Goal: Task Accomplishment & Management: Manage account settings

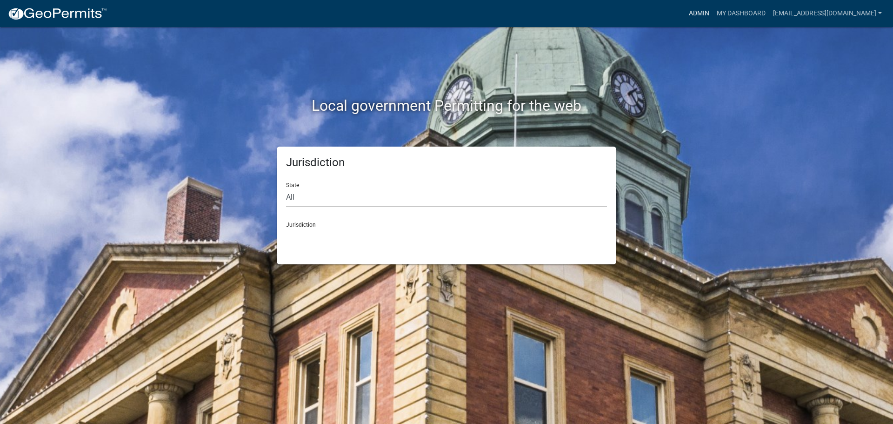
click at [699, 13] on link "Admin" at bounding box center [699, 14] width 28 height 18
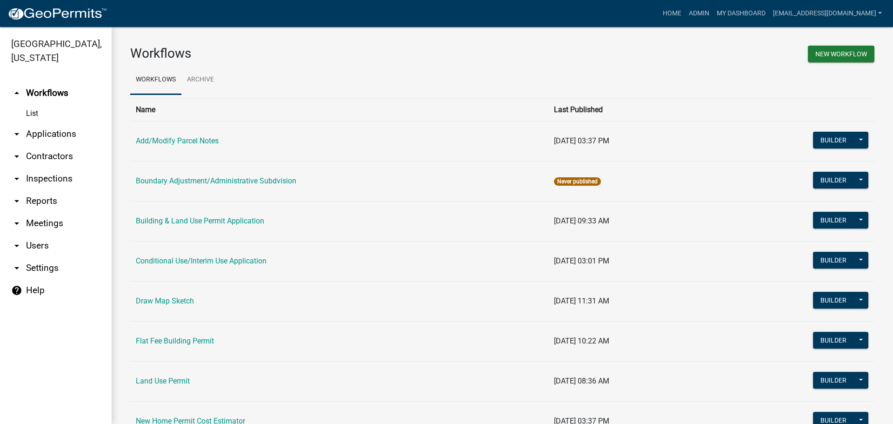
click at [37, 131] on link "arrow_drop_down Applications" at bounding box center [56, 134] width 112 height 22
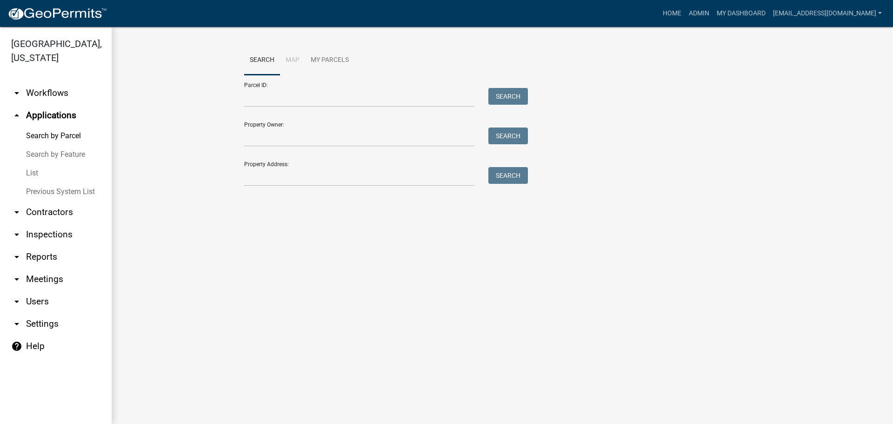
click at [32, 172] on link "List" at bounding box center [56, 173] width 112 height 19
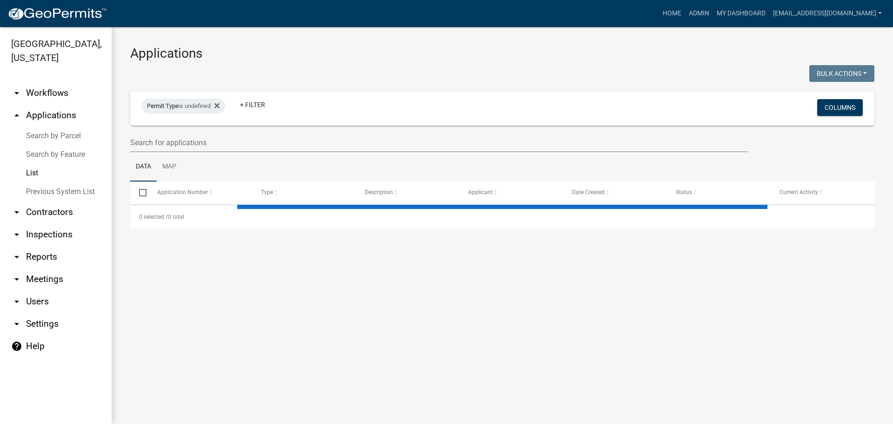
select select "2: 50"
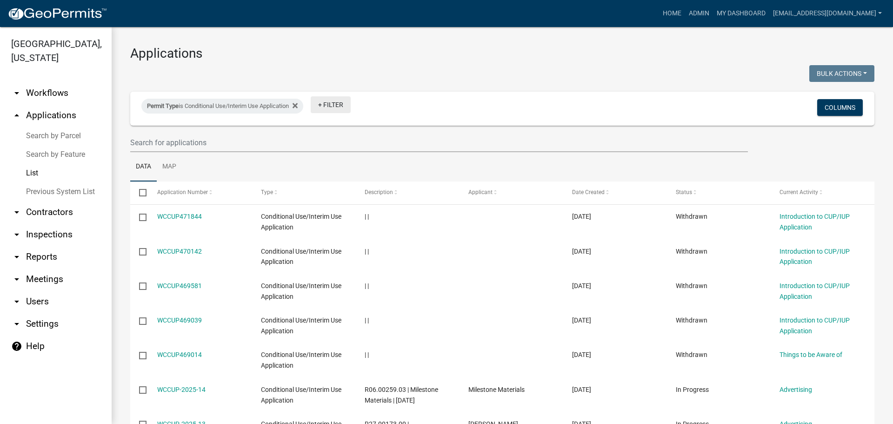
click at [339, 106] on link "+ Filter" at bounding box center [331, 104] width 40 height 17
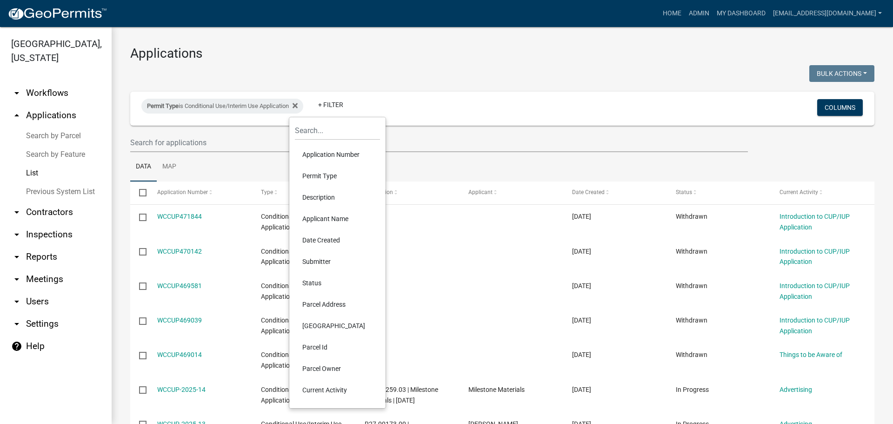
click at [308, 280] on li "Status" at bounding box center [337, 282] width 85 height 21
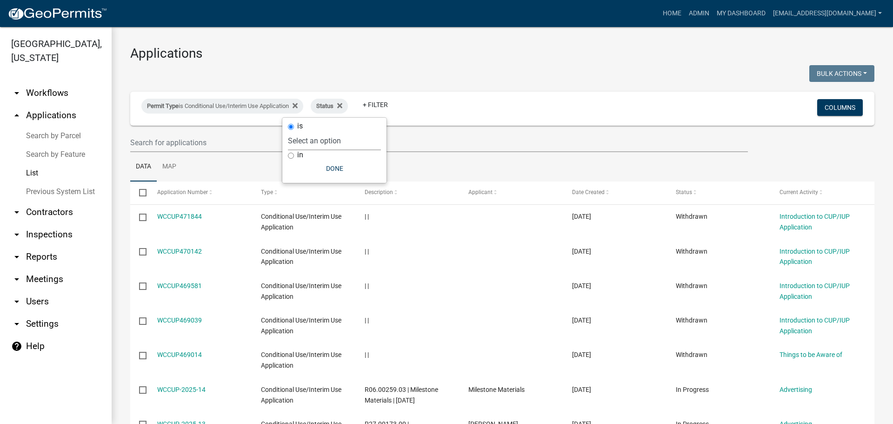
click at [341, 144] on select "Select an option Not Started In Progress Completed Expired Locked Withdrawn Voi…" at bounding box center [334, 140] width 93 height 19
select select "2"
click at [306, 131] on select "Select an option Not Started In Progress Completed Expired Locked Withdrawn Voi…" at bounding box center [334, 140] width 93 height 19
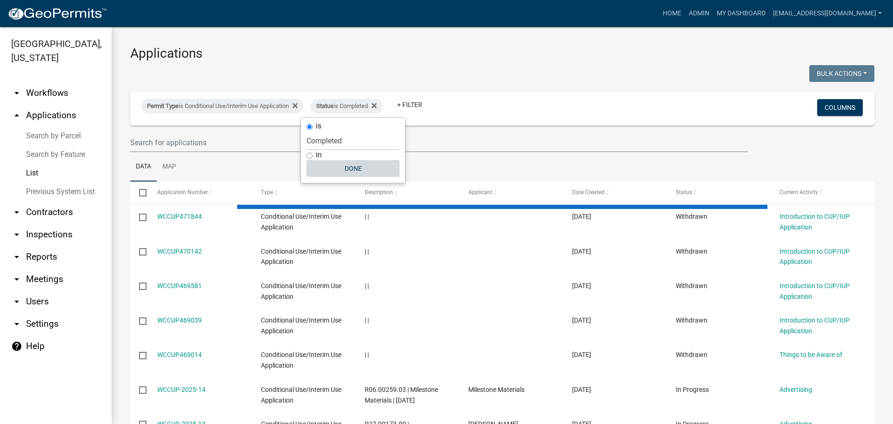
click at [354, 169] on button "Done" at bounding box center [352, 168] width 93 height 17
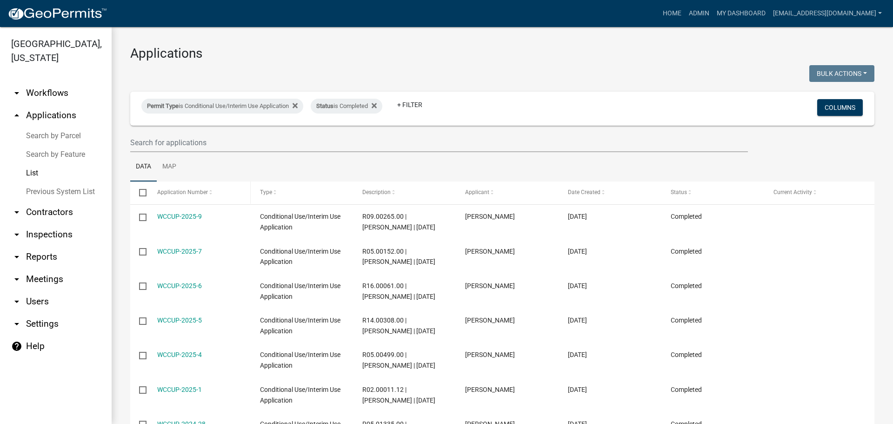
click at [208, 192] on span at bounding box center [211, 192] width 6 height 7
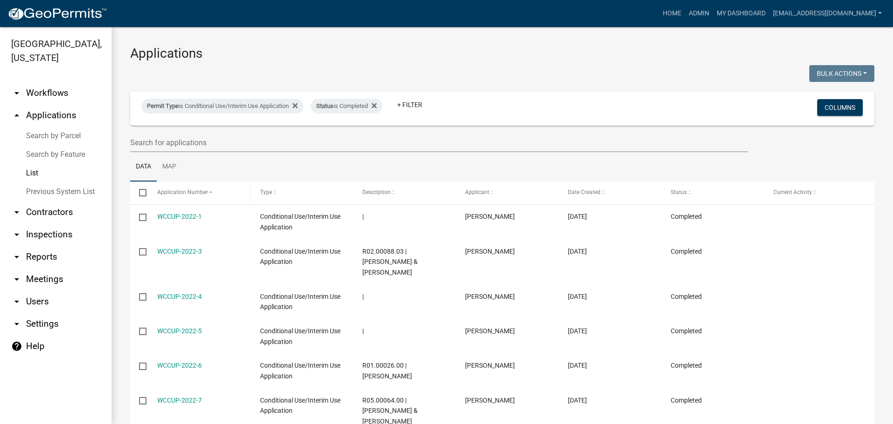
click at [208, 192] on span at bounding box center [211, 192] width 6 height 7
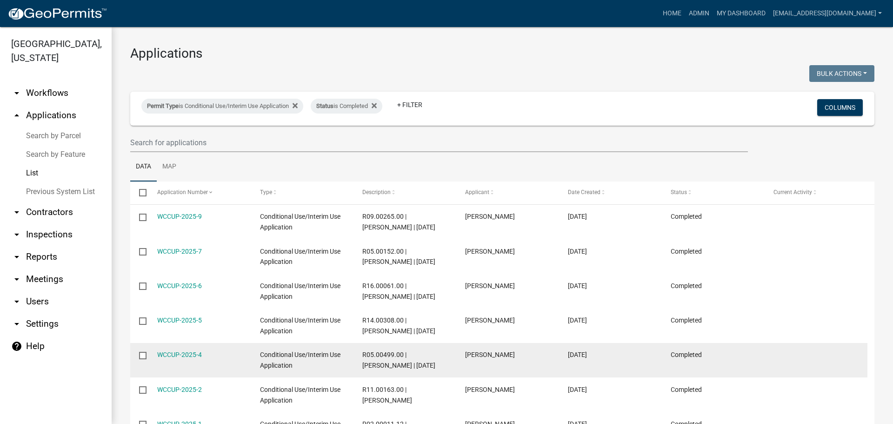
scroll to position [139, 0]
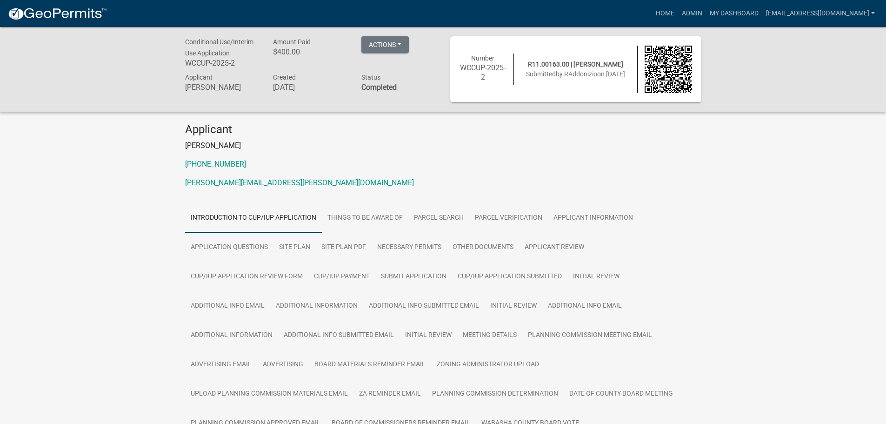
scroll to position [93, 0]
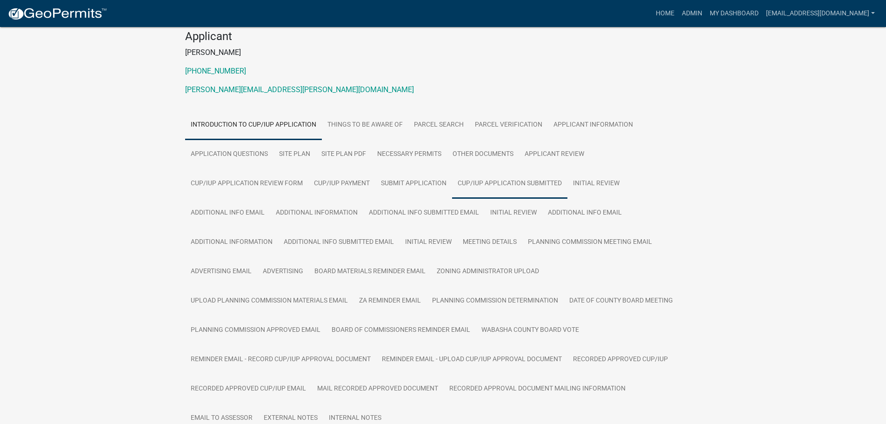
click at [478, 182] on link "CUP/IUP Application Submitted" at bounding box center [509, 184] width 115 height 30
click at [410, 182] on link "Submit Application" at bounding box center [413, 184] width 77 height 30
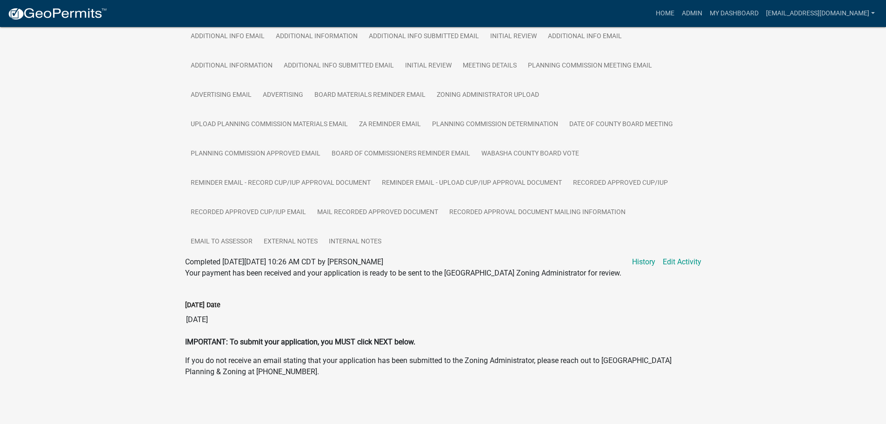
scroll to position [83, 0]
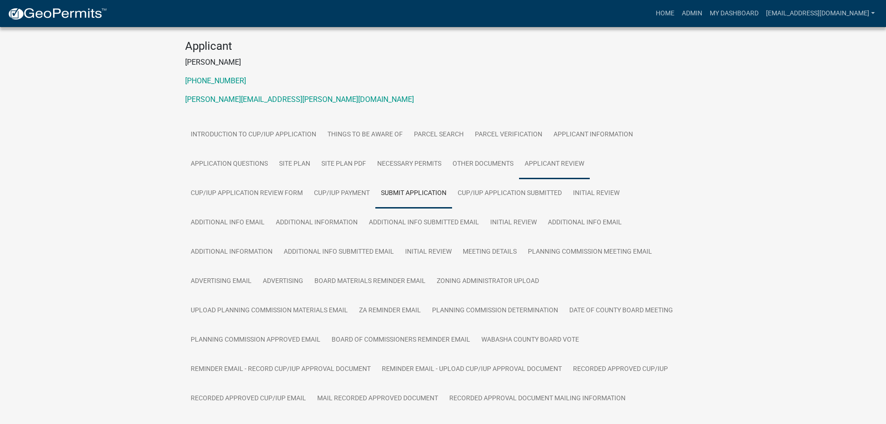
click at [544, 165] on link "Applicant Review" at bounding box center [554, 164] width 71 height 30
click at [253, 196] on link "CUP/IUP Application Review Form" at bounding box center [246, 194] width 123 height 30
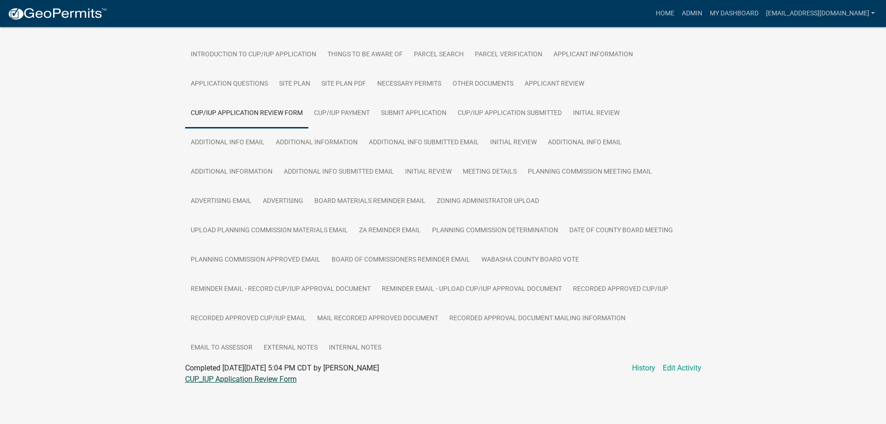
click at [224, 379] on link "CUP_IUP Application Review Form" at bounding box center [241, 378] width 112 height 9
click at [475, 83] on link "Other Documents" at bounding box center [483, 84] width 72 height 30
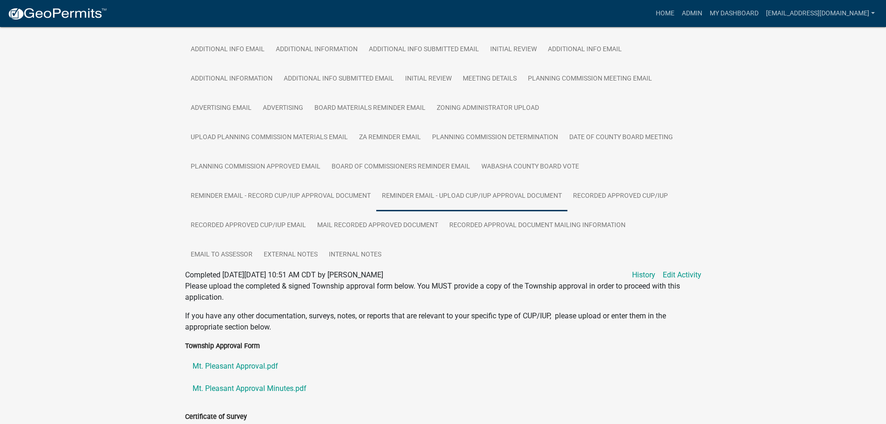
scroll to position [70, 0]
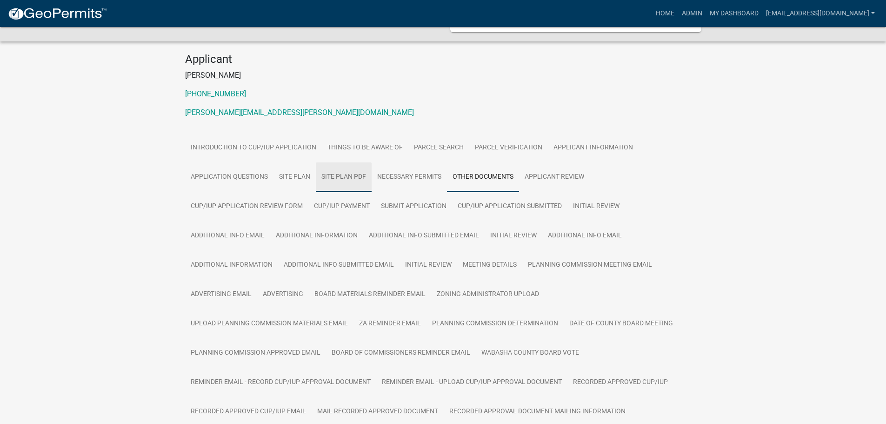
click at [353, 178] on link "Site Plan PDF" at bounding box center [344, 177] width 56 height 30
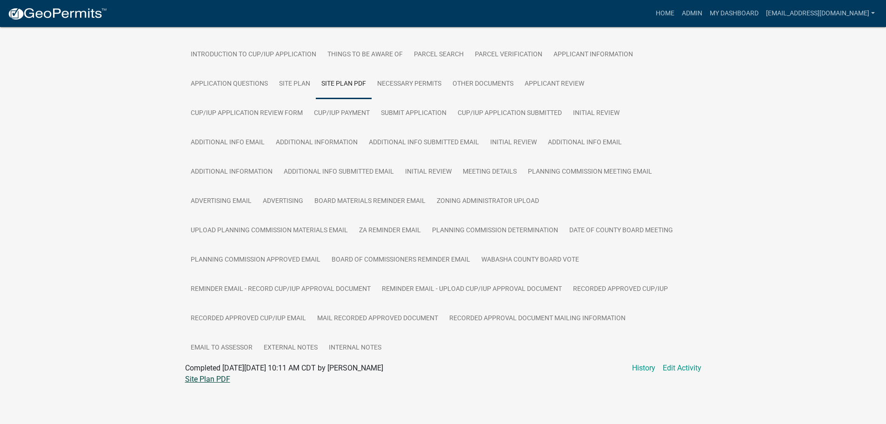
click at [201, 378] on link "Site Plan PDF" at bounding box center [207, 378] width 45 height 9
click at [488, 77] on link "Other Documents" at bounding box center [483, 84] width 72 height 30
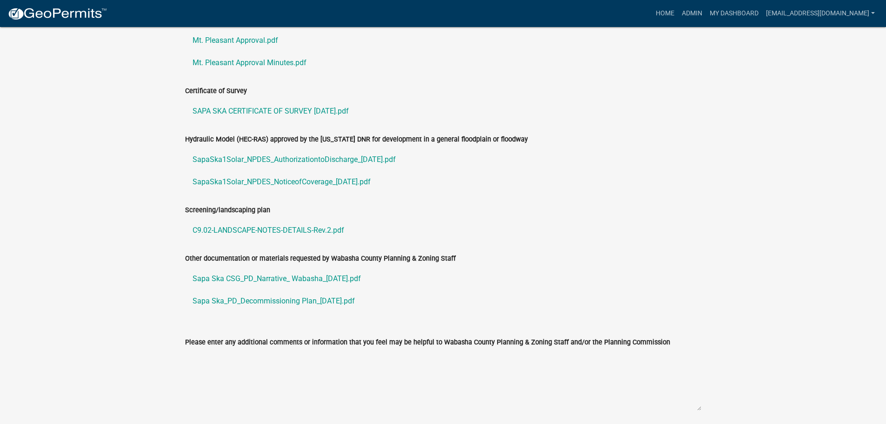
scroll to position [489, 0]
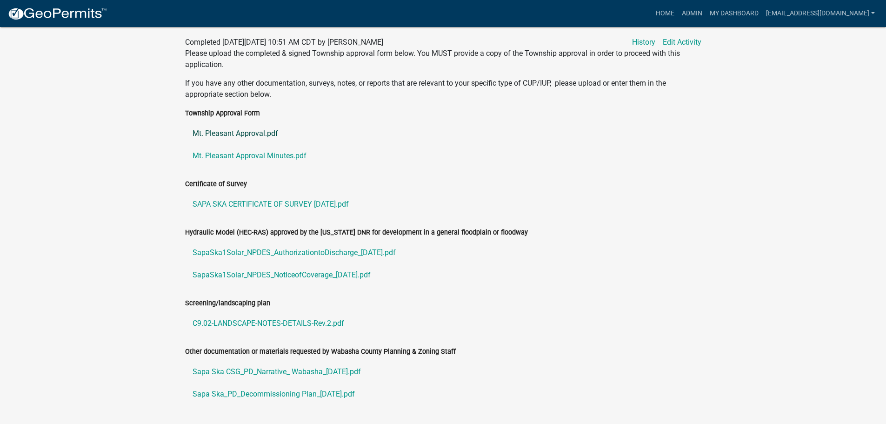
click at [254, 132] on link "Mt. Pleasant Approval.pdf" at bounding box center [443, 133] width 516 height 22
click at [236, 156] on link "Mt. Pleasant Approval Minutes.pdf" at bounding box center [443, 156] width 516 height 22
click at [255, 202] on link "SAPA SKA CERTIFICATE OF SURVEY 2024-06-27.pdf" at bounding box center [443, 204] width 516 height 22
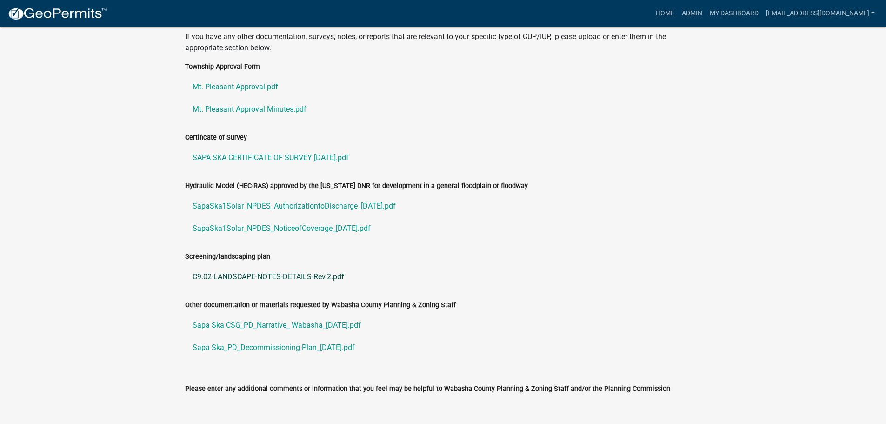
scroll to position [582, 0]
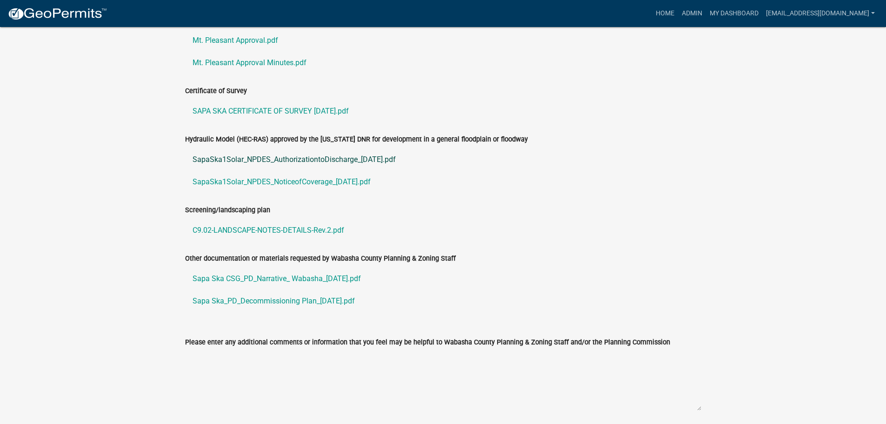
click at [329, 157] on link "SapaSka1Solar_NPDES_AuthorizationtoDischarge_24.07.02.pdf" at bounding box center [443, 159] width 516 height 22
click at [265, 108] on link "SAPA SKA CERTIFICATE OF SURVEY 2024-06-27.pdf" at bounding box center [443, 111] width 516 height 22
click at [253, 181] on link "SapaSka1Solar_NPDES_NoticeofCoverage_24.07.02.pdf" at bounding box center [443, 182] width 516 height 22
click at [281, 231] on link "C9.02-LANDSCAPE-NOTES-DETAILS-Rev.2.pdf" at bounding box center [443, 230] width 516 height 22
click at [236, 274] on link "Sapa Ska CSG_PD_Narrative_ Wabasha_24.6.28.pdf" at bounding box center [443, 278] width 516 height 22
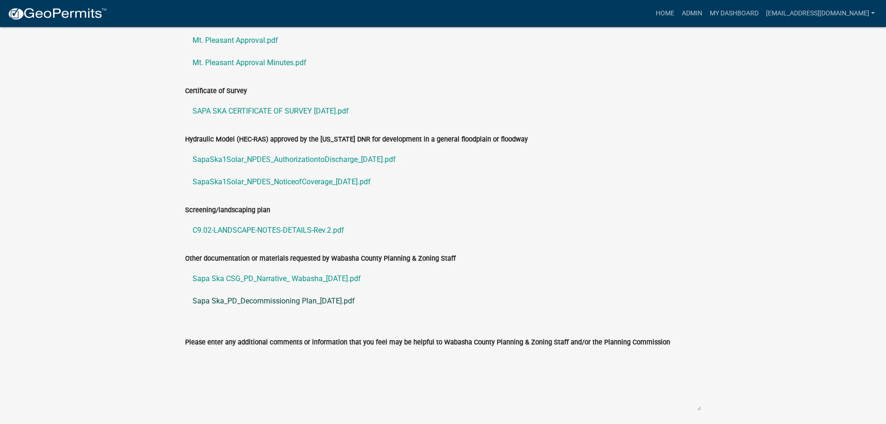
click at [273, 299] on link "Sapa Ska_PD_Decommissioning Plan_24.6.28.pdf" at bounding box center [443, 301] width 516 height 22
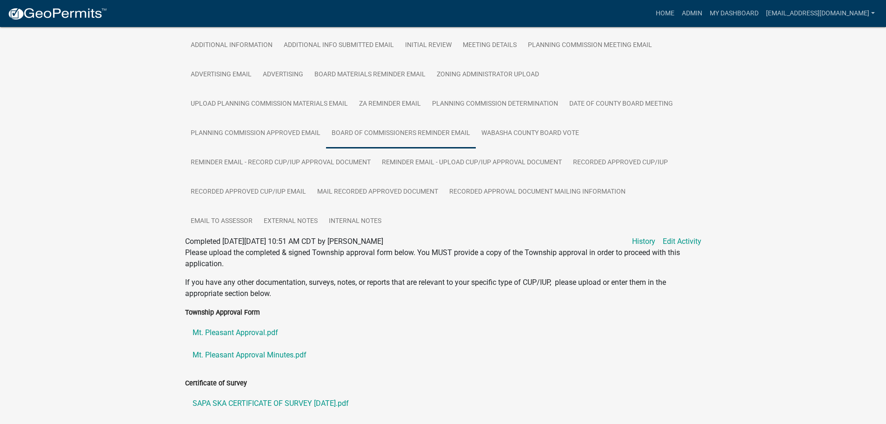
scroll to position [57, 0]
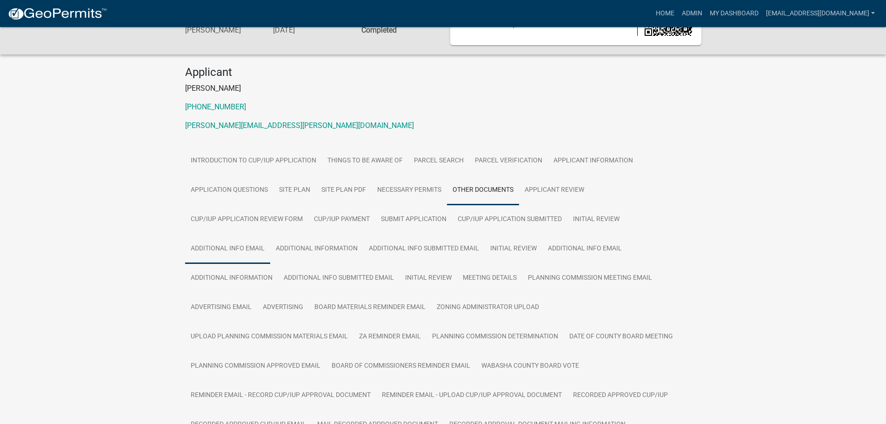
click at [216, 250] on link "Additional info email" at bounding box center [227, 249] width 85 height 30
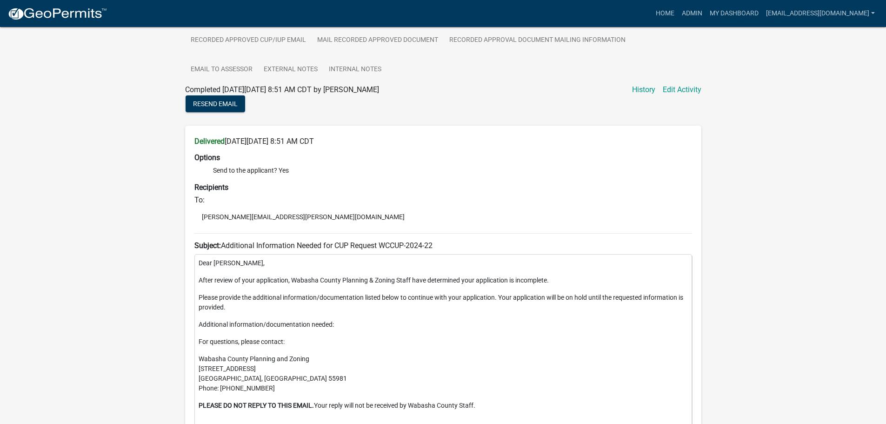
scroll to position [116, 0]
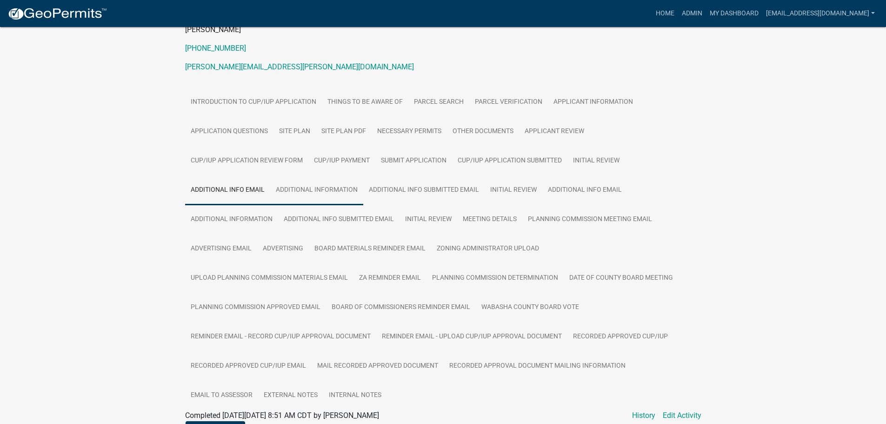
click at [309, 188] on link "Additional Information" at bounding box center [316, 190] width 93 height 30
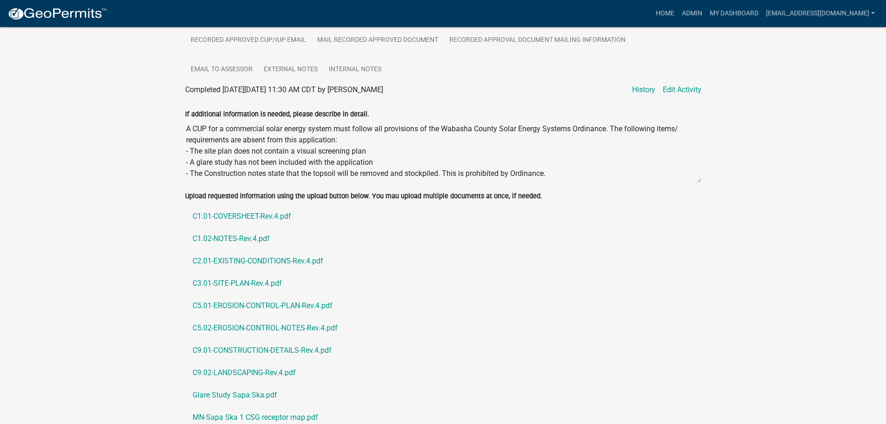
scroll to position [534, 0]
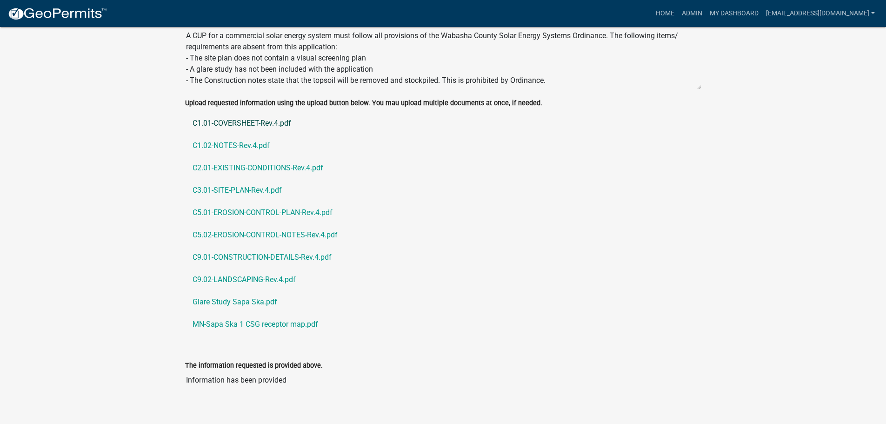
click at [237, 120] on link "C1.01-COVERSHEET-Rev.4.pdf" at bounding box center [443, 123] width 516 height 22
click at [243, 143] on link "C1.02-NOTES-Rev.4.pdf" at bounding box center [443, 145] width 516 height 22
click at [237, 120] on link "C1.01-COVERSHEET-Rev.4.pdf" at bounding box center [443, 123] width 516 height 22
click at [241, 143] on link "C1.02-NOTES-Rev.4.pdf" at bounding box center [443, 145] width 516 height 22
click at [283, 166] on link "C2.01-EXISTING-CONDITIONS-Rev.4.pdf" at bounding box center [443, 168] width 516 height 22
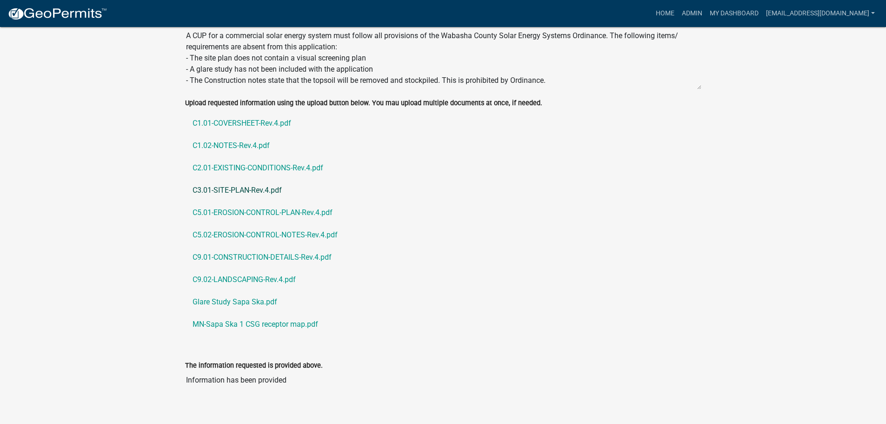
click at [241, 189] on link "C3.01-SITE-PLAN-Rev.4.pdf" at bounding box center [443, 190] width 516 height 22
click at [223, 208] on link "C5.01-EROSION-CONTROL-PLAN-Rev.4.pdf" at bounding box center [443, 212] width 516 height 22
click at [279, 234] on link "C5.02-EROSION-CONTROL-NOTES-Rev.4.pdf" at bounding box center [443, 235] width 516 height 22
click at [253, 257] on link "C9.01-CONSTRUCTION-DETAILS-Rev.4.pdf" at bounding box center [443, 257] width 516 height 22
click at [219, 277] on link "C9.02-LANDSCAPING-Rev.4.pdf" at bounding box center [443, 279] width 516 height 22
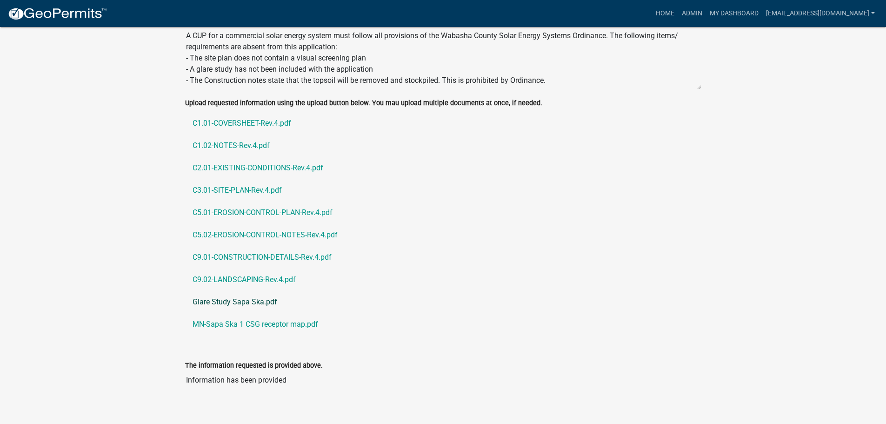
click at [236, 299] on link "Glare Study Sapa Ska.pdf" at bounding box center [443, 302] width 516 height 22
click at [272, 321] on link "MN-Sapa Ska 1 CSG receptor map.pdf" at bounding box center [443, 324] width 516 height 22
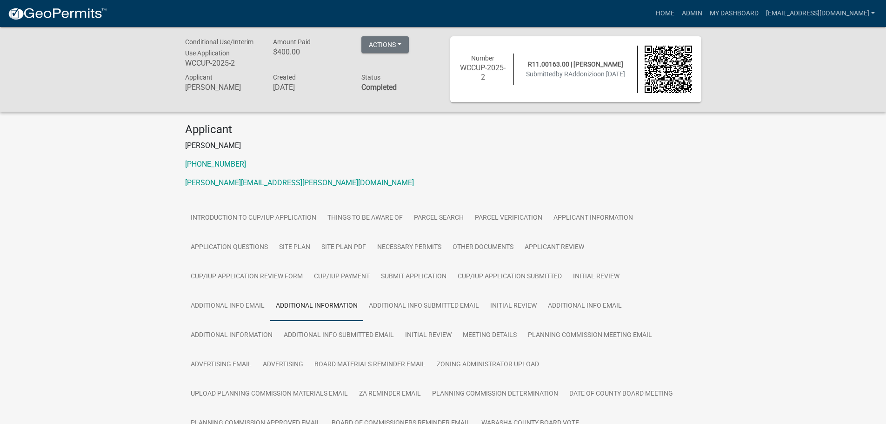
scroll to position [186, 0]
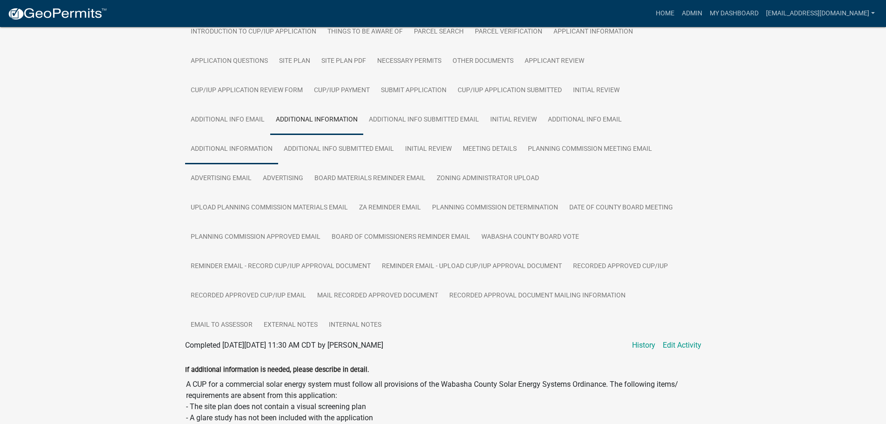
click at [217, 149] on link "Additional Information" at bounding box center [231, 149] width 93 height 30
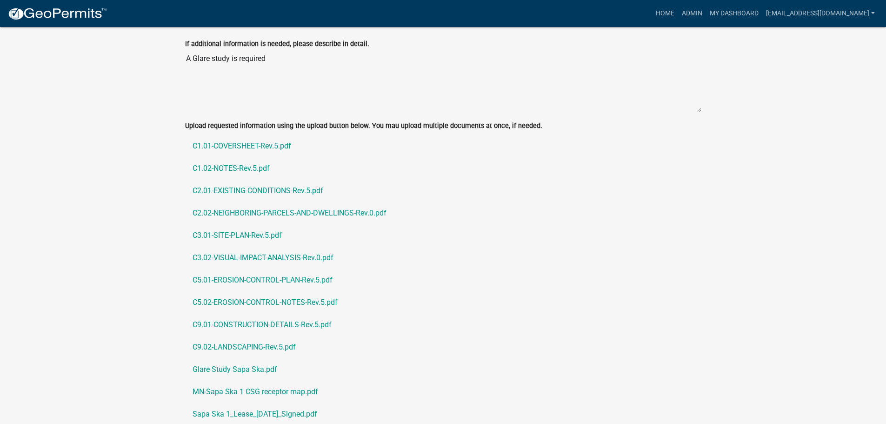
scroll to position [680, 0]
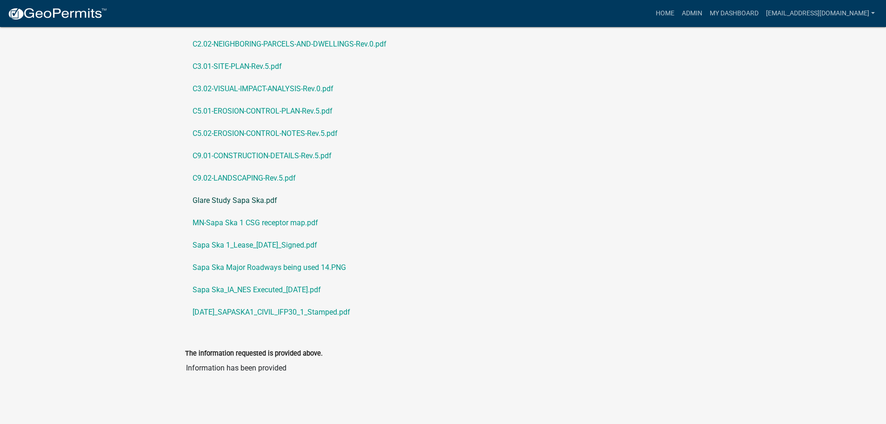
click at [218, 200] on link "Glare Study Sapa Ska.pdf" at bounding box center [443, 200] width 516 height 22
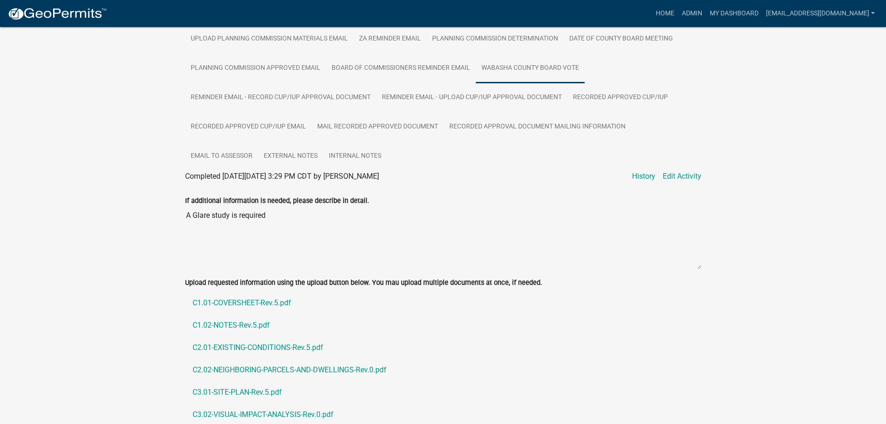
scroll to position [169, 0]
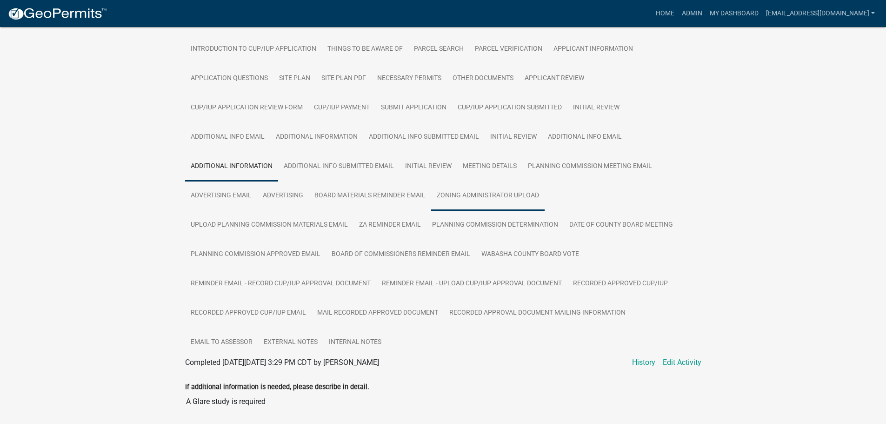
click at [484, 191] on link "Zoning Administrator Upload" at bounding box center [487, 196] width 113 height 30
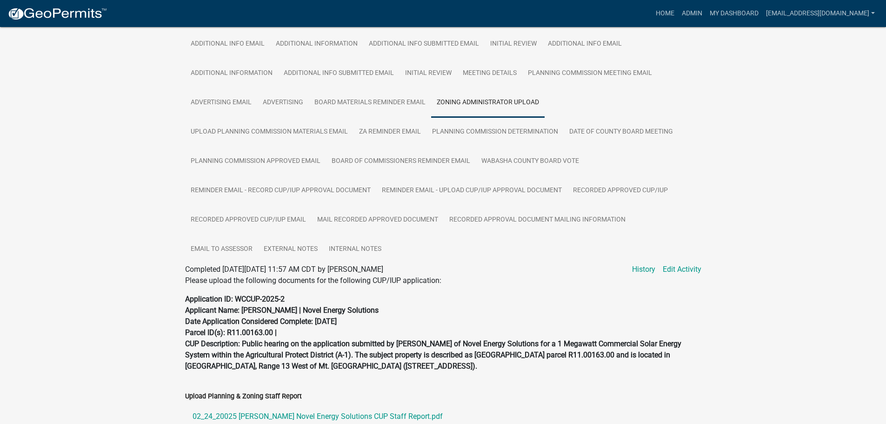
scroll to position [448, 0]
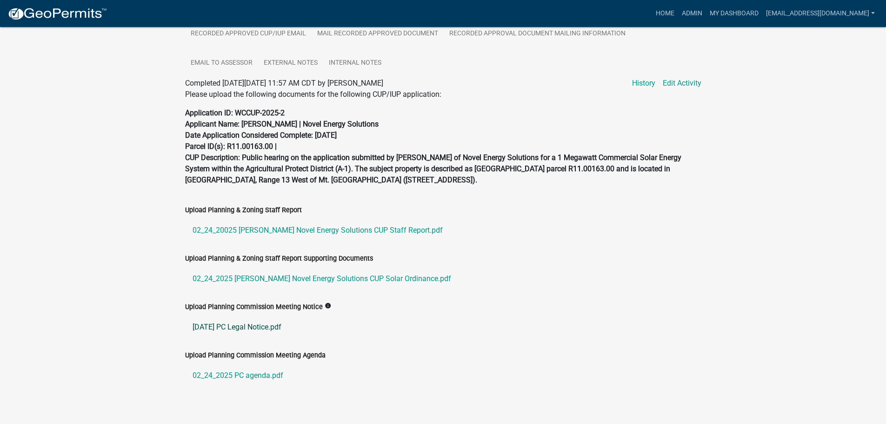
click at [228, 327] on link "02-24-2025 PC Legal Notice.pdf" at bounding box center [443, 327] width 516 height 22
click at [326, 230] on link "02_24_20025 Ralph Addonzio Novel Energy Solutions CUP Staff Report.pdf" at bounding box center [443, 230] width 516 height 22
click at [252, 279] on link "02_24_2025 Ralph Addonizio Novel Energy Solutions CUP Solar Ordinance.pdf" at bounding box center [443, 278] width 516 height 22
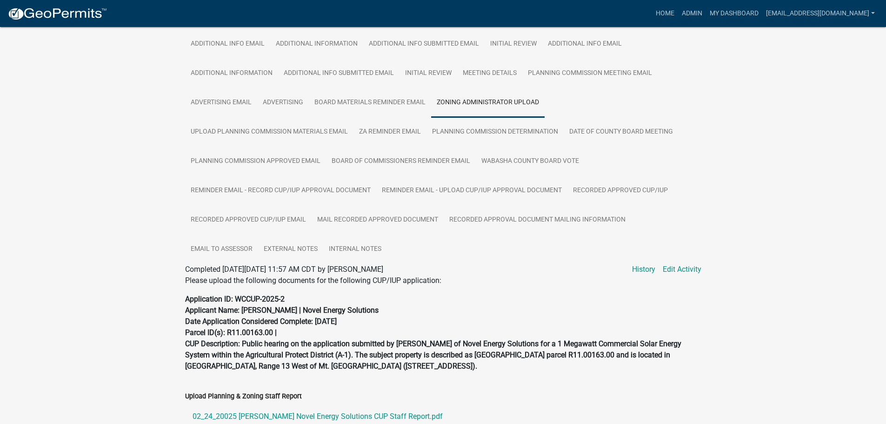
scroll to position [308, 0]
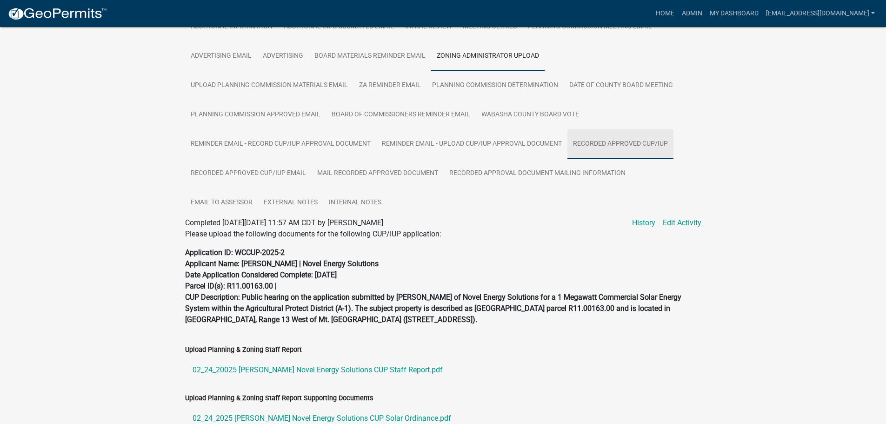
click at [617, 138] on link "Recorded Approved CUP/IUP" at bounding box center [620, 144] width 106 height 30
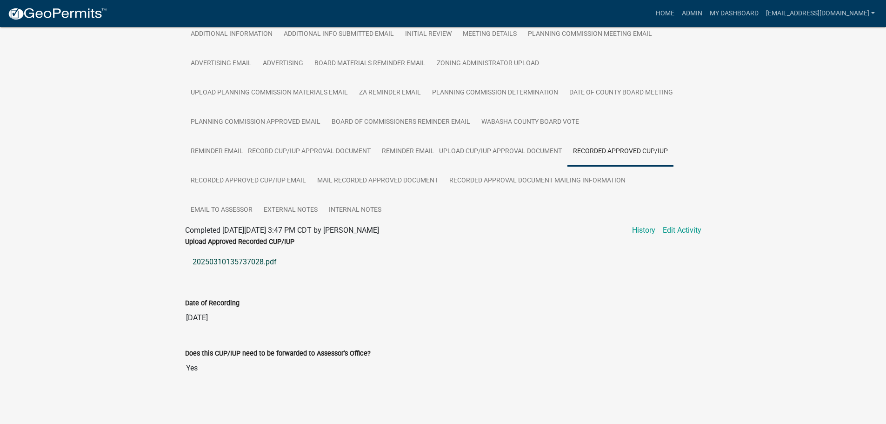
click at [237, 258] on link "20250310135737028.pdf" at bounding box center [443, 262] width 516 height 22
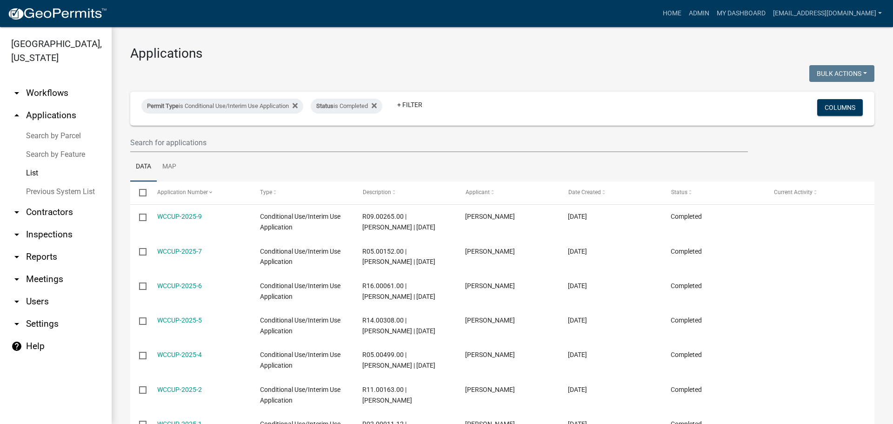
select select "2: 50"
drag, startPoint x: 382, startPoint y: 106, endPoint x: 367, endPoint y: 107, distance: 15.0
click at [377, 106] on icon at bounding box center [374, 105] width 5 height 5
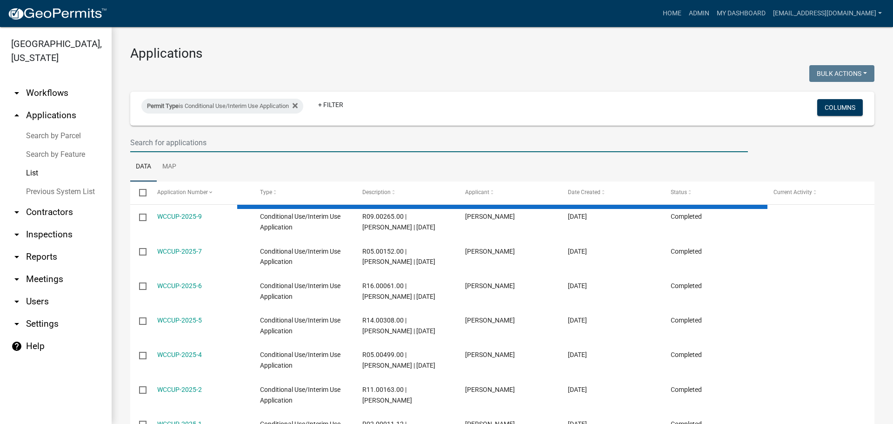
click at [246, 147] on input "text" at bounding box center [438, 142] width 617 height 19
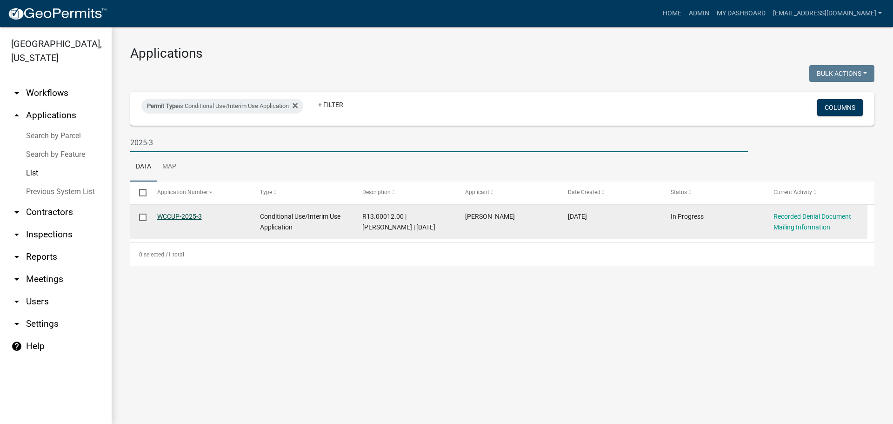
type input "2025-3"
click at [175, 217] on link "WCCUP-2025-3" at bounding box center [179, 215] width 45 height 7
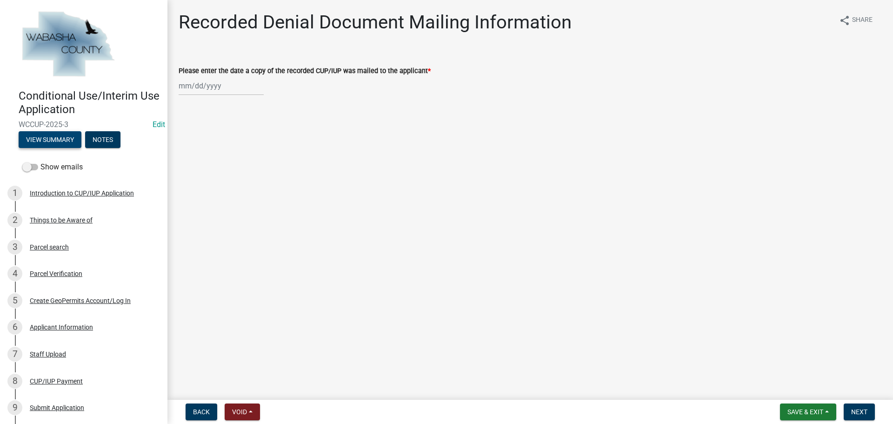
click at [60, 142] on button "View Summary" at bounding box center [50, 139] width 63 height 17
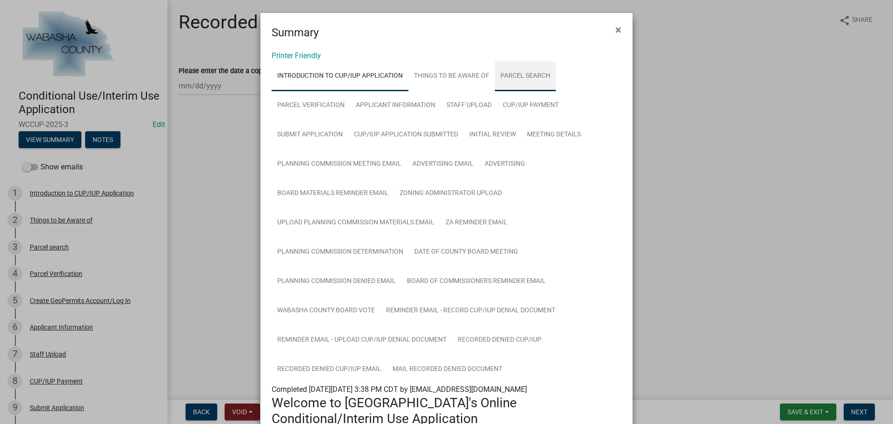
click at [532, 76] on link "Parcel search" at bounding box center [525, 76] width 61 height 30
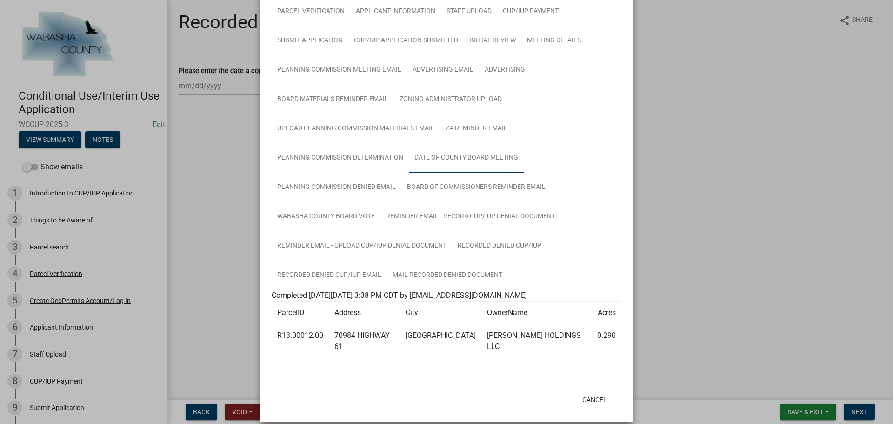
scroll to position [1, 0]
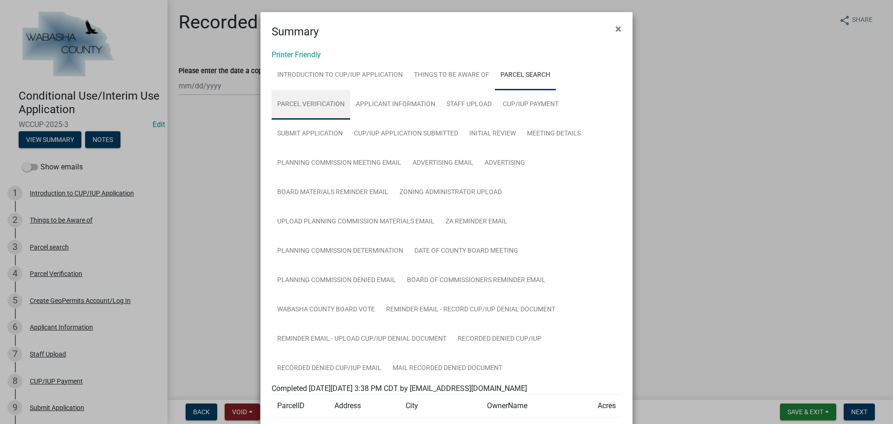
click at [330, 106] on link "Parcel Verification" at bounding box center [311, 105] width 79 height 30
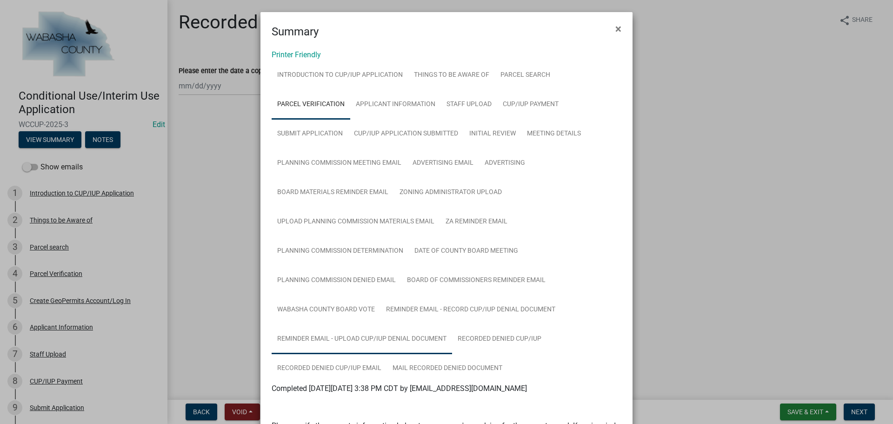
scroll to position [229, 0]
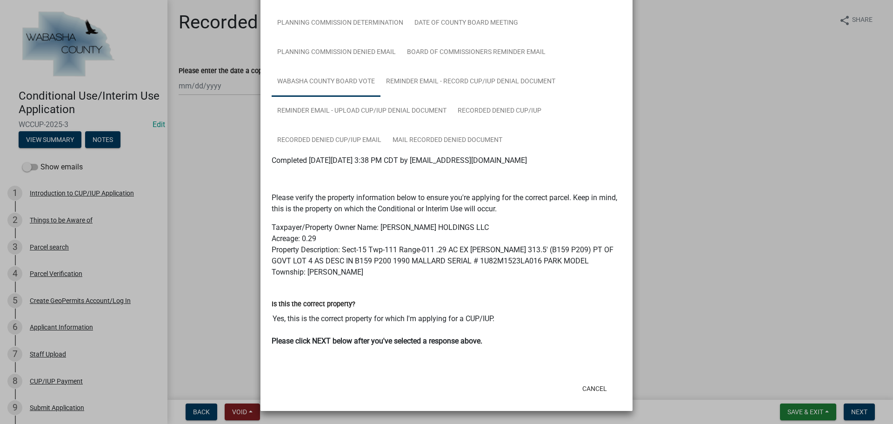
click at [341, 80] on link "Wabasha County Board Vote" at bounding box center [326, 82] width 109 height 30
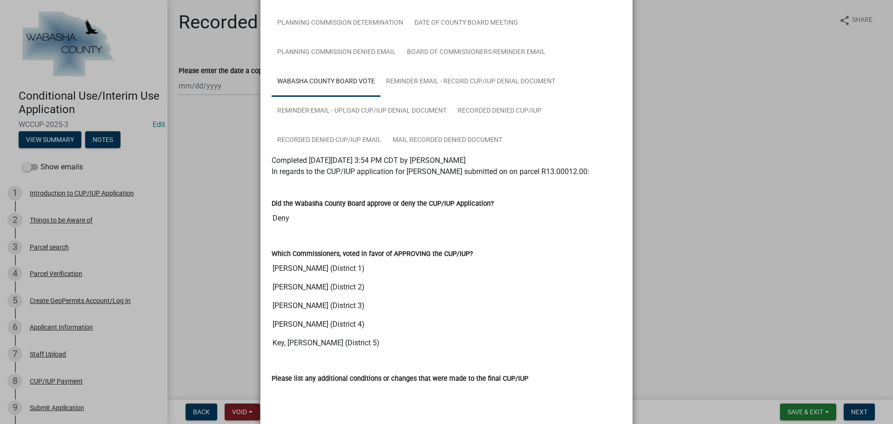
scroll to position [182, 0]
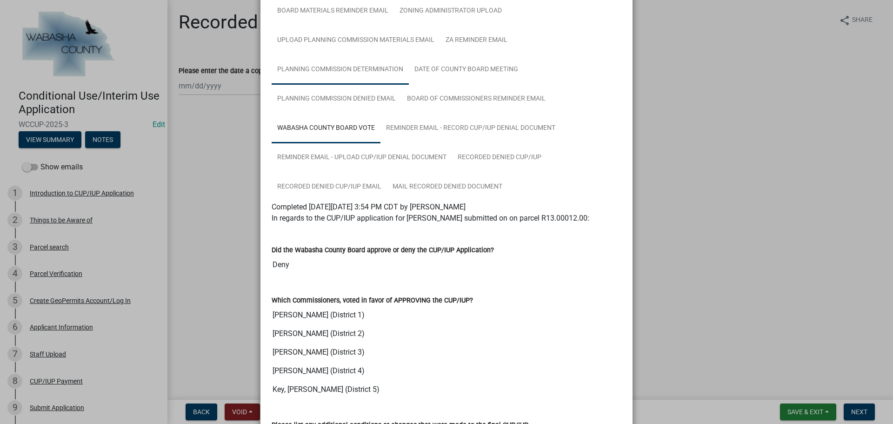
click at [359, 66] on link "Planning Commission Determination" at bounding box center [340, 70] width 137 height 30
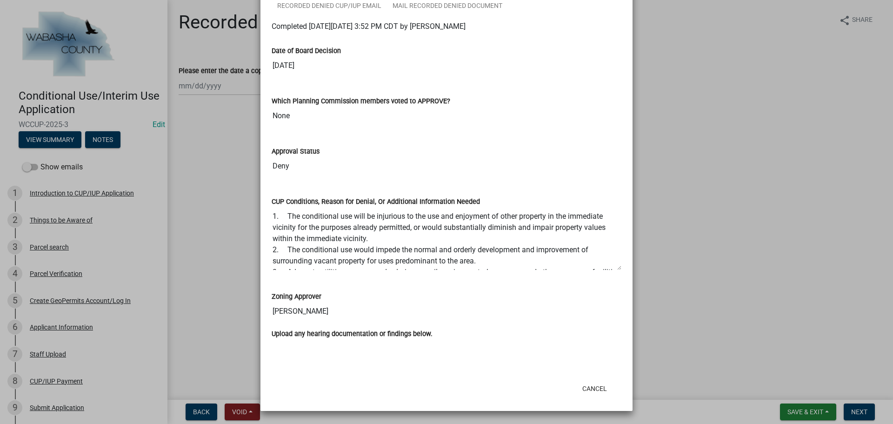
scroll to position [37, 0]
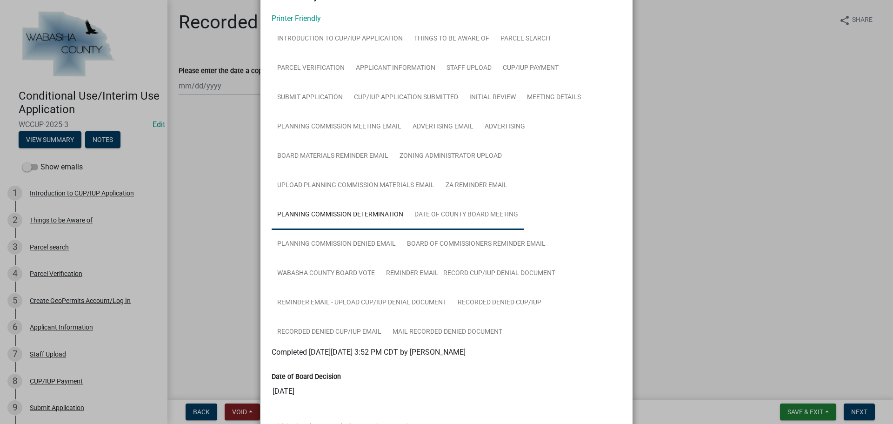
click at [461, 217] on link "Date of County Board Meeting" at bounding box center [466, 215] width 115 height 30
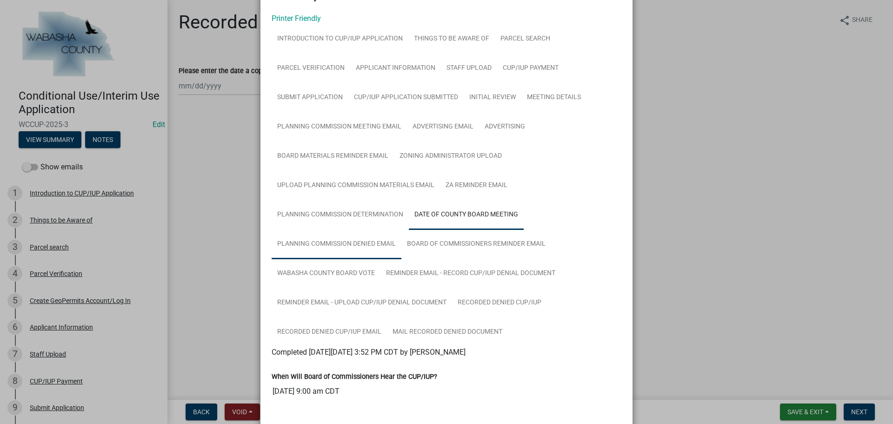
click at [333, 245] on link "Planning Commission Denied Email" at bounding box center [337, 244] width 130 height 30
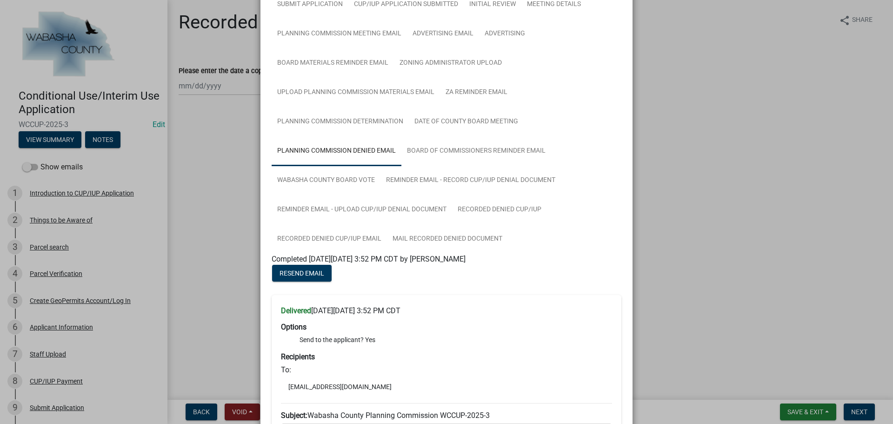
scroll to position [223, 0]
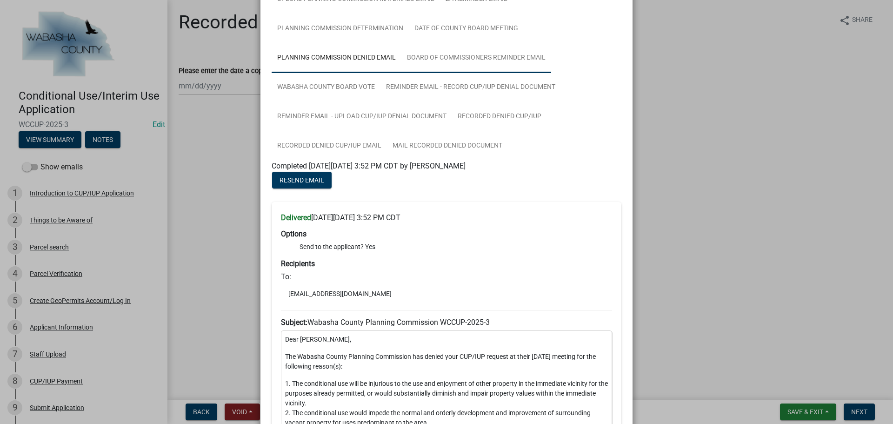
click at [441, 57] on link "Board of Commissioners Reminder Email" at bounding box center [476, 58] width 150 height 30
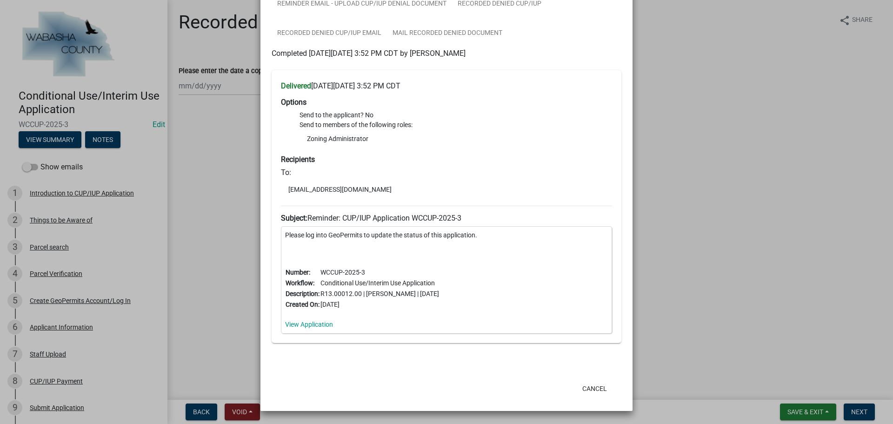
scroll to position [196, 0]
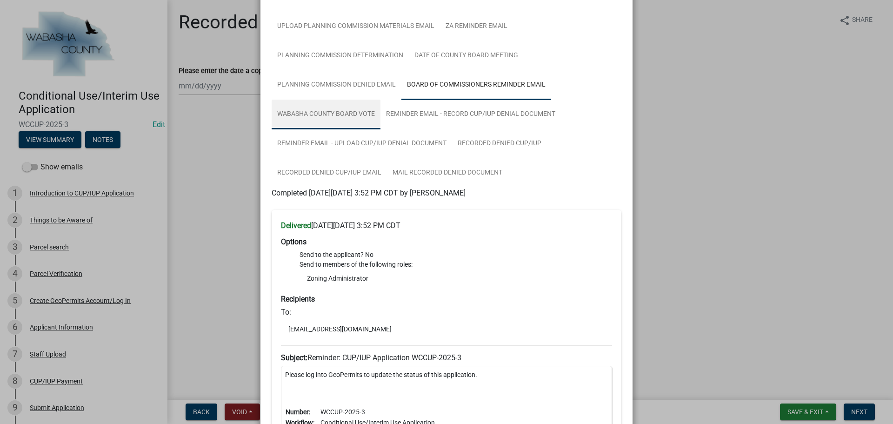
click at [329, 113] on link "Wabasha County Board Vote" at bounding box center [326, 115] width 109 height 30
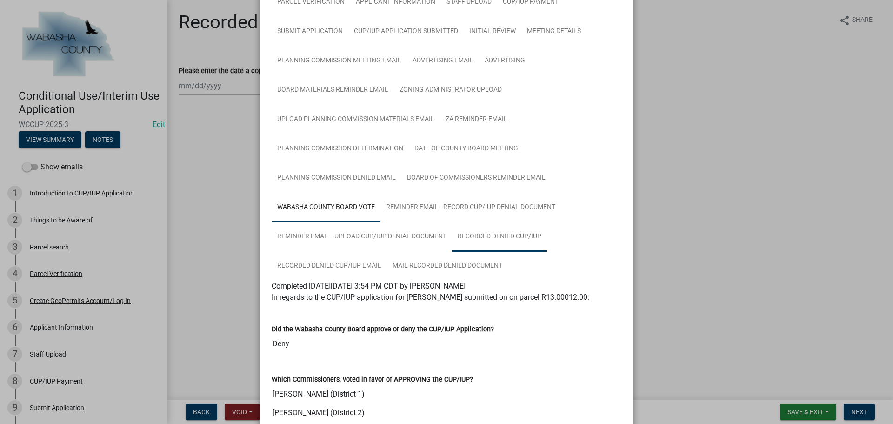
scroll to position [57, 0]
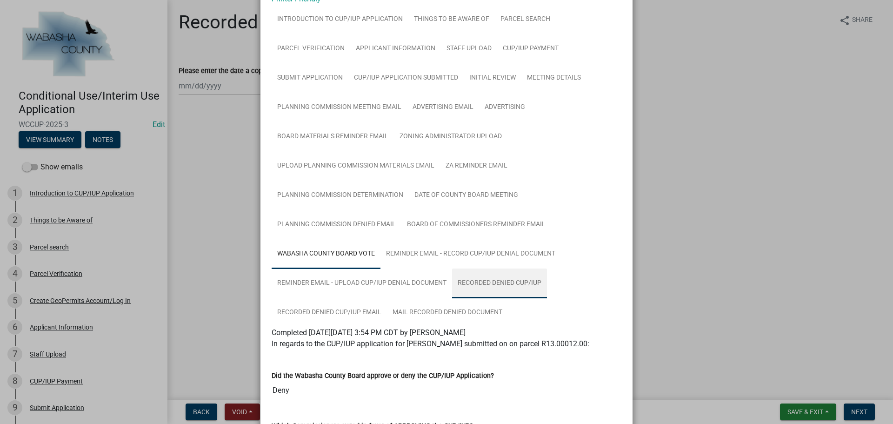
click at [483, 281] on link "Recorded Denied CUP/IUP" at bounding box center [499, 283] width 95 height 30
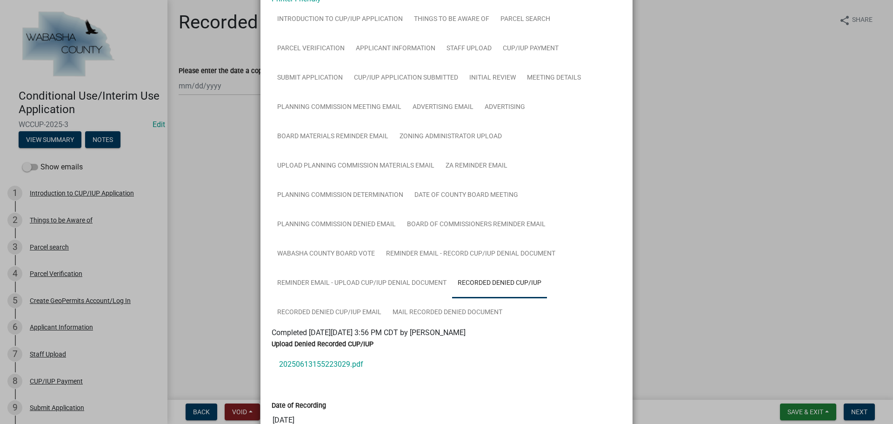
scroll to position [139, 0]
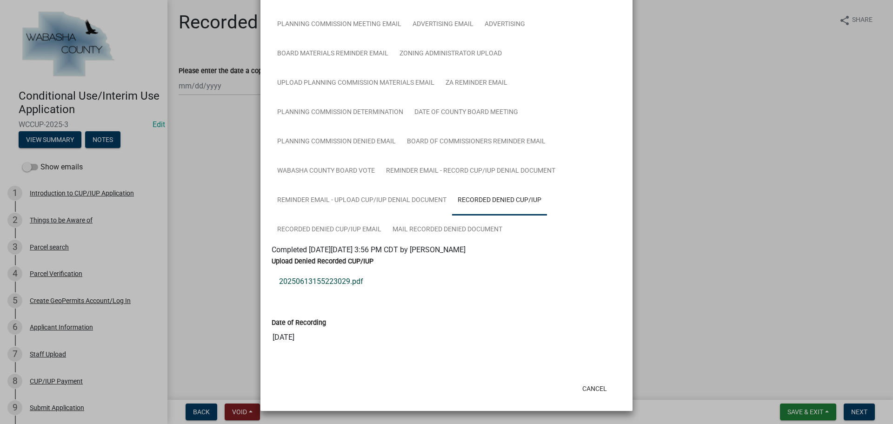
click at [317, 281] on link "20250613155223029.pdf" at bounding box center [447, 281] width 350 height 22
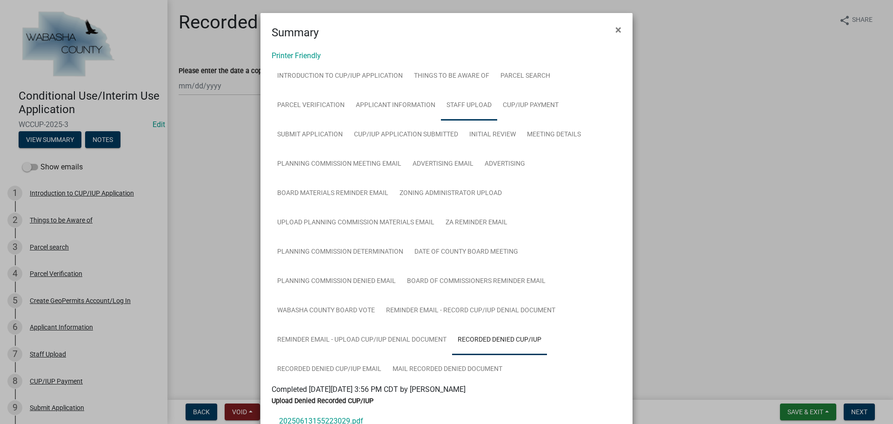
drag, startPoint x: 465, startPoint y: 105, endPoint x: 452, endPoint y: 107, distance: 13.7
click at [465, 105] on link "Staff Upload" at bounding box center [469, 106] width 56 height 30
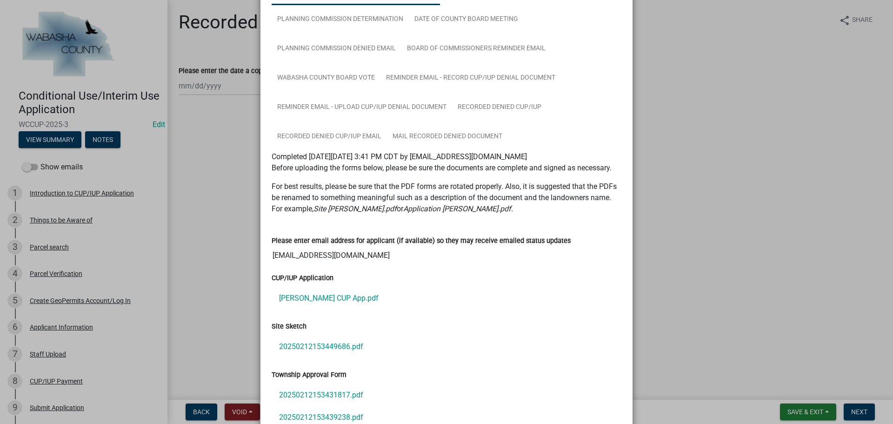
scroll to position [279, 0]
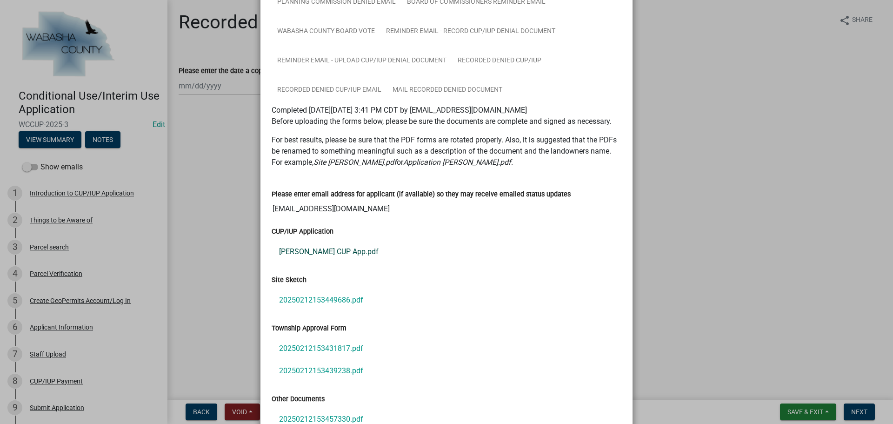
click at [324, 250] on link "Rothering CUP App.pdf" at bounding box center [447, 251] width 350 height 22
click at [324, 297] on link "20250212153449686.pdf" at bounding box center [447, 300] width 350 height 22
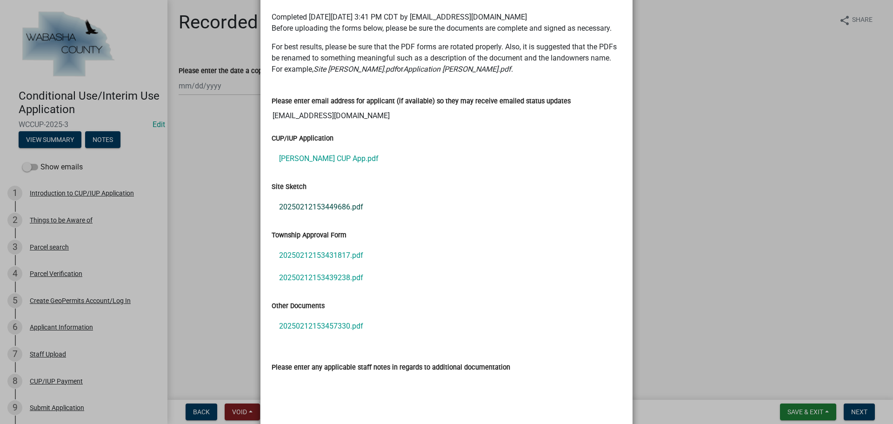
scroll to position [418, 0]
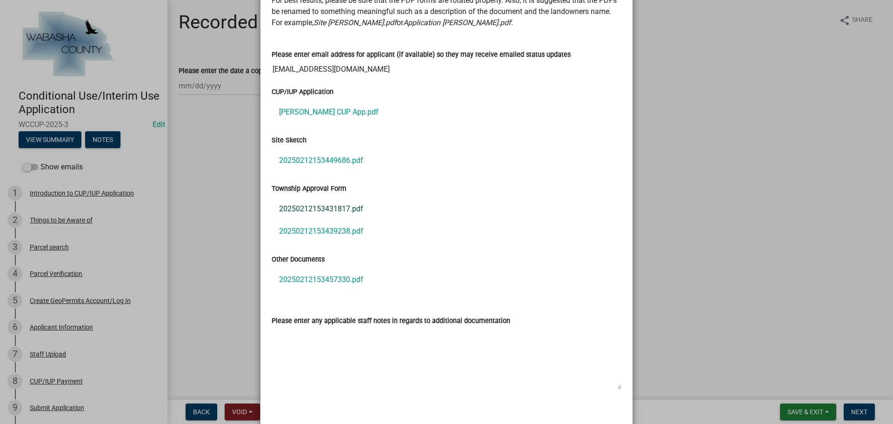
click at [331, 206] on link "20250212153431817.pdf" at bounding box center [447, 209] width 350 height 22
click at [310, 229] on link "20250212153439238.pdf" at bounding box center [447, 231] width 350 height 22
click at [322, 277] on link "20250212153457330.pdf" at bounding box center [447, 279] width 350 height 22
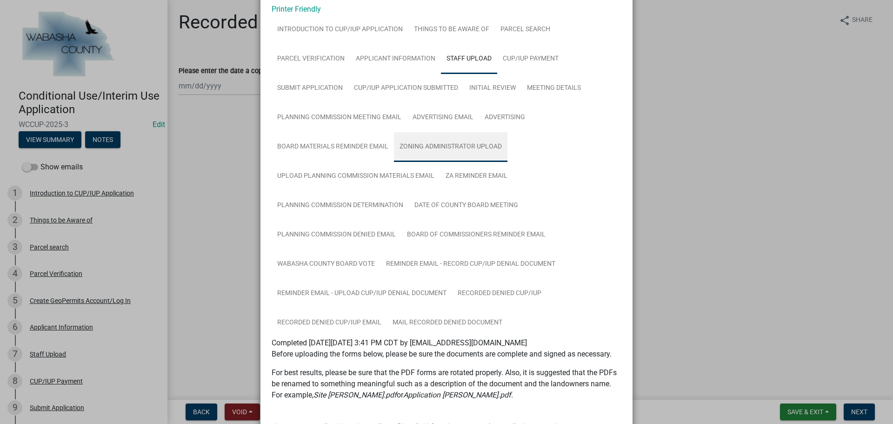
click at [450, 146] on link "Zoning Administrator Upload" at bounding box center [450, 147] width 113 height 30
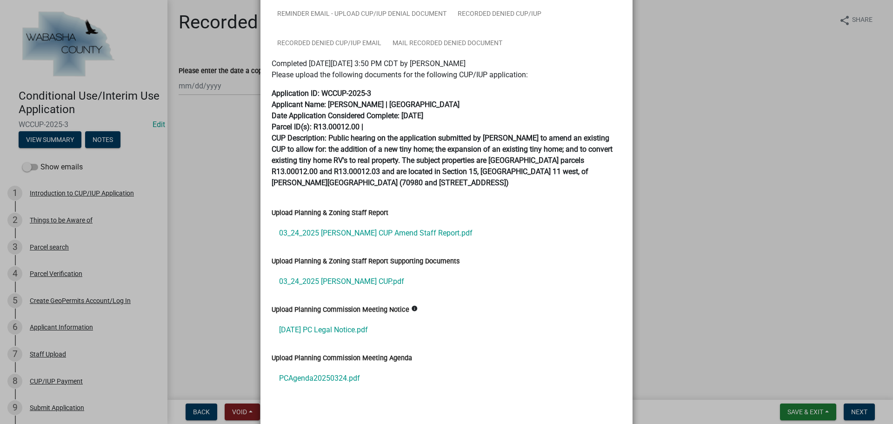
scroll to position [372, 0]
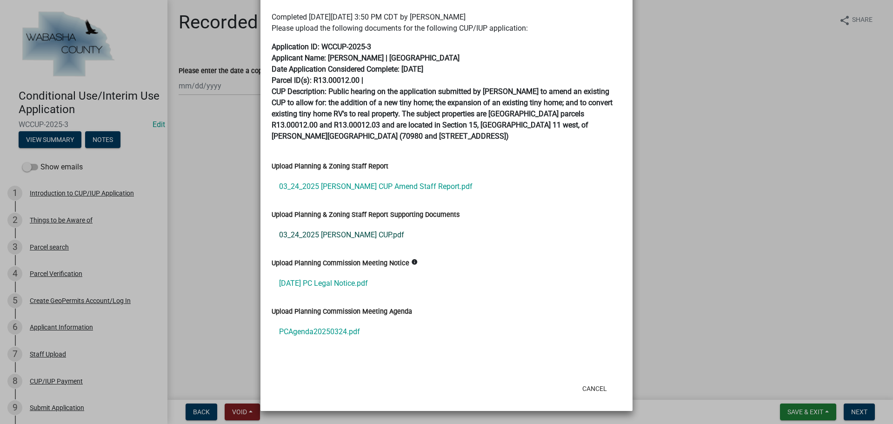
click at [358, 238] on link "03_24_2025 Rothering CUP.pdf" at bounding box center [447, 235] width 350 height 22
click at [311, 282] on link "03-24-2025 PC Legal Notice.pdf" at bounding box center [447, 283] width 350 height 22
click at [413, 186] on link "03_24_2025 Rothering CUP Amend Staff Report.pdf" at bounding box center [447, 186] width 350 height 22
click at [594, 384] on button "Cancel" at bounding box center [595, 388] width 40 height 17
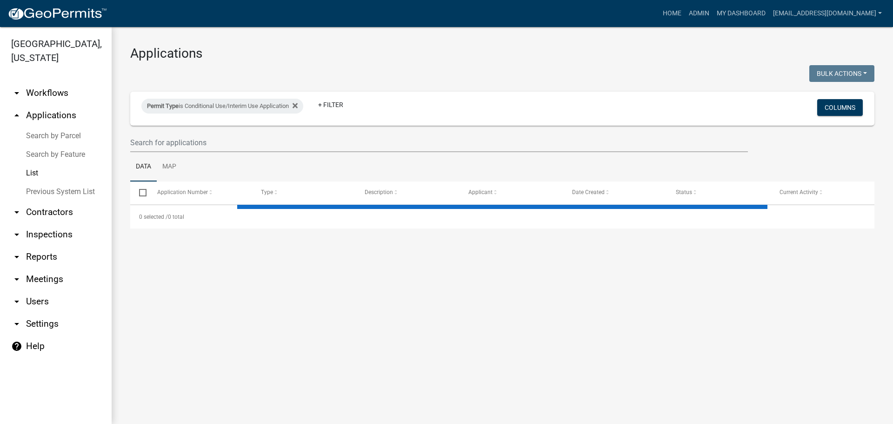
select select "2: 50"
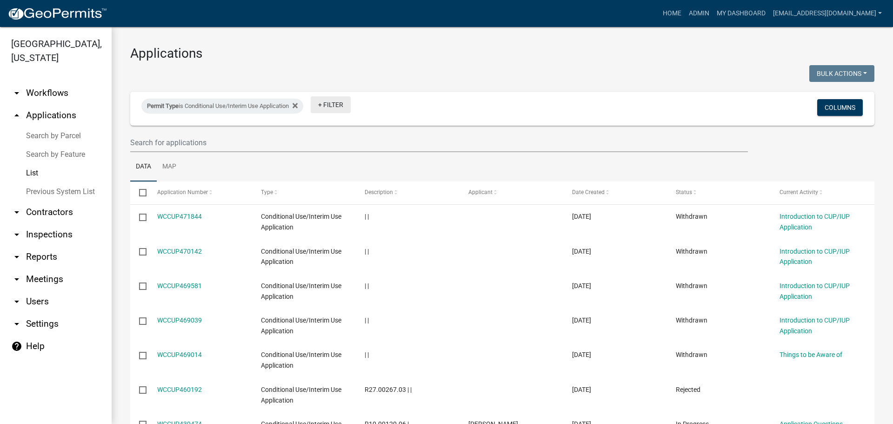
click at [330, 103] on link "+ Filter" at bounding box center [331, 104] width 40 height 17
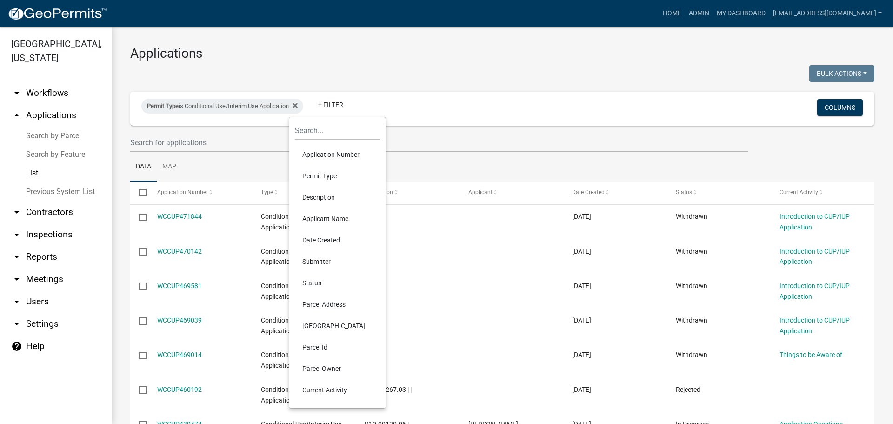
click at [306, 283] on li "Status" at bounding box center [337, 282] width 85 height 21
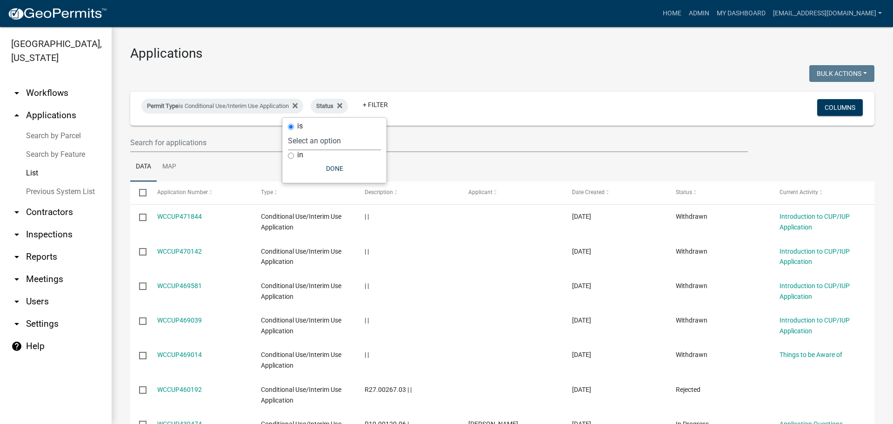
click at [314, 141] on select "Select an option Not Started In Progress Completed Expired Locked Withdrawn Voi…" at bounding box center [334, 140] width 93 height 19
select select "1"
click at [307, 131] on select "Select an option Not Started In Progress Completed Expired Locked Withdrawn Voi…" at bounding box center [334, 140] width 93 height 19
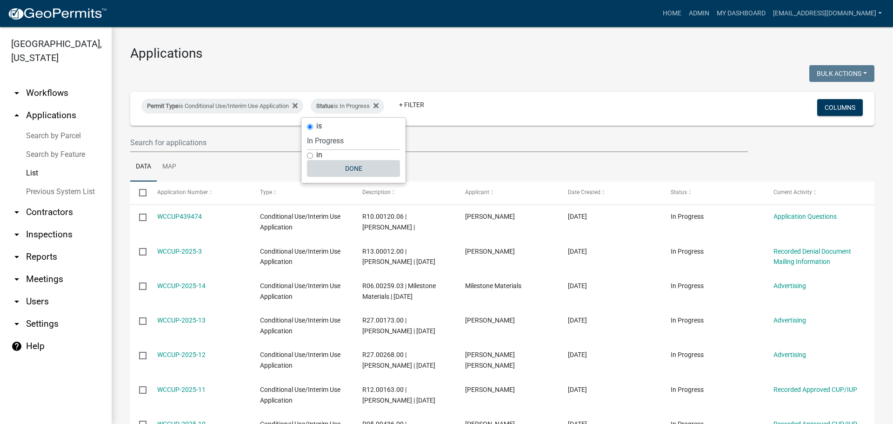
click at [347, 168] on button "Done" at bounding box center [353, 168] width 93 height 17
click at [208, 189] on span at bounding box center [211, 192] width 6 height 7
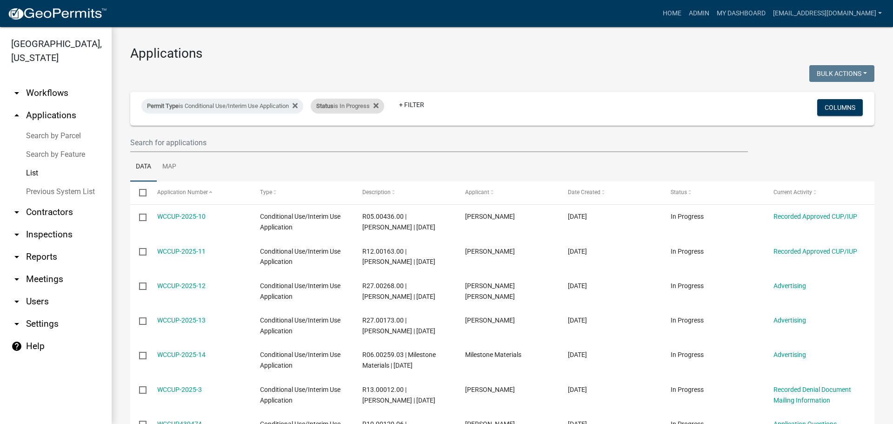
click at [353, 105] on div "Status is In Progress" at bounding box center [347, 106] width 73 height 15
click at [341, 139] on select "Select an option Not Started In Progress Completed Expired Locked Withdrawn Voi…" at bounding box center [353, 140] width 93 height 19
select select "2"
click at [307, 131] on select "Select an option Not Started In Progress Completed Expired Locked Withdrawn Voi…" at bounding box center [353, 140] width 93 height 19
select select "2: 50"
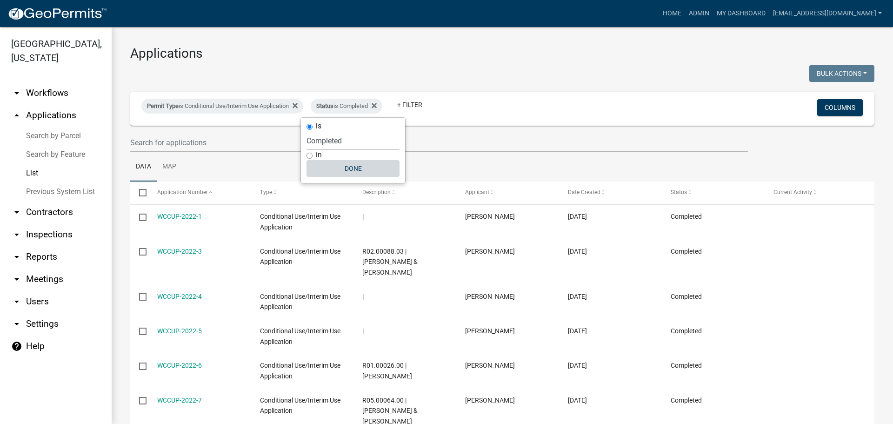
click at [353, 163] on button "Done" at bounding box center [352, 168] width 93 height 17
click at [193, 194] on span "Application Number" at bounding box center [182, 192] width 51 height 7
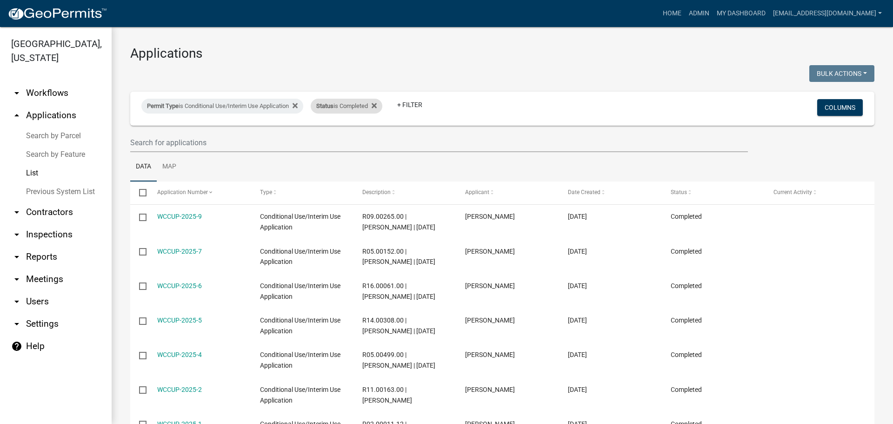
click at [350, 104] on div "Status is Completed" at bounding box center [347, 106] width 72 height 15
click at [332, 142] on select "Select an option Not Started In Progress Completed Expired Locked Withdrawn Voi…" at bounding box center [352, 140] width 93 height 19
select select "1"
click at [307, 131] on select "Select an option Not Started In Progress Completed Expired Locked Withdrawn Voi…" at bounding box center [352, 140] width 93 height 19
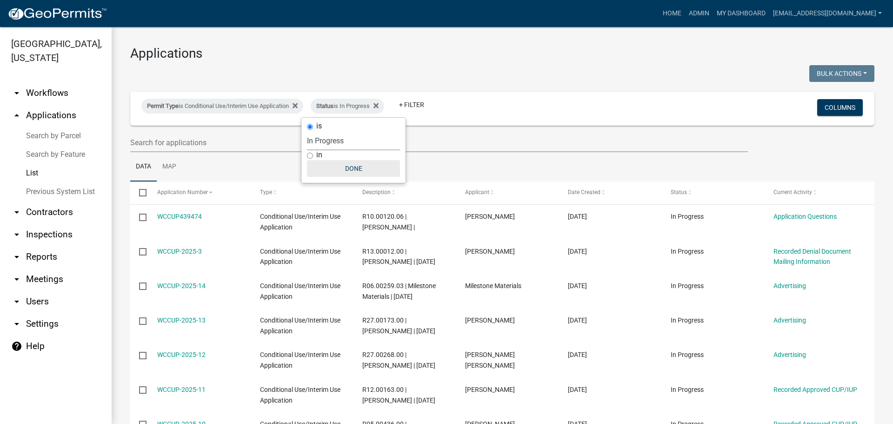
click at [330, 171] on button "Done" at bounding box center [353, 168] width 93 height 17
click at [378, 104] on icon at bounding box center [375, 105] width 5 height 7
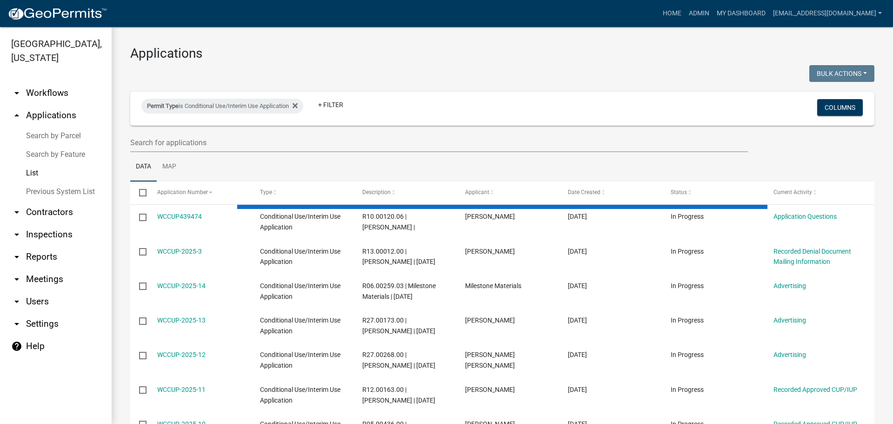
select select "2: 50"
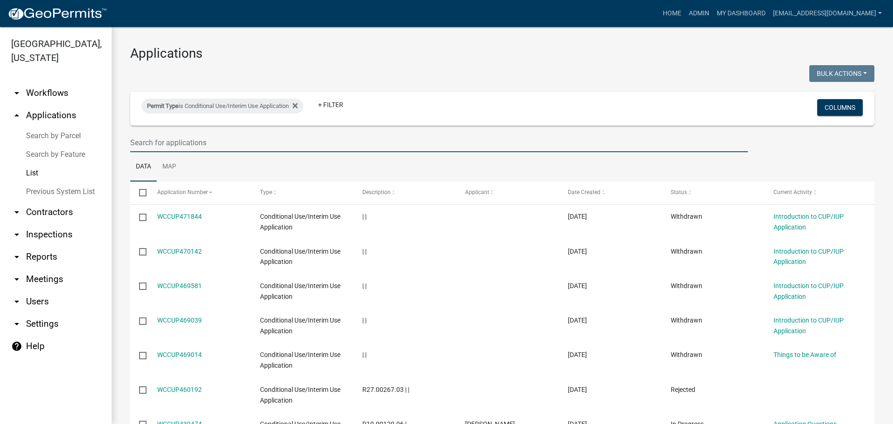
click at [168, 140] on input "text" at bounding box center [438, 142] width 617 height 19
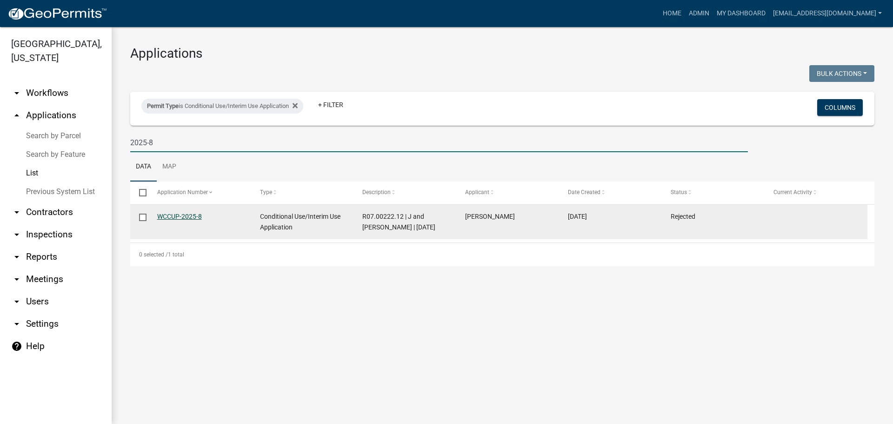
type input "2025-8"
click at [179, 213] on link "WCCUP-2025-8" at bounding box center [179, 215] width 45 height 7
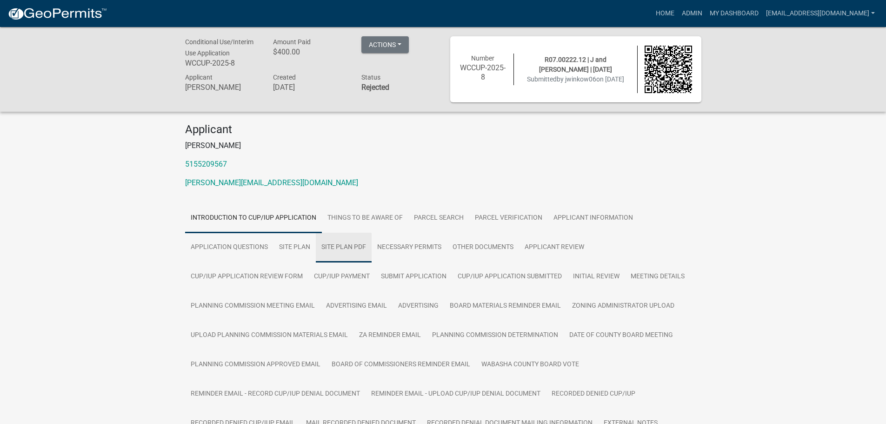
click at [345, 252] on link "Site Plan PDF" at bounding box center [344, 247] width 56 height 30
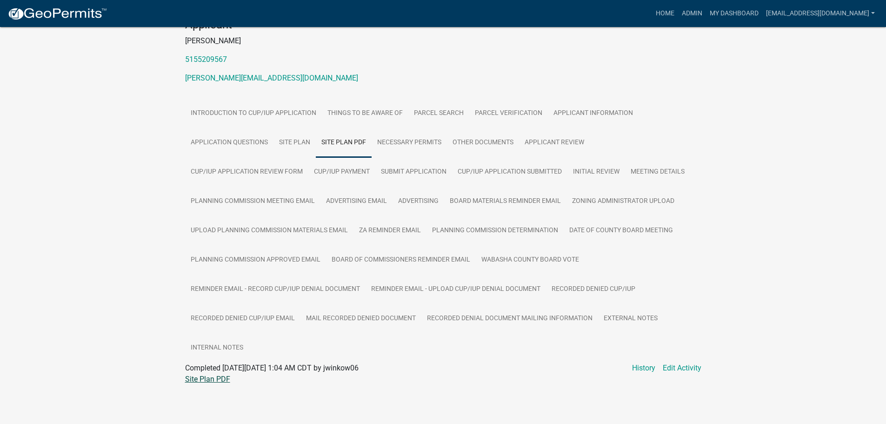
click at [200, 378] on link "Site Plan PDF" at bounding box center [207, 378] width 45 height 9
click at [438, 142] on link "Necessary Permits" at bounding box center [409, 143] width 75 height 30
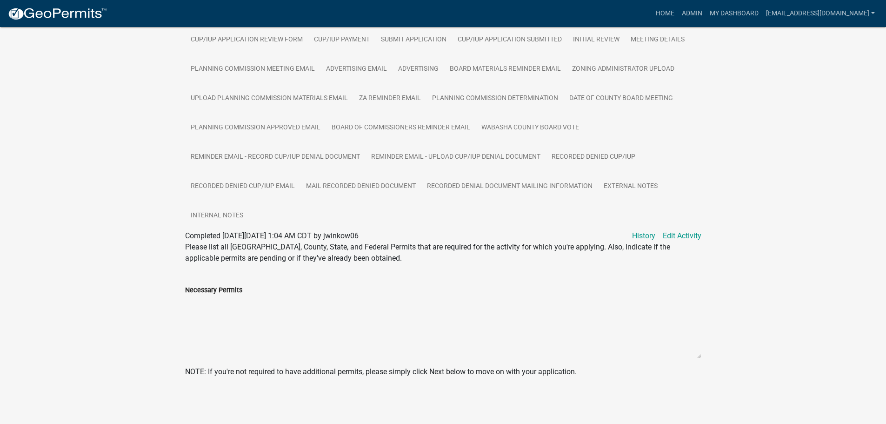
scroll to position [97, 0]
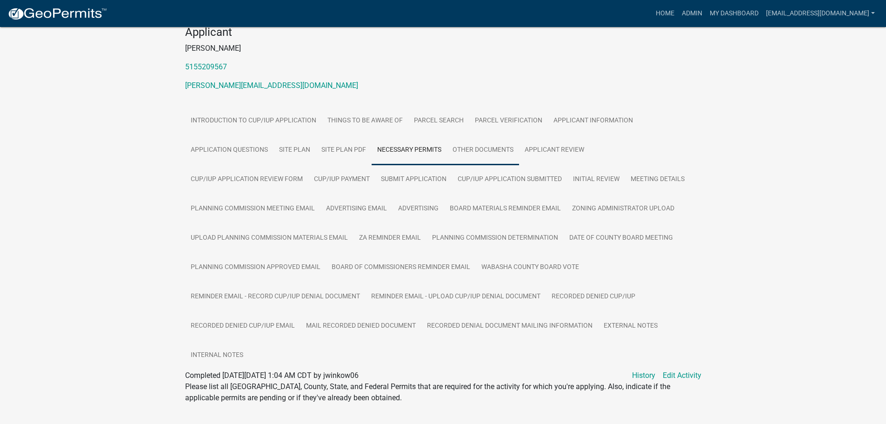
click at [479, 142] on link "Other Documents" at bounding box center [483, 150] width 72 height 30
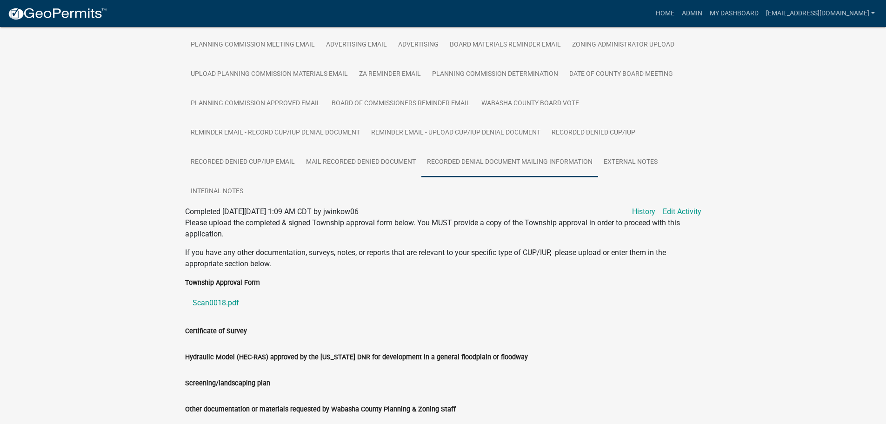
scroll to position [168, 0]
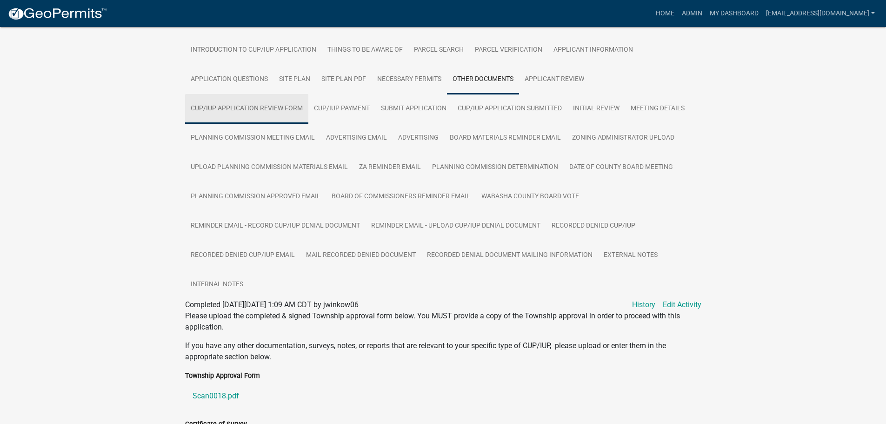
click at [260, 108] on link "CUP/IUP Application Review Form" at bounding box center [246, 109] width 123 height 30
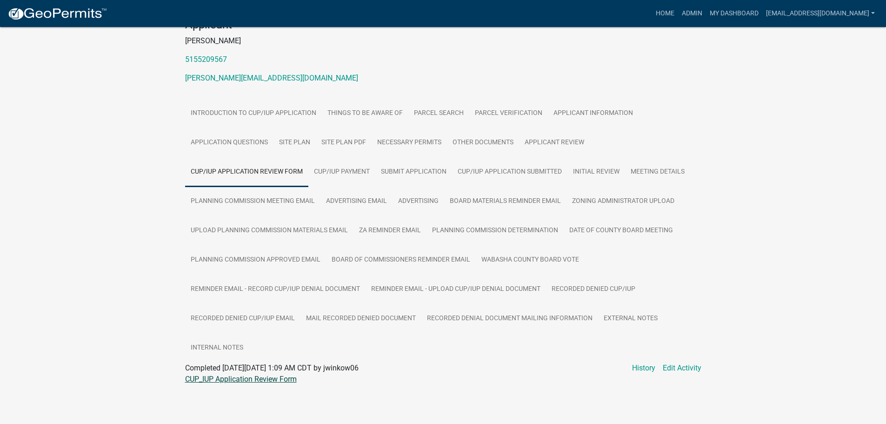
click at [249, 378] on link "CUP_IUP Application Review Form" at bounding box center [241, 378] width 112 height 9
click at [475, 139] on link "Other Documents" at bounding box center [483, 143] width 72 height 30
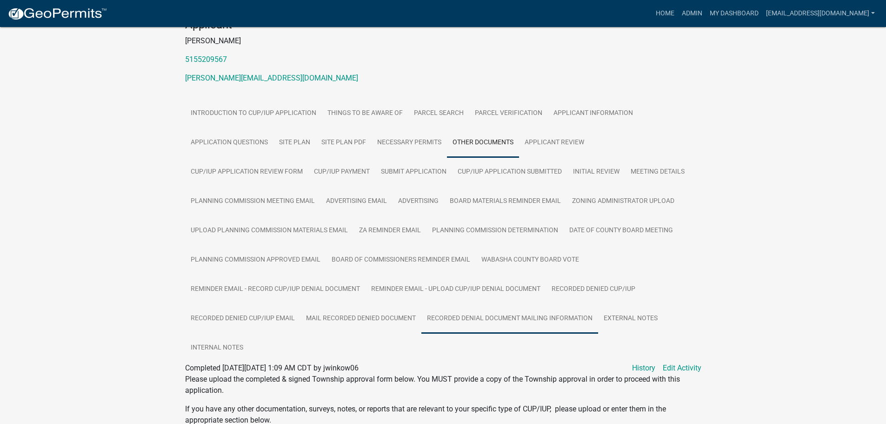
scroll to position [291, 0]
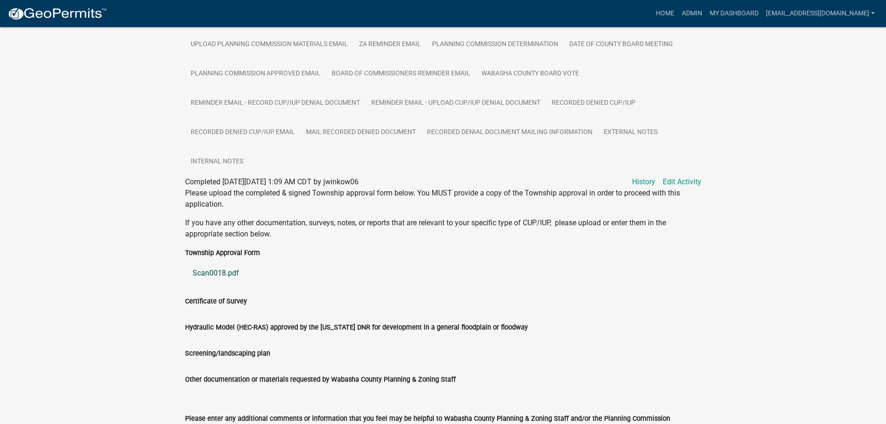
click at [206, 270] on link "Scan0018.pdf" at bounding box center [443, 273] width 516 height 22
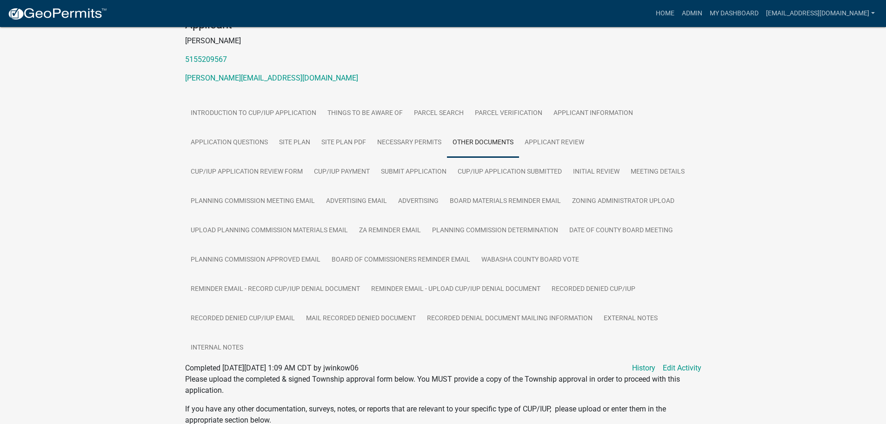
scroll to position [12, 0]
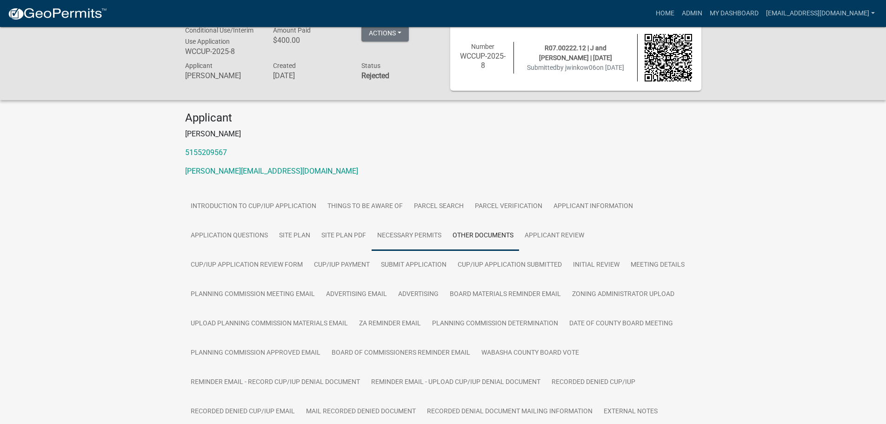
click at [386, 235] on link "Necessary Permits" at bounding box center [409, 236] width 75 height 30
click at [345, 235] on link "Site Plan PDF" at bounding box center [344, 236] width 56 height 30
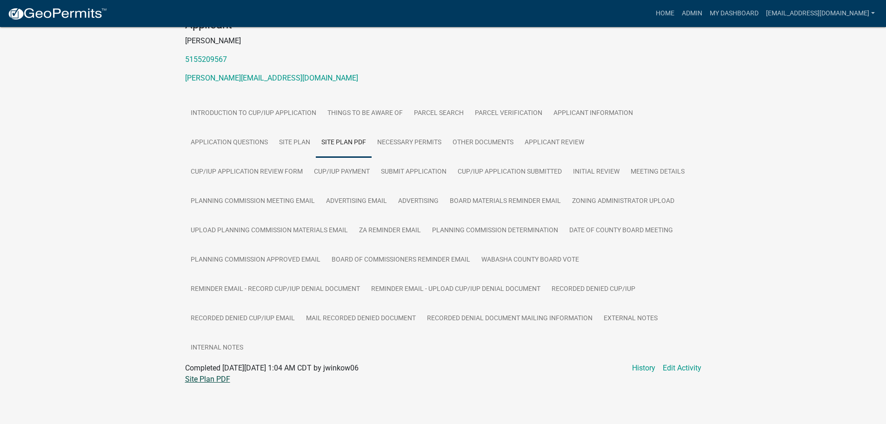
click at [202, 379] on link "Site Plan PDF" at bounding box center [207, 378] width 45 height 9
click at [640, 197] on link "Zoning Administrator Upload" at bounding box center [622, 201] width 113 height 30
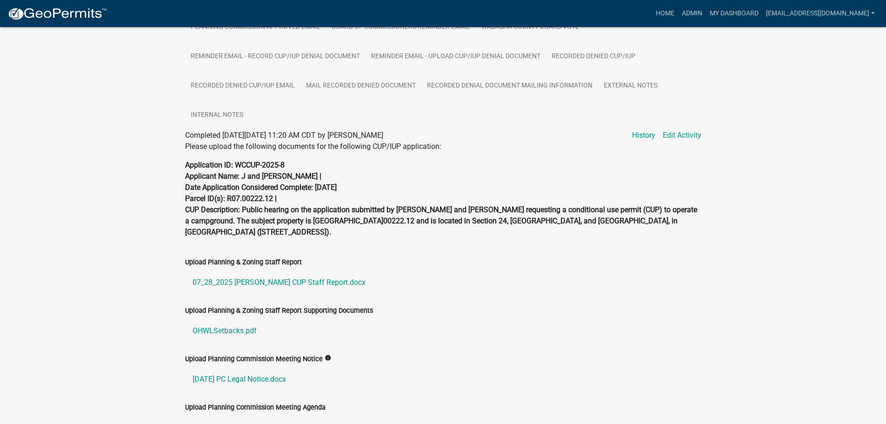
scroll to position [402, 0]
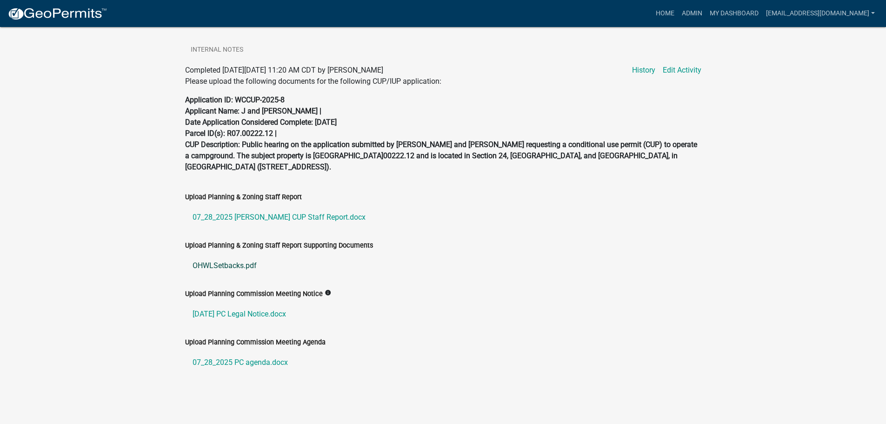
click at [220, 267] on link "OHWLSetbacks.pdf" at bounding box center [443, 265] width 516 height 22
click at [259, 215] on link "07_28_2025 Winkowski CUP Staff Report.docx" at bounding box center [443, 217] width 516 height 22
click at [246, 313] on link "07-28-2025 PC Legal Notice.docx" at bounding box center [443, 314] width 516 height 22
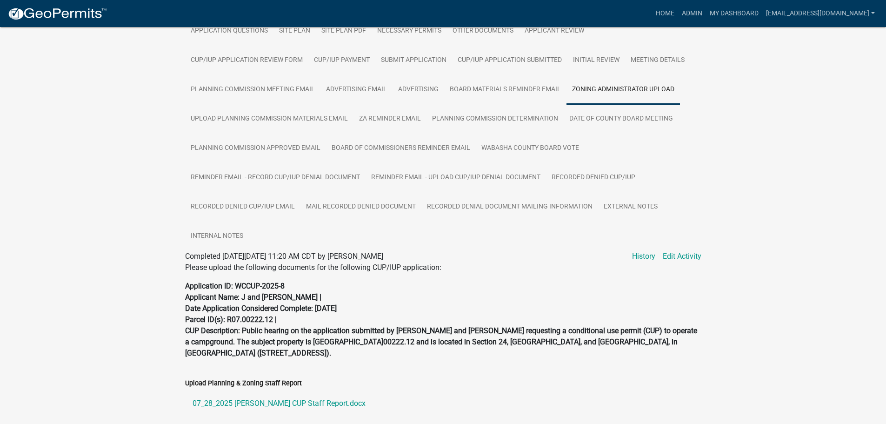
scroll to position [170, 0]
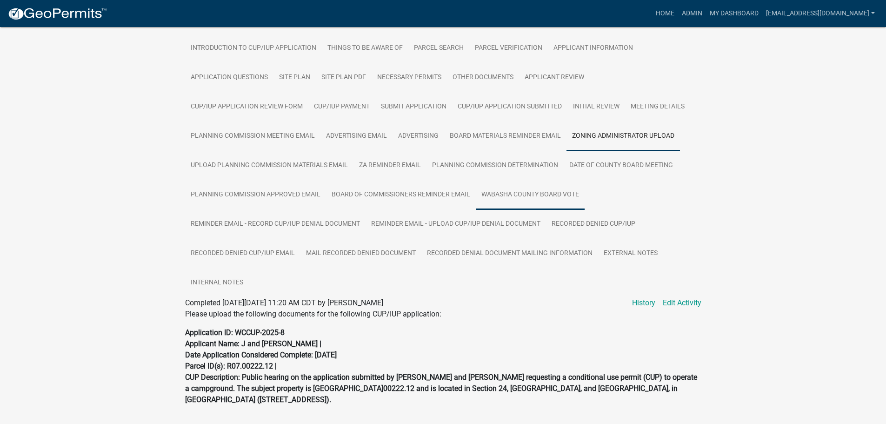
click at [523, 193] on link "Wabasha County Board Vote" at bounding box center [530, 195] width 109 height 30
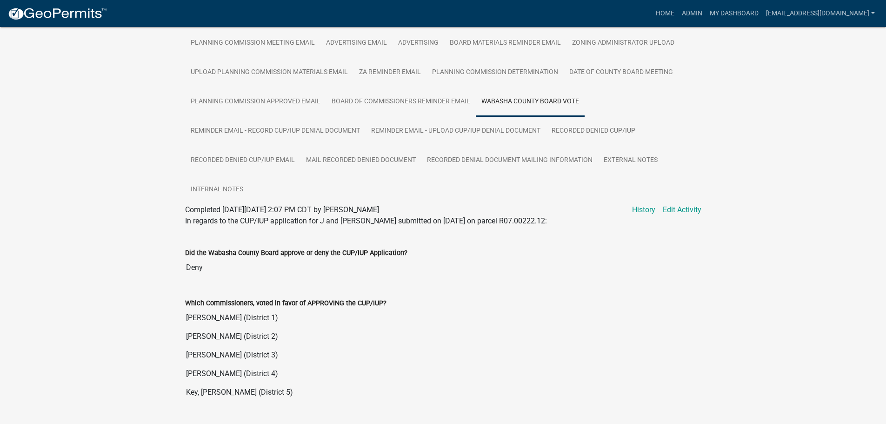
scroll to position [123, 0]
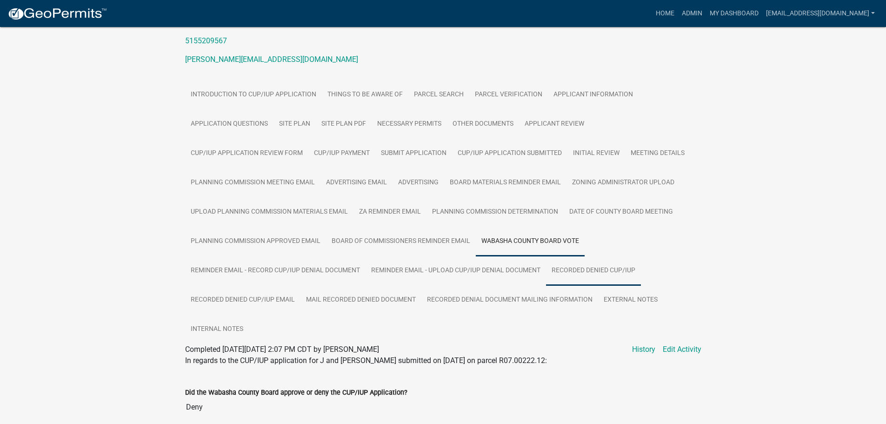
click at [583, 269] on link "Recorded Denied CUP/IUP" at bounding box center [593, 271] width 95 height 30
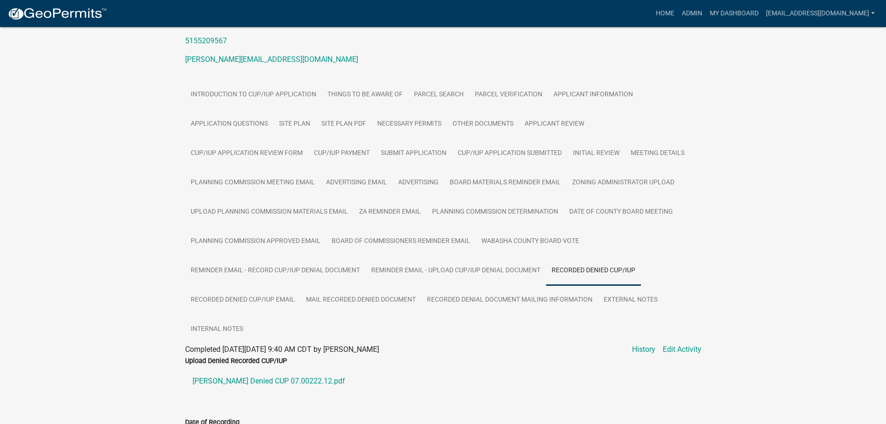
scroll to position [192, 0]
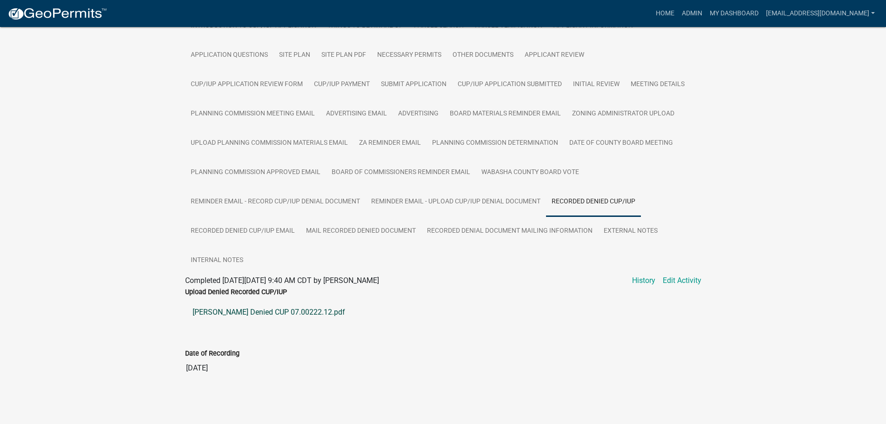
click at [242, 310] on link "Winkowski Denied CUP 07.00222.12.pdf" at bounding box center [443, 312] width 516 height 22
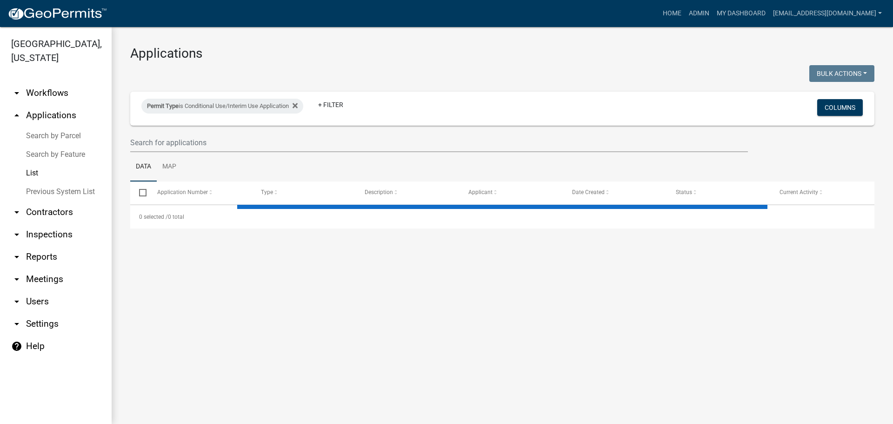
select select "2: 50"
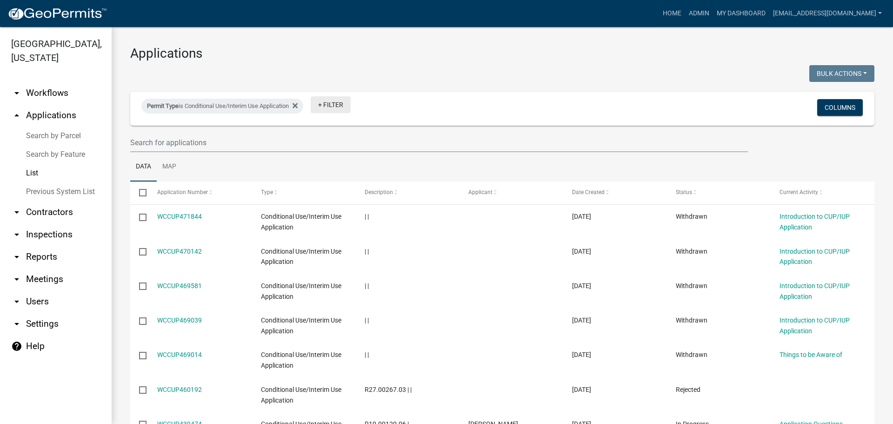
click at [337, 106] on link "+ Filter" at bounding box center [331, 104] width 40 height 17
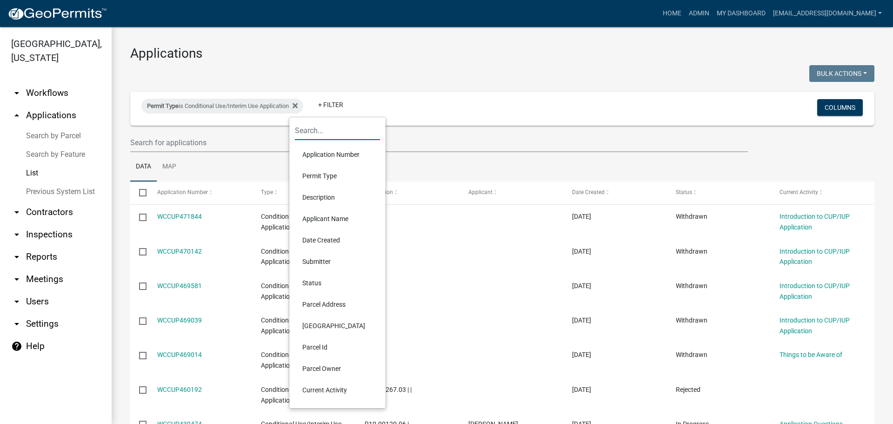
click at [324, 129] on input "text" at bounding box center [337, 130] width 85 height 19
drag, startPoint x: 332, startPoint y: 68, endPoint x: 328, endPoint y: 71, distance: 5.4
click at [332, 68] on div at bounding box center [312, 74] width 379 height 19
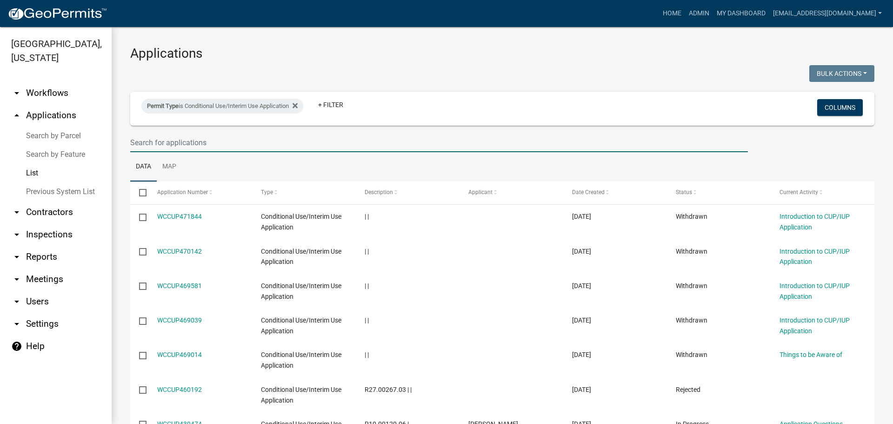
click at [232, 139] on input "text" at bounding box center [438, 142] width 617 height 19
type input "2025-9"
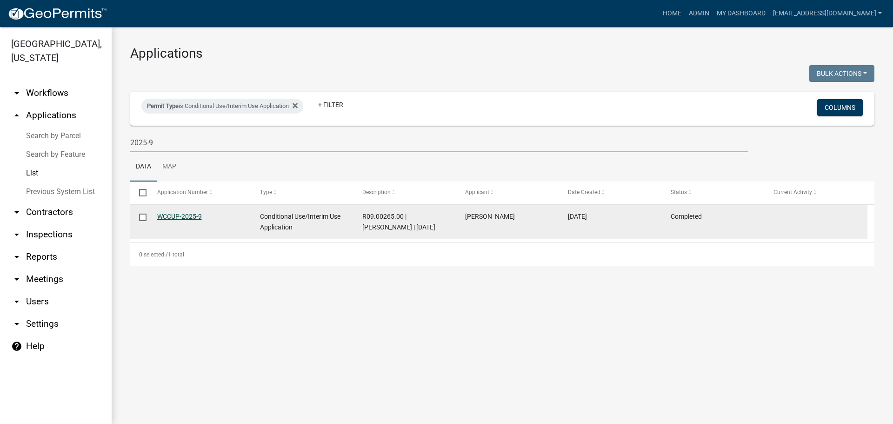
click at [176, 214] on link "WCCUP-2025-9" at bounding box center [179, 215] width 45 height 7
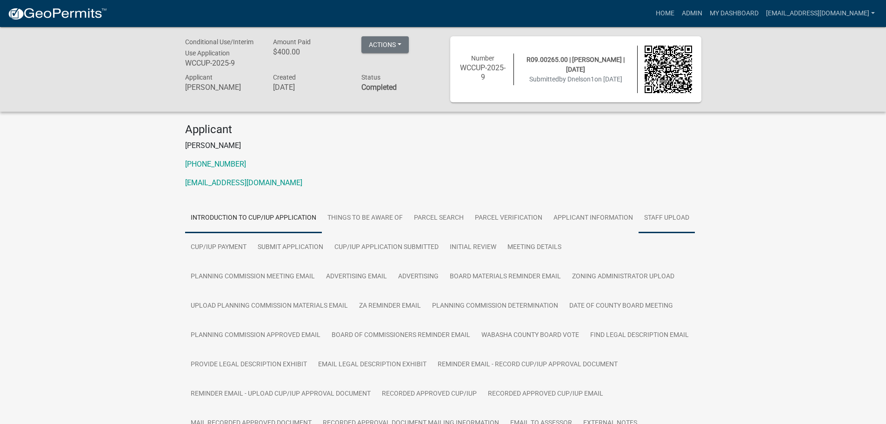
click at [674, 215] on link "Staff Upload" at bounding box center [666, 218] width 56 height 30
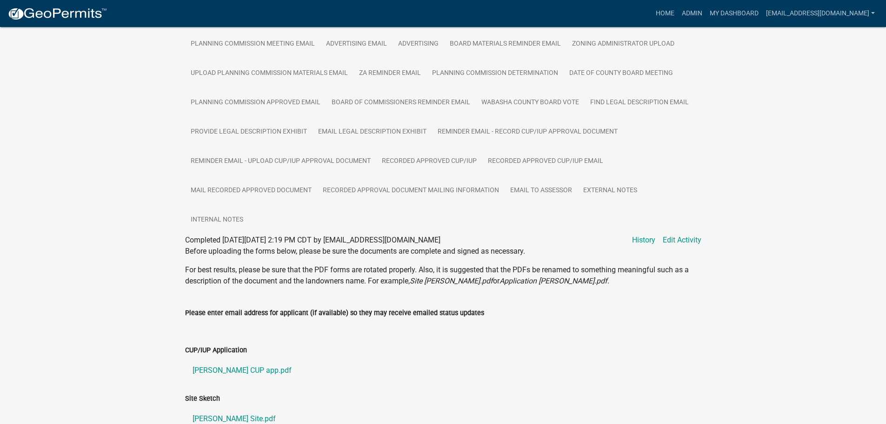
scroll to position [372, 0]
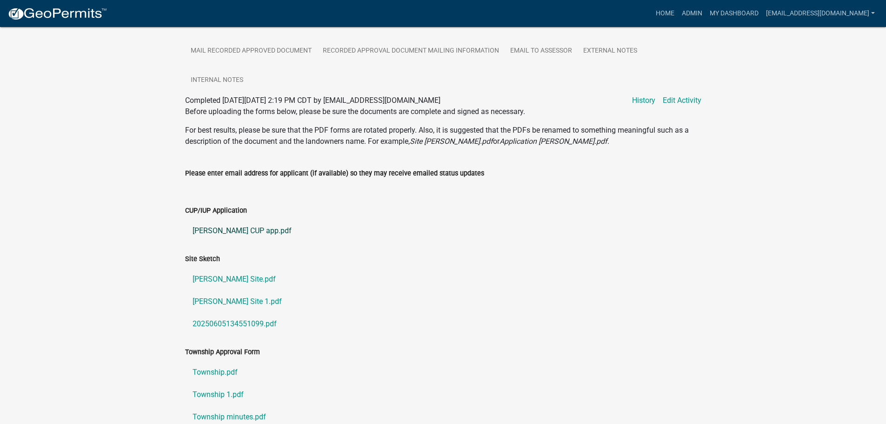
click at [240, 231] on link "Nelson CUP app.pdf" at bounding box center [443, 230] width 516 height 22
click at [215, 279] on link "Nelson Site.pdf" at bounding box center [443, 279] width 516 height 22
click at [231, 301] on link "Nelson Site 1.pdf" at bounding box center [443, 301] width 516 height 22
click at [218, 322] on link "20250605134551099.pdf" at bounding box center [443, 323] width 516 height 22
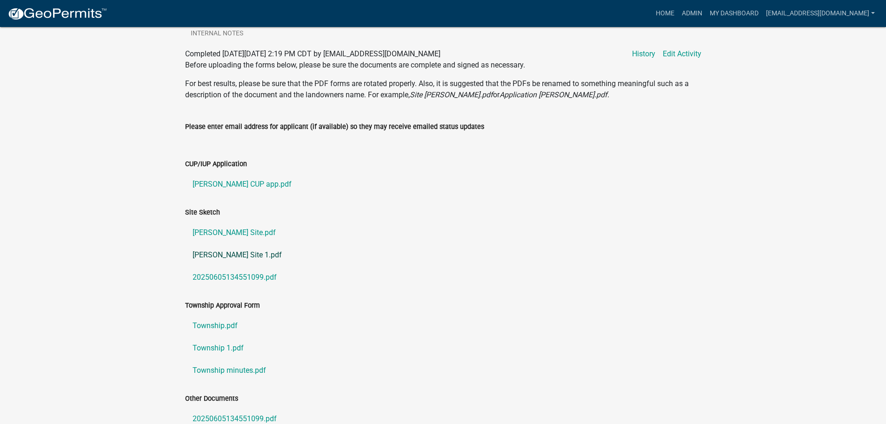
scroll to position [558, 0]
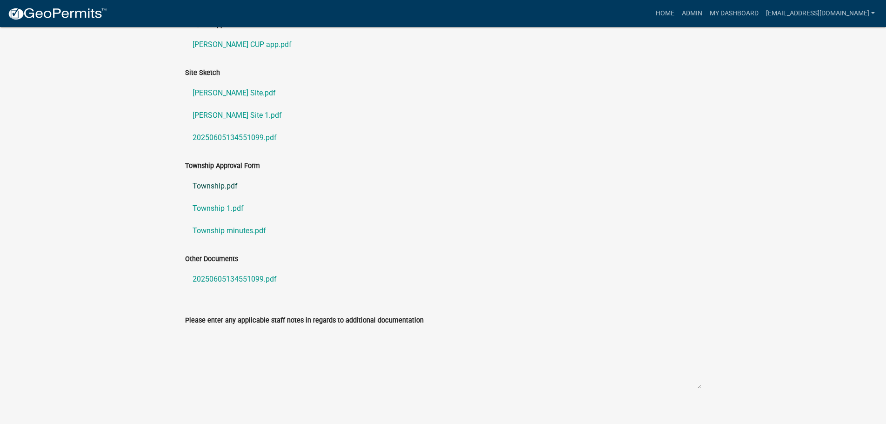
click at [218, 184] on link "Township.pdf" at bounding box center [443, 186] width 516 height 22
click at [232, 209] on link "Township 1.pdf" at bounding box center [443, 208] width 516 height 22
click at [227, 231] on link "Township minutes.pdf" at bounding box center [443, 230] width 516 height 22
click at [219, 271] on link "20250605134551099.pdf" at bounding box center [443, 279] width 516 height 22
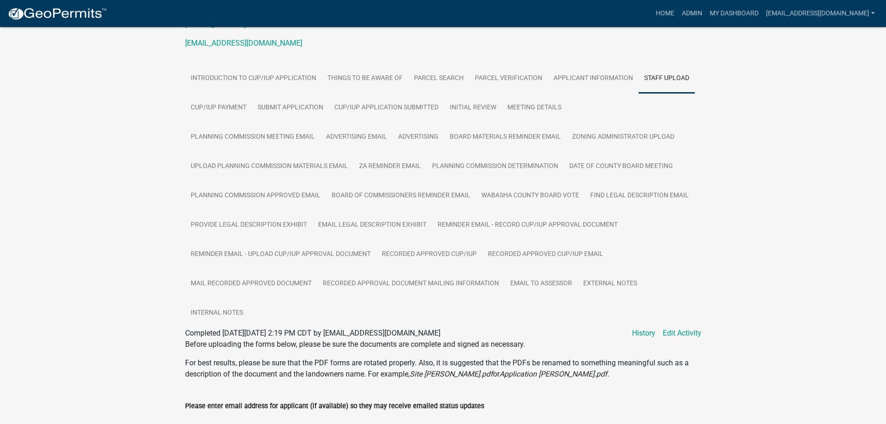
scroll to position [46, 0]
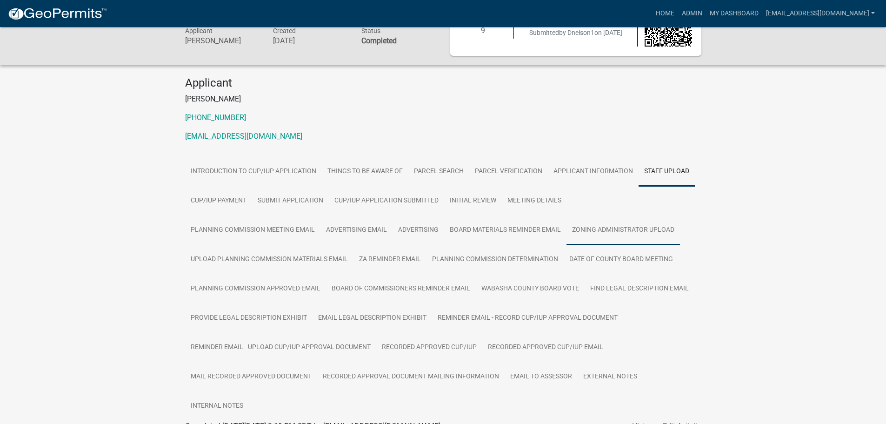
click at [629, 228] on link "Zoning Administrator Upload" at bounding box center [622, 230] width 113 height 30
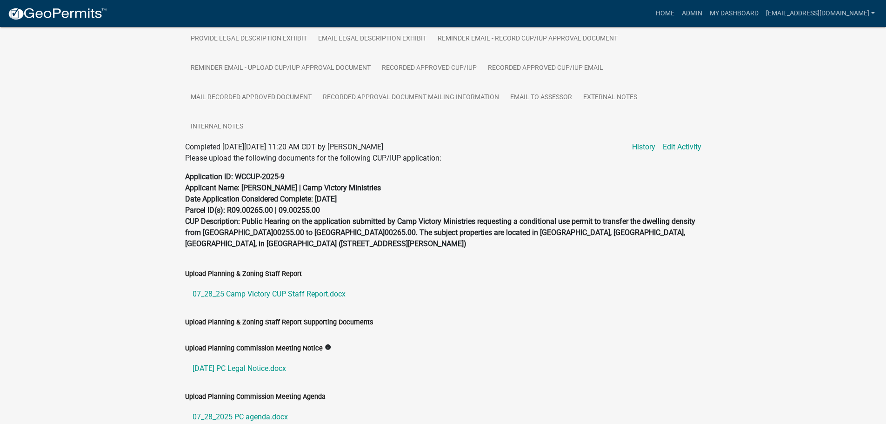
scroll to position [380, 0]
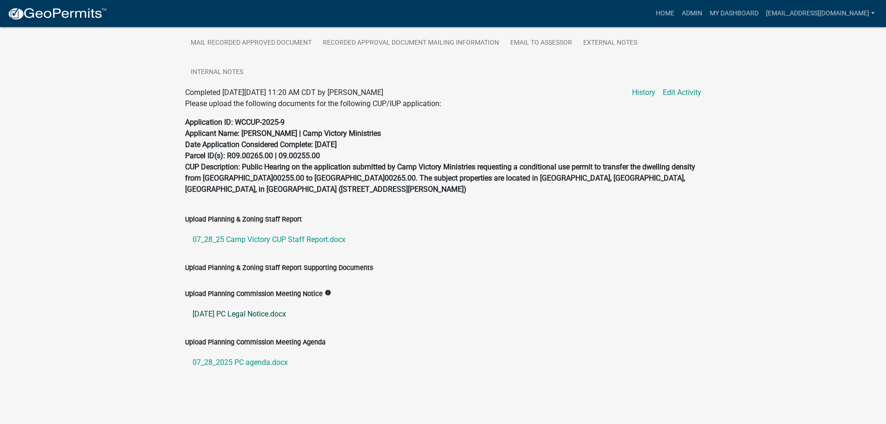
click at [242, 312] on link "07-28-2025 PC Legal Notice.docx" at bounding box center [443, 314] width 516 height 22
click at [307, 235] on link "07_28_25 Camp Victory CUP Staff Report.docx" at bounding box center [443, 239] width 516 height 22
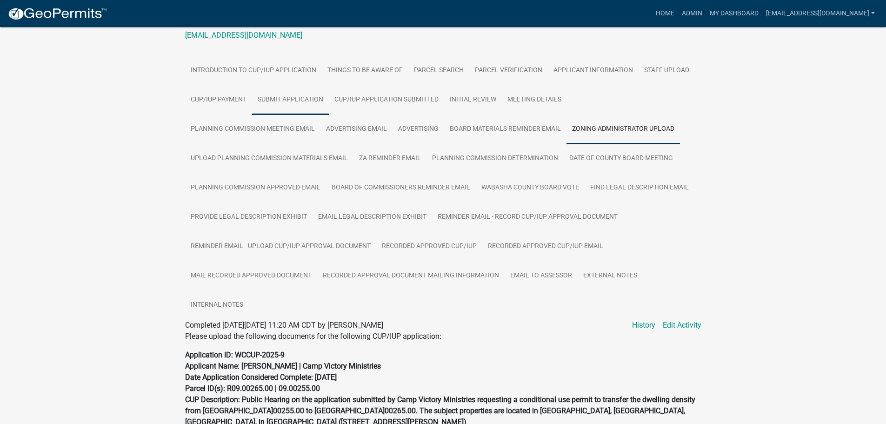
scroll to position [101, 0]
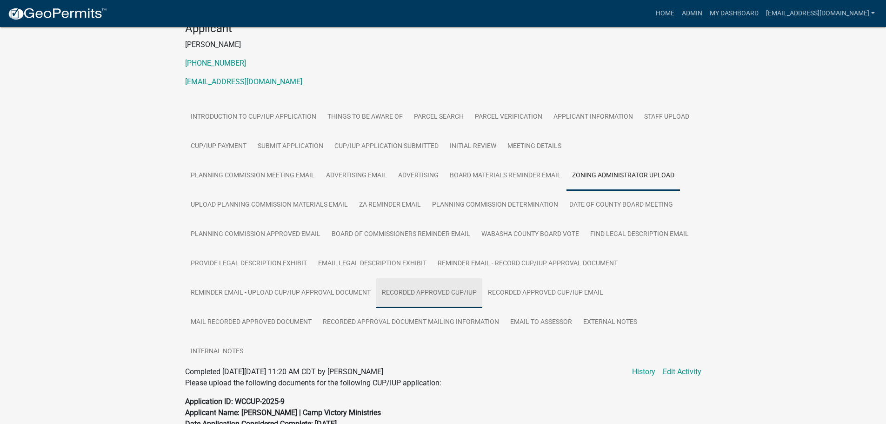
click at [432, 294] on link "Recorded Approved CUP/IUP" at bounding box center [429, 293] width 106 height 30
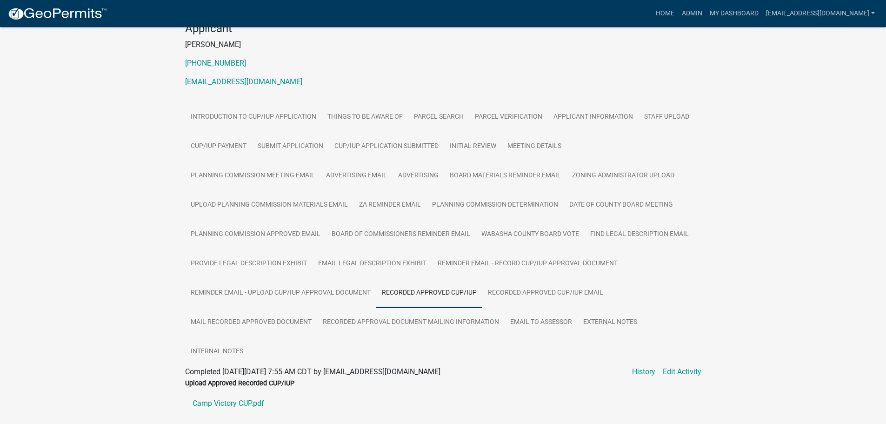
scroll to position [242, 0]
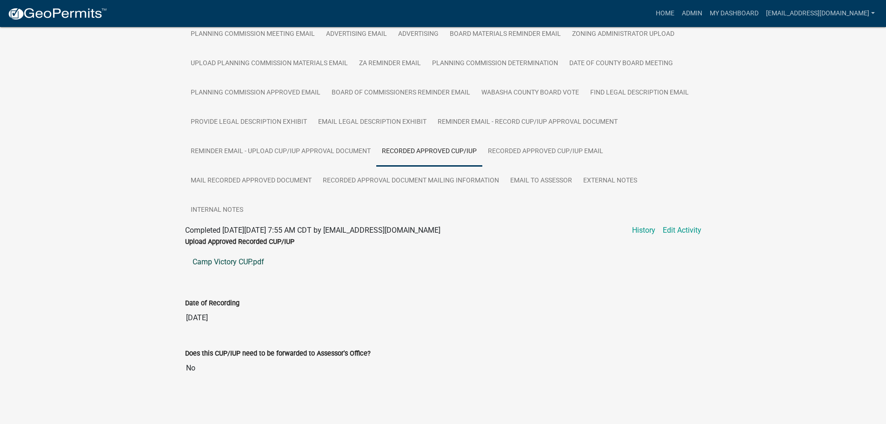
click at [233, 261] on link "Camp Victory CUP.pdf" at bounding box center [443, 262] width 516 height 22
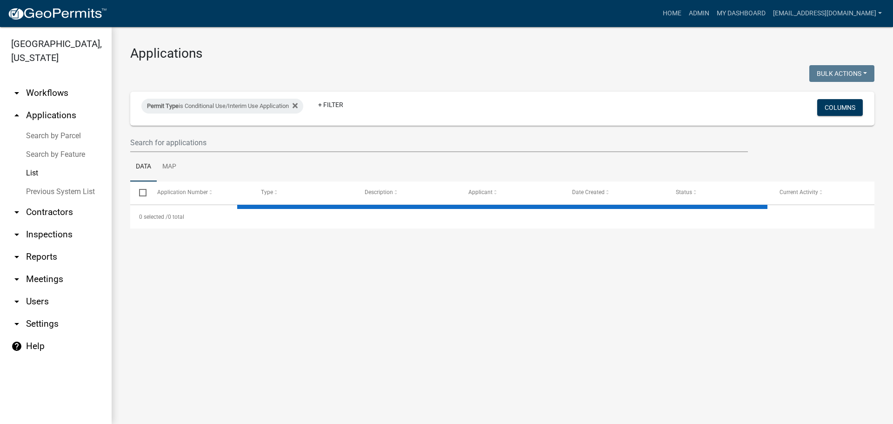
select select "2: 50"
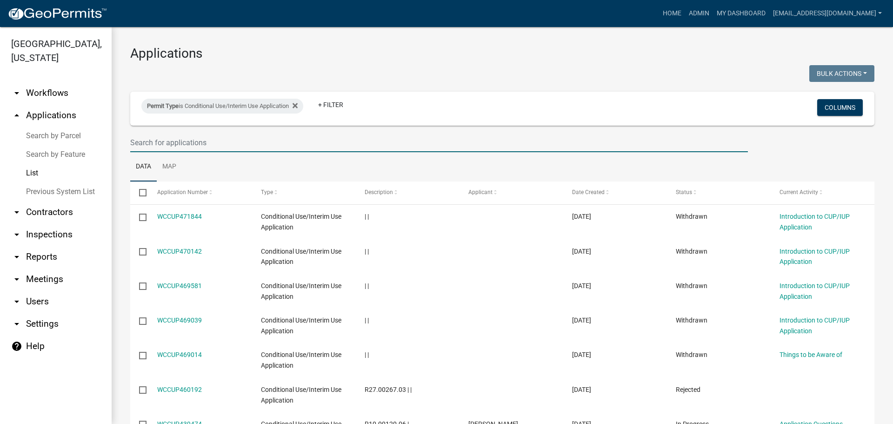
click at [198, 146] on input "text" at bounding box center [438, 142] width 617 height 19
type input "2025-10"
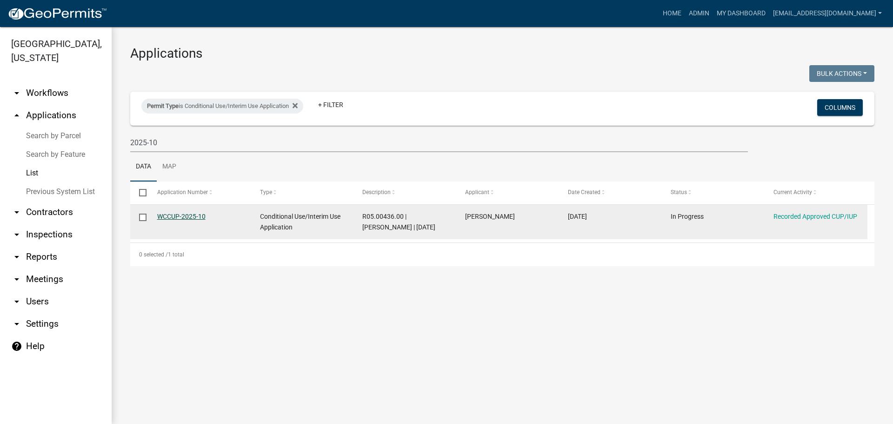
click at [176, 216] on link "WCCUP-2025-10" at bounding box center [181, 215] width 48 height 7
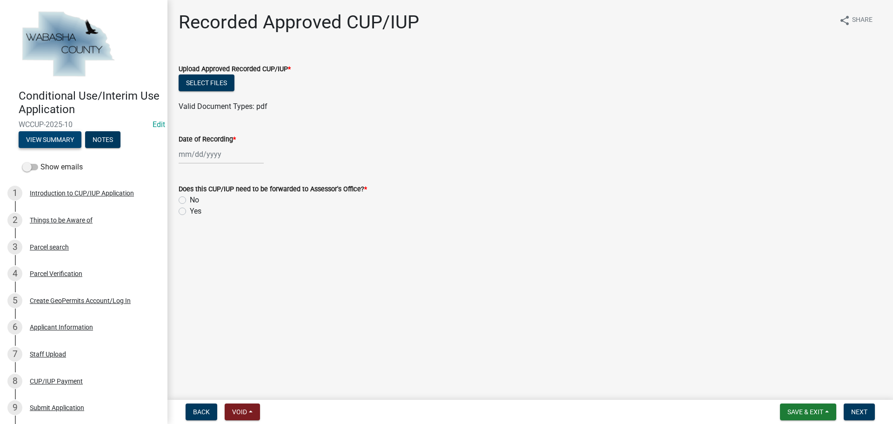
click at [42, 143] on button "View Summary" at bounding box center [50, 139] width 63 height 17
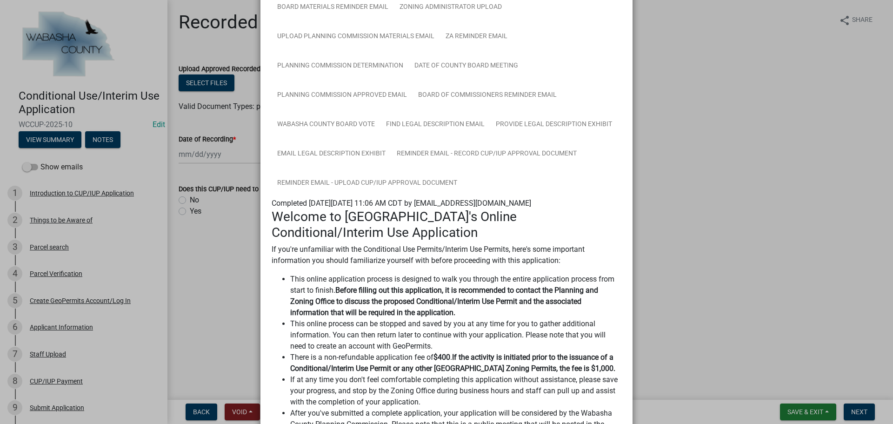
scroll to position [46, 0]
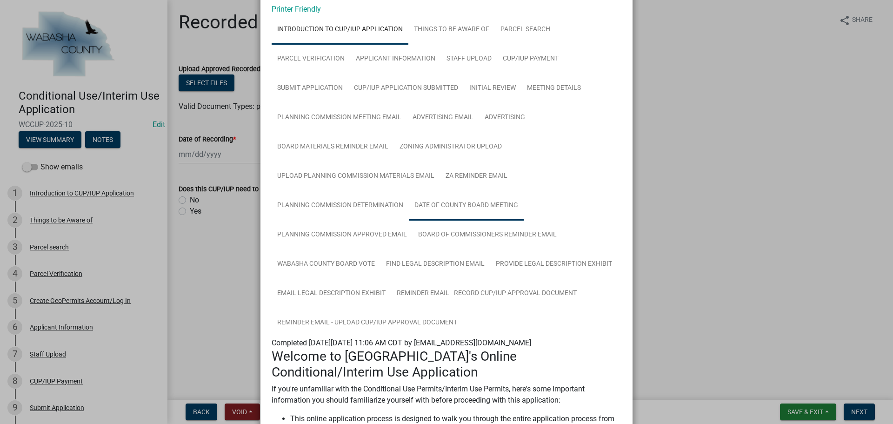
click at [441, 205] on link "Date of County Board Meeting" at bounding box center [466, 206] width 115 height 30
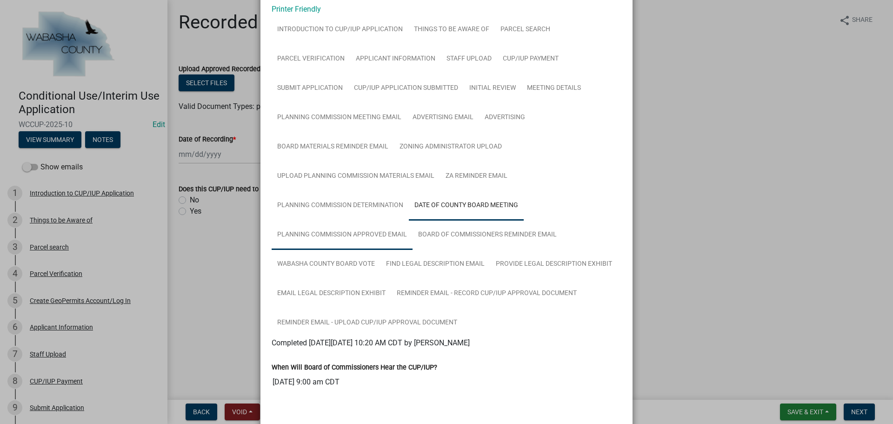
click at [329, 236] on link "Planning Commission Approved Email" at bounding box center [342, 235] width 141 height 30
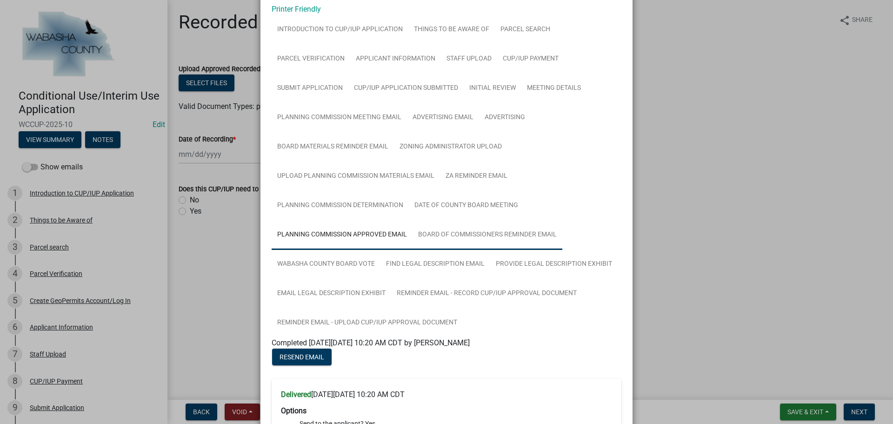
click at [427, 231] on link "Board of Commissioners Reminder Email" at bounding box center [487, 235] width 150 height 30
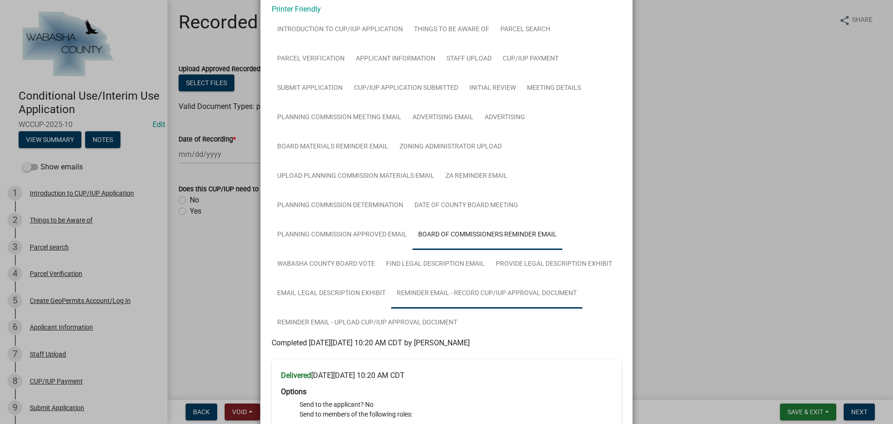
scroll to position [139, 0]
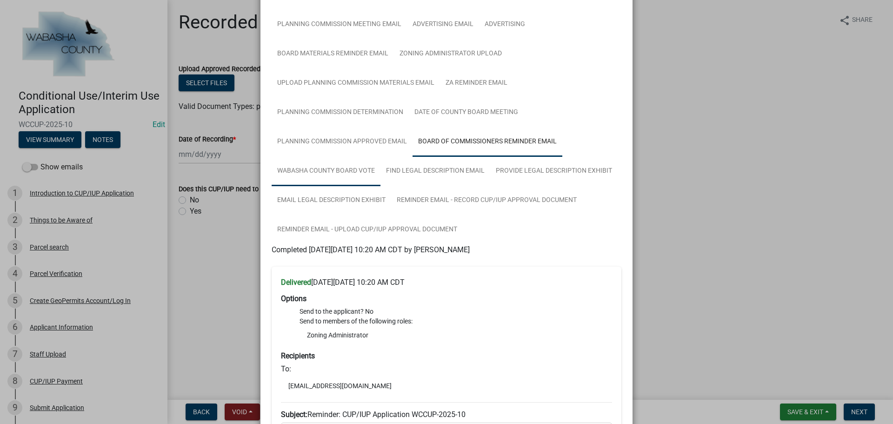
click at [339, 171] on link "Wabasha County Board Vote" at bounding box center [326, 171] width 109 height 30
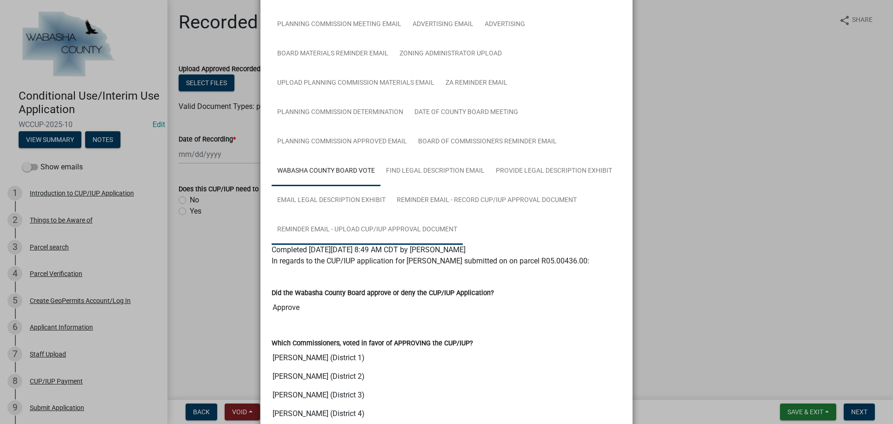
scroll to position [232, 0]
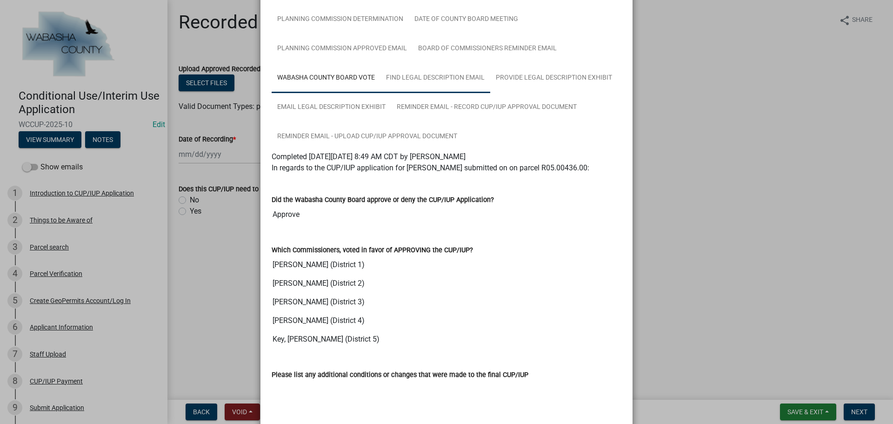
click at [438, 73] on link "Find Legal Description Email" at bounding box center [435, 78] width 110 height 30
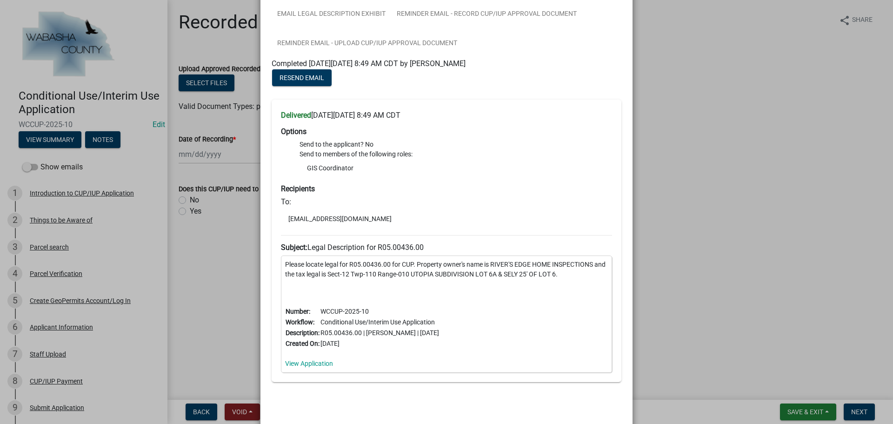
scroll to position [279, 0]
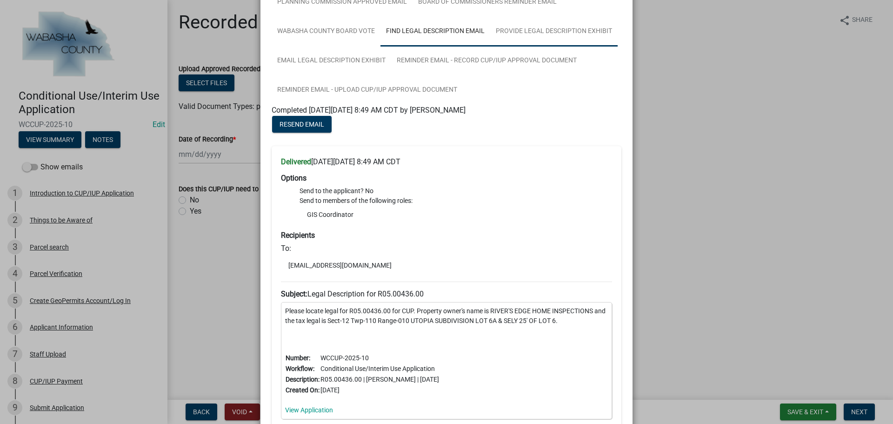
click at [536, 34] on link "Provide Legal Description Exhibit" at bounding box center [553, 32] width 127 height 30
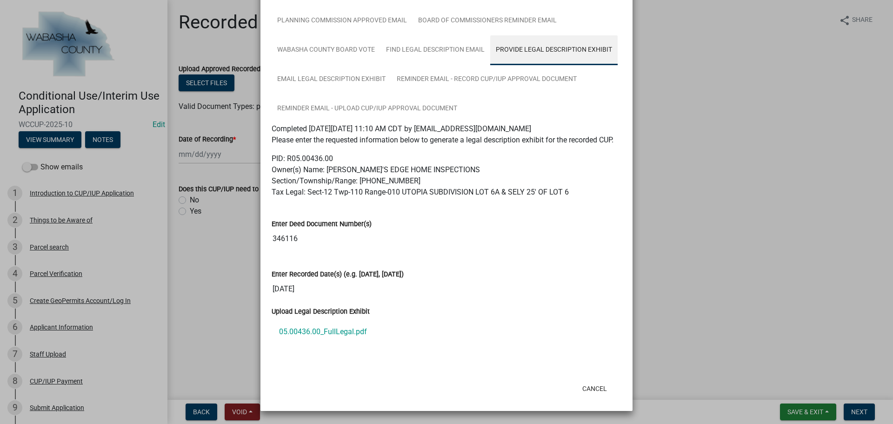
scroll to position [260, 0]
click at [313, 331] on link "05.00436.00_FullLegal.pdf" at bounding box center [447, 331] width 350 height 22
click at [588, 389] on button "Cancel" at bounding box center [595, 388] width 40 height 17
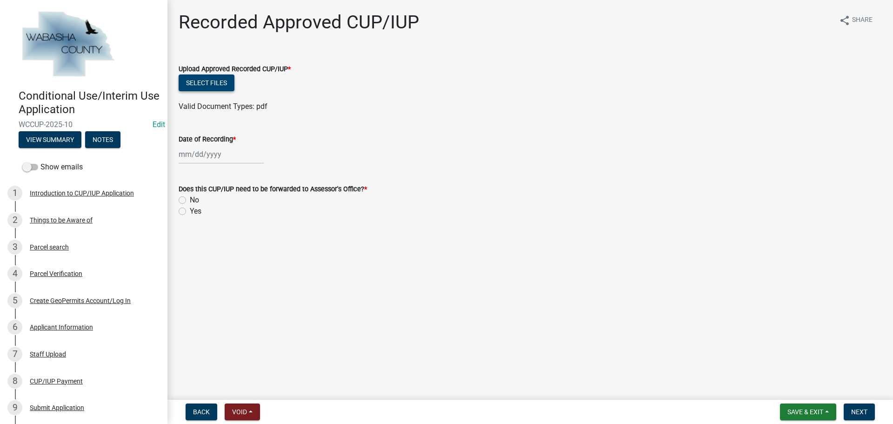
click at [198, 82] on button "Select files" at bounding box center [207, 82] width 56 height 17
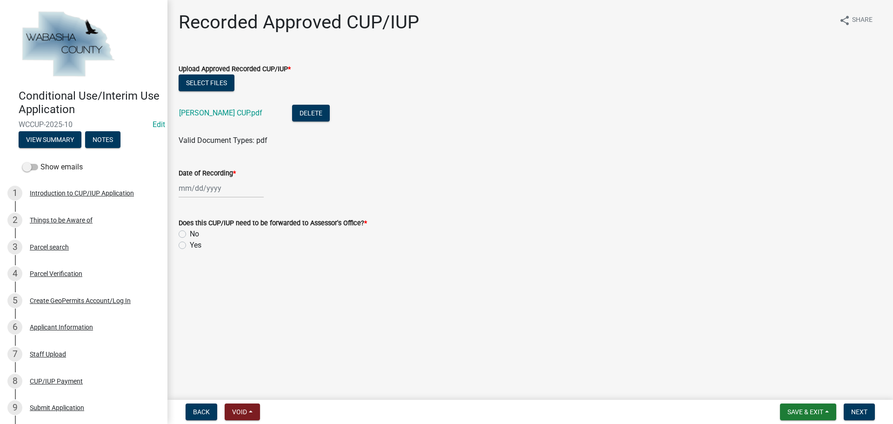
select select "9"
click at [226, 193] on div "Mar Apr May Jun Jul Aug Sep Oct Nov Dec 2025 2026 Mo Tu We Th Fr Sa Su 1 2 3 4 …" at bounding box center [221, 188] width 85 height 19
click at [232, 235] on div "4" at bounding box center [232, 237] width 15 height 15
type input "09/04/2025"
click at [190, 245] on label "Yes" at bounding box center [196, 244] width 12 height 11
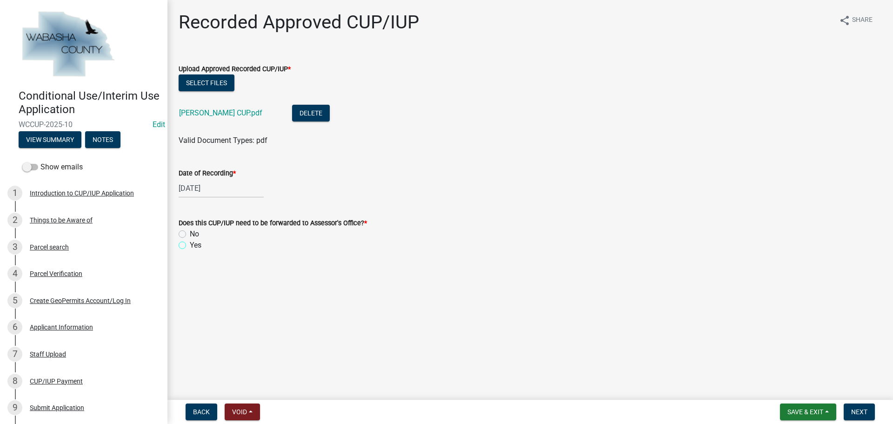
click at [190, 245] on input "Yes" at bounding box center [193, 242] width 6 height 6
radio input "true"
click at [859, 410] on span "Next" at bounding box center [859, 411] width 16 height 7
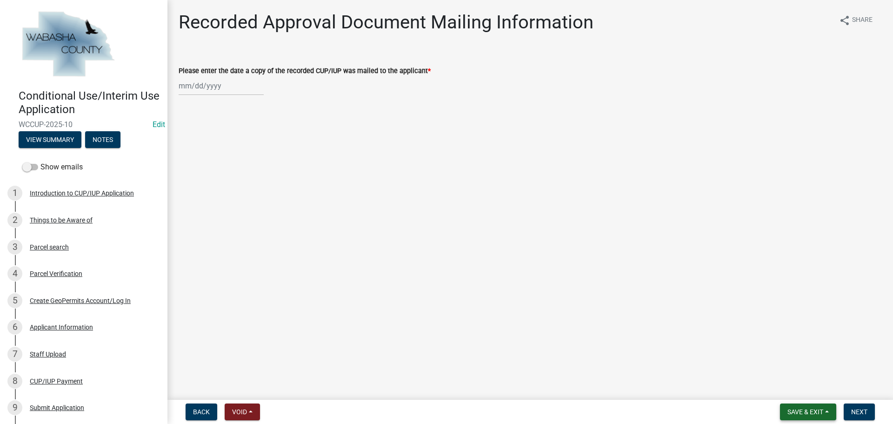
click at [830, 403] on button "Save & Exit" at bounding box center [808, 411] width 56 height 17
click at [792, 362] on button "Save" at bounding box center [799, 365] width 74 height 22
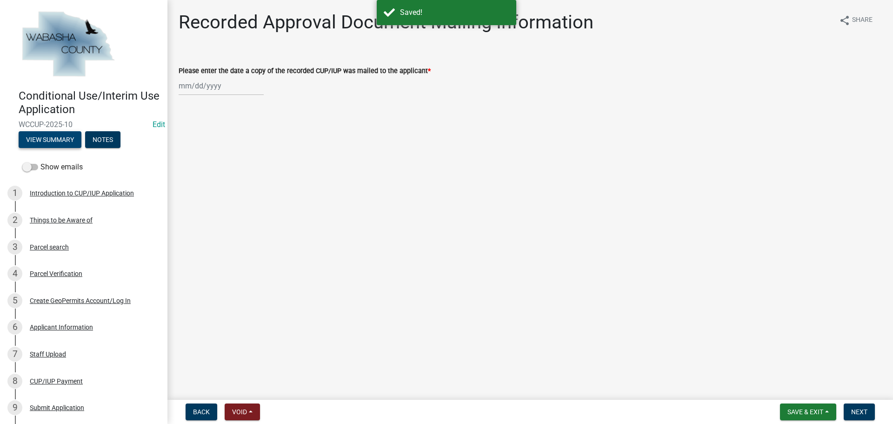
click at [53, 138] on button "View Summary" at bounding box center [50, 139] width 63 height 17
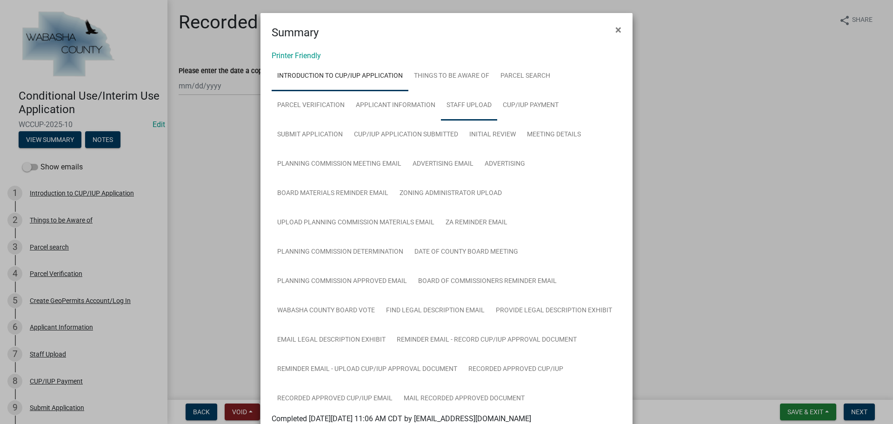
drag, startPoint x: 462, startPoint y: 103, endPoint x: 454, endPoint y: 105, distance: 8.0
click at [462, 103] on link "Staff Upload" at bounding box center [469, 106] width 56 height 30
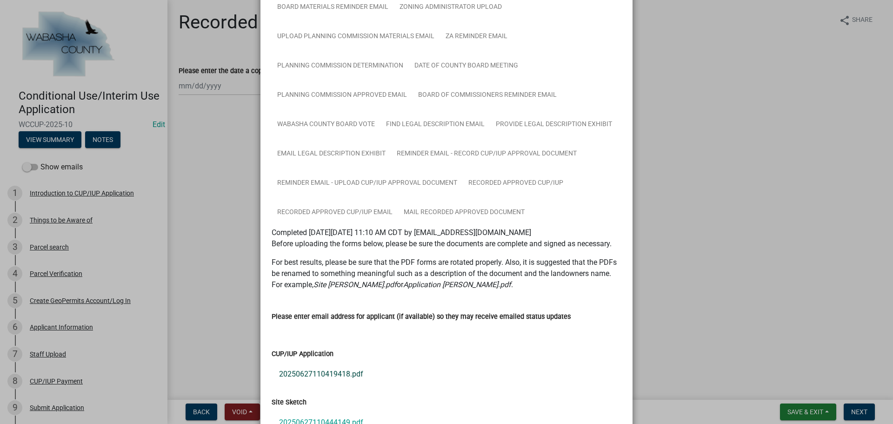
scroll to position [325, 0]
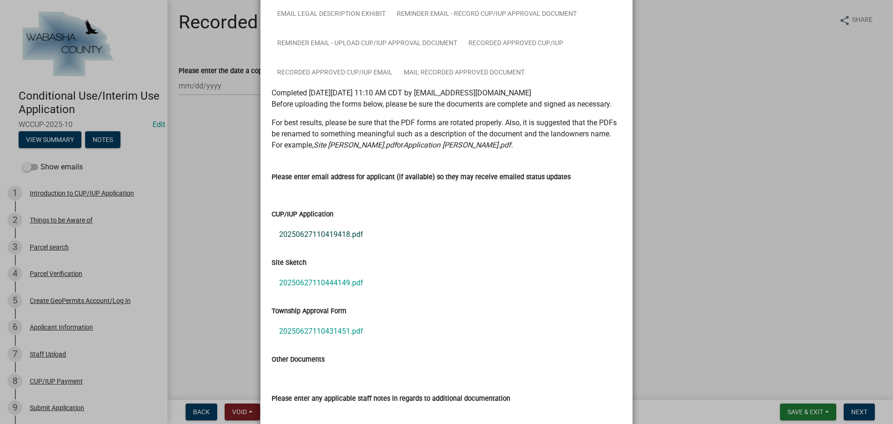
click at [313, 233] on link "20250627110419418.pdf" at bounding box center [447, 234] width 350 height 22
click at [325, 279] on link "20250627110444149.pdf" at bounding box center [447, 283] width 350 height 22
click at [319, 334] on link "20250627110431451.pdf" at bounding box center [447, 331] width 350 height 22
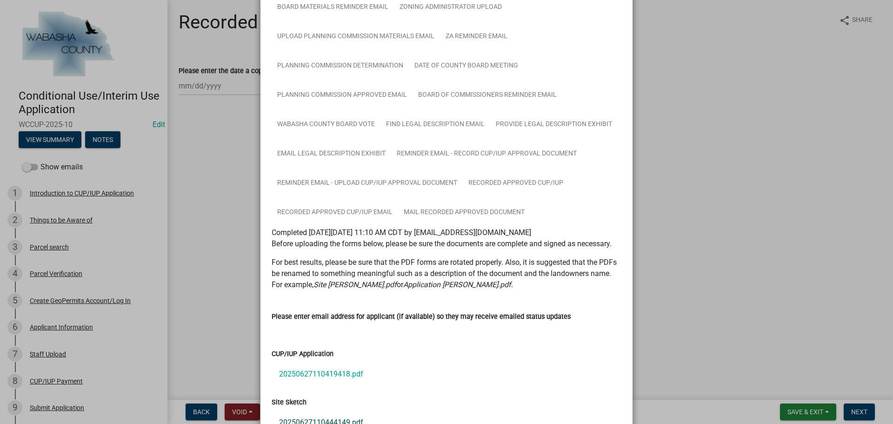
scroll to position [46, 0]
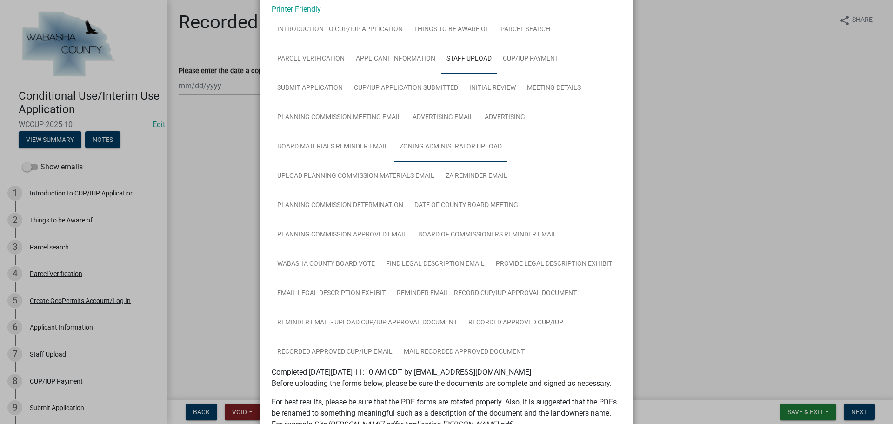
click at [462, 147] on link "Zoning Administrator Upload" at bounding box center [450, 147] width 113 height 30
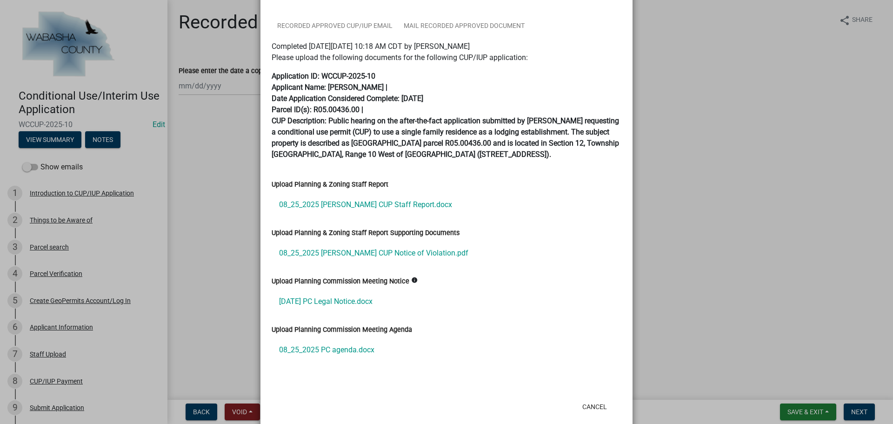
scroll to position [390, 0]
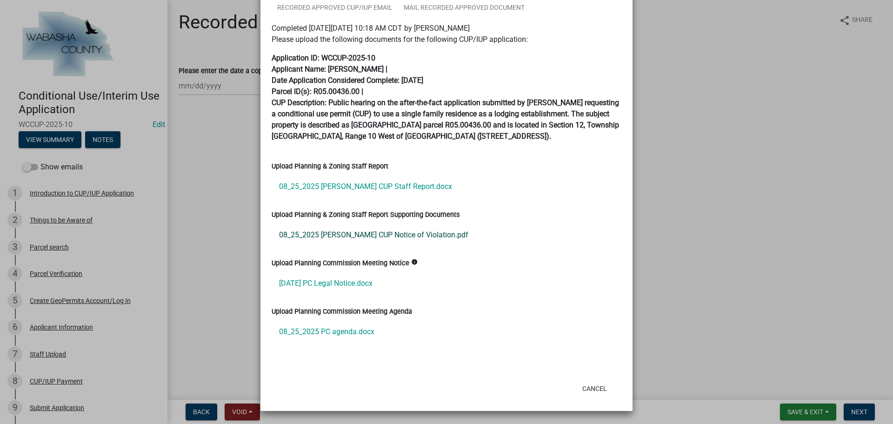
click at [336, 236] on link "08_25_2025 Baker CUP Notice of Violation.pdf" at bounding box center [447, 235] width 350 height 22
click at [355, 279] on link "08-25-2025 PC Legal Notice.docx" at bounding box center [447, 283] width 350 height 22
click at [345, 187] on link "08_25_2025 Baker CUP Staff Report.docx" at bounding box center [447, 186] width 350 height 22
click at [592, 385] on button "Cancel" at bounding box center [595, 388] width 40 height 17
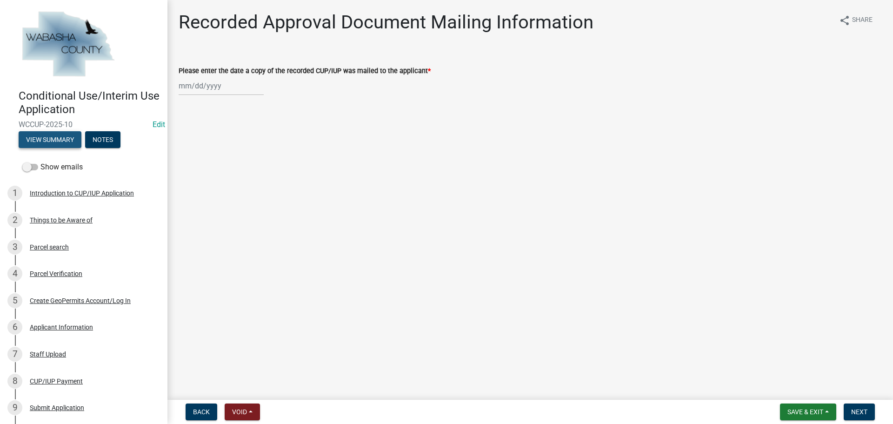
click at [55, 140] on button "View Summary" at bounding box center [50, 139] width 63 height 17
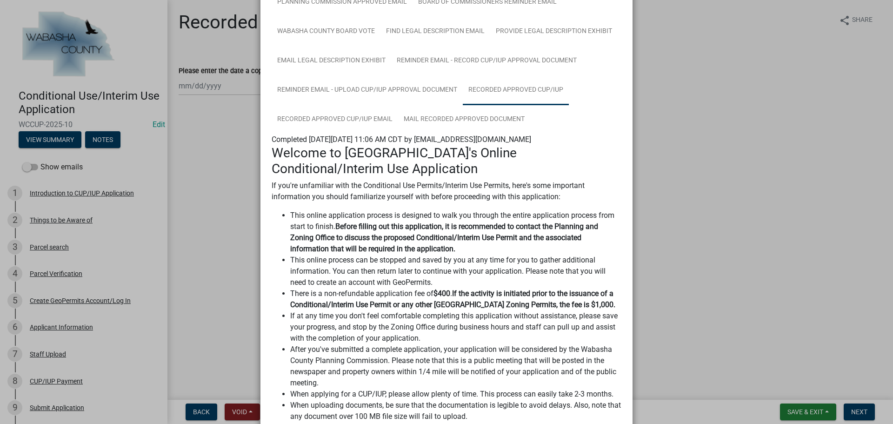
scroll to position [186, 0]
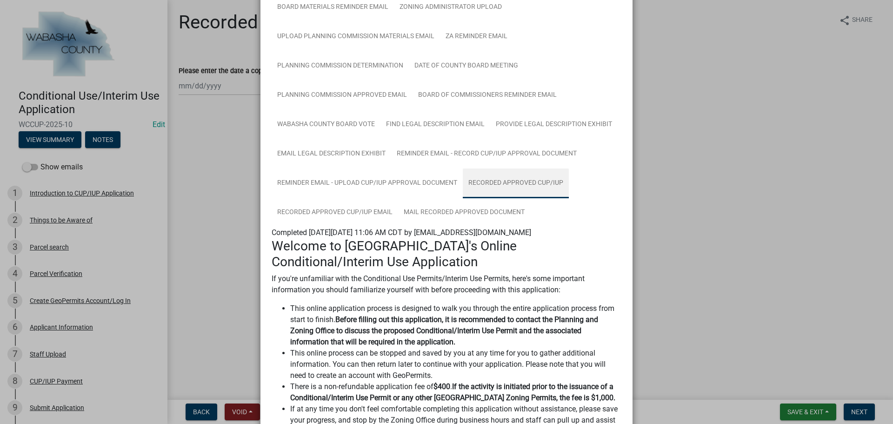
click at [488, 182] on link "Recorded Approved CUP/IUP" at bounding box center [516, 183] width 106 height 30
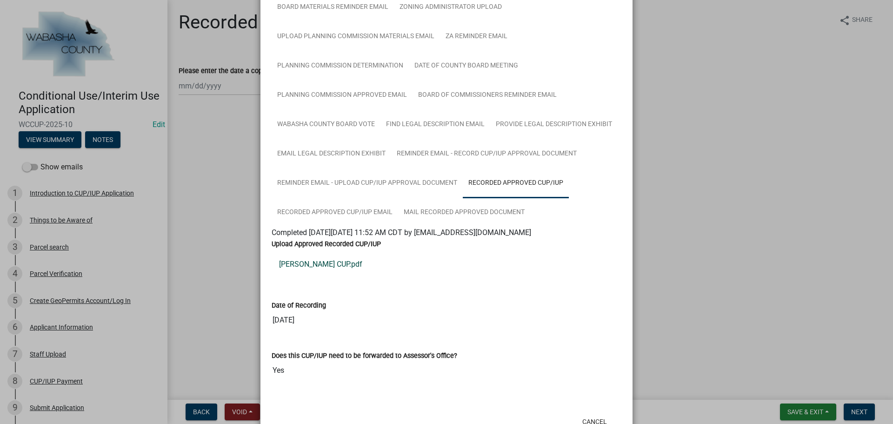
click at [303, 260] on link "Baker CUP.pdf" at bounding box center [447, 264] width 350 height 22
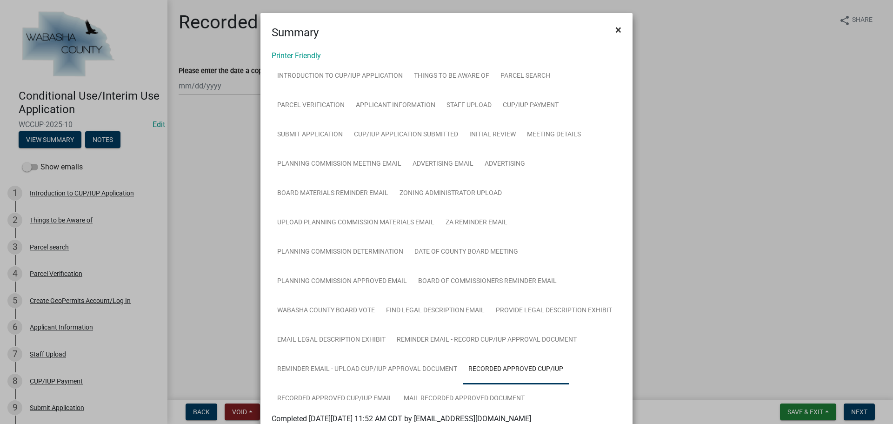
drag, startPoint x: 616, startPoint y: 28, endPoint x: 609, endPoint y: 27, distance: 7.5
click at [616, 28] on span "×" at bounding box center [618, 29] width 6 height 13
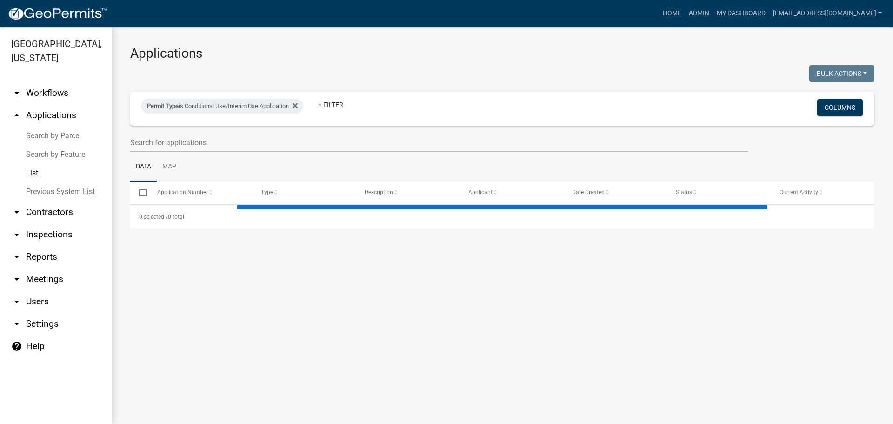
select select "2: 50"
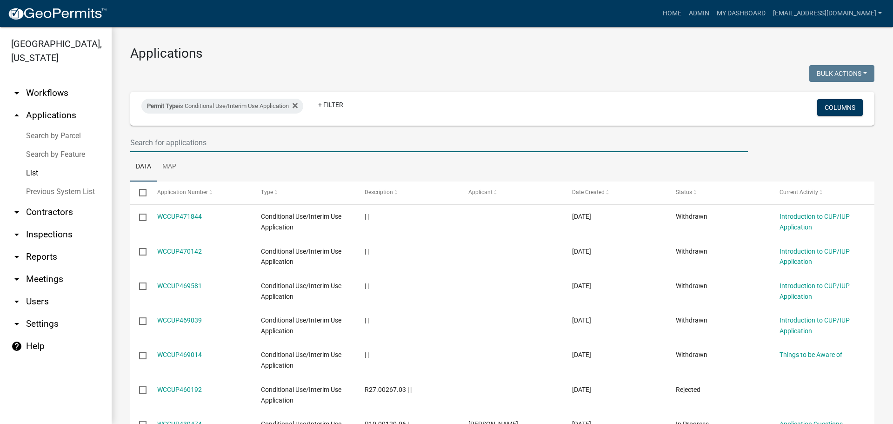
click at [217, 142] on input "text" at bounding box center [438, 142] width 617 height 19
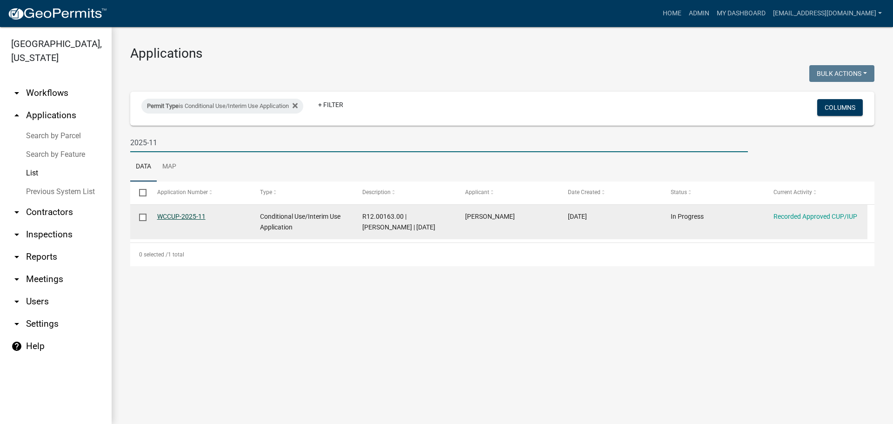
type input "2025-11"
click at [177, 214] on link "WCCUP-2025-11" at bounding box center [181, 215] width 48 height 7
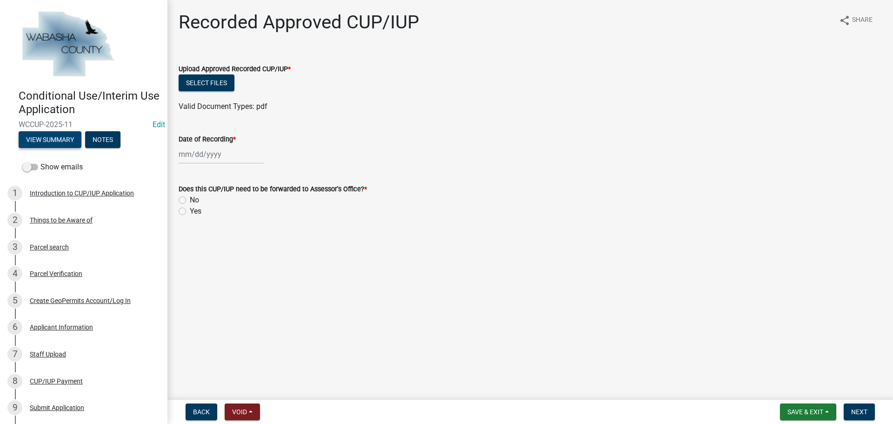
click at [55, 141] on button "View Summary" at bounding box center [50, 139] width 63 height 17
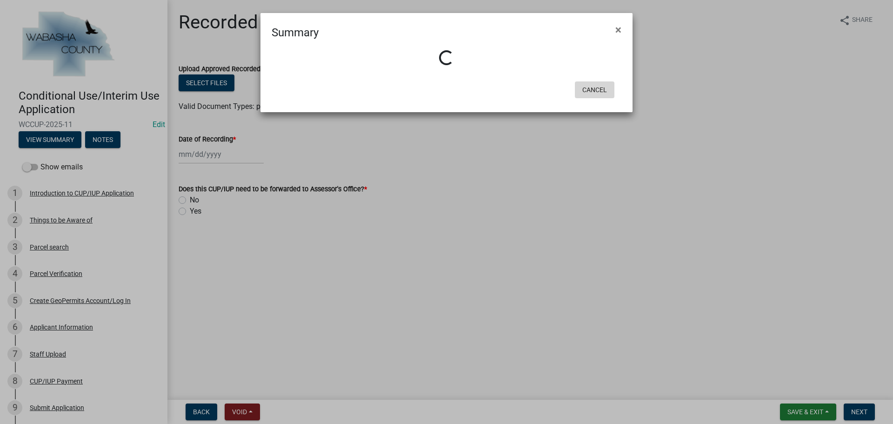
click at [593, 91] on button "Cancel" at bounding box center [595, 89] width 40 height 17
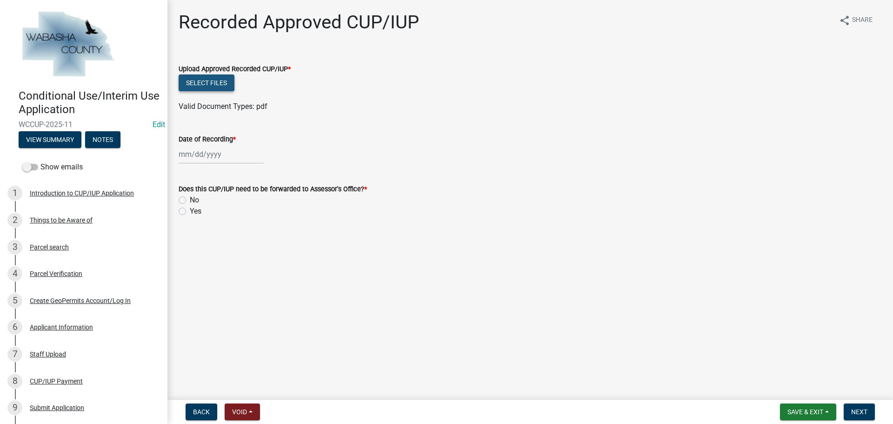
click at [209, 80] on button "Select files" at bounding box center [207, 82] width 56 height 17
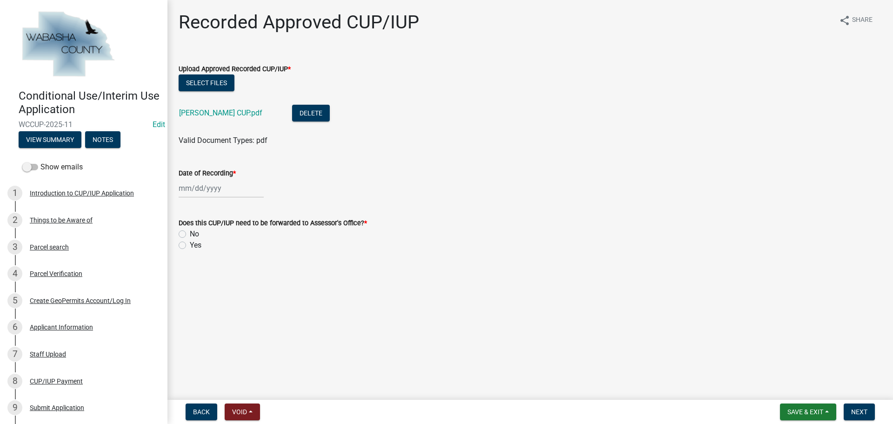
select select "9"
click at [213, 191] on div "Mar Apr May Jun Jul Aug Sep Oct Nov Dec 2025 2026 Mo Tu We Th Fr Sa Su 1 2 3 4 …" at bounding box center [221, 188] width 85 height 19
click at [232, 237] on div "4" at bounding box center [232, 237] width 15 height 15
type input "09/04/2025"
click at [190, 244] on label "Yes" at bounding box center [196, 244] width 12 height 11
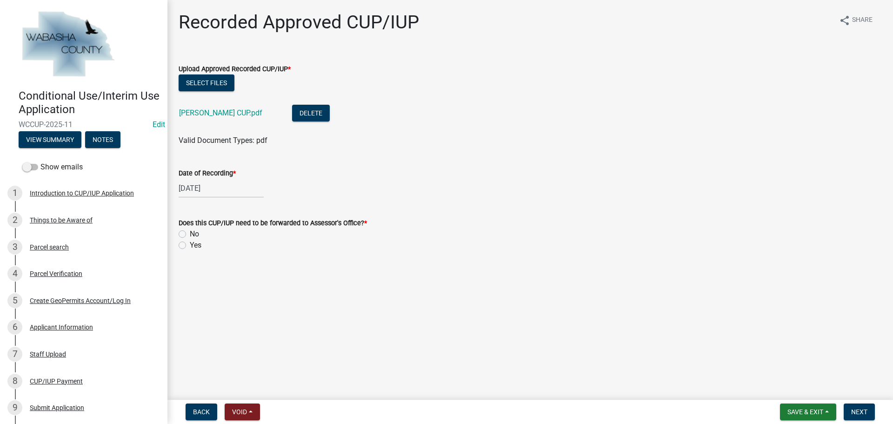
click at [190, 244] on input "Yes" at bounding box center [193, 242] width 6 height 6
radio input "true"
click at [861, 410] on span "Next" at bounding box center [859, 411] width 16 height 7
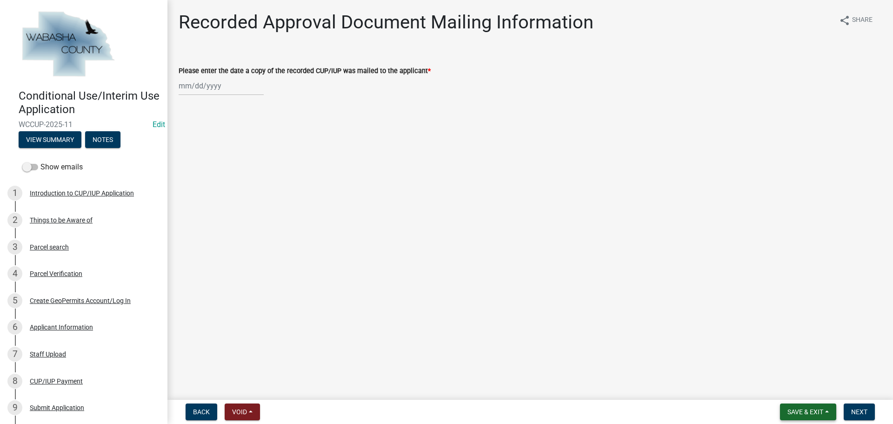
click at [806, 408] on span "Save & Exit" at bounding box center [805, 411] width 36 height 7
click at [784, 365] on button "Save" at bounding box center [799, 365] width 74 height 22
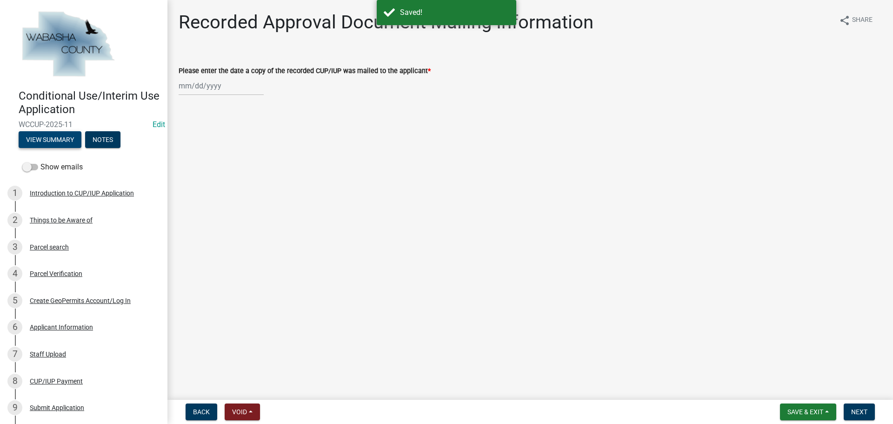
click at [45, 143] on button "View Summary" at bounding box center [50, 139] width 63 height 17
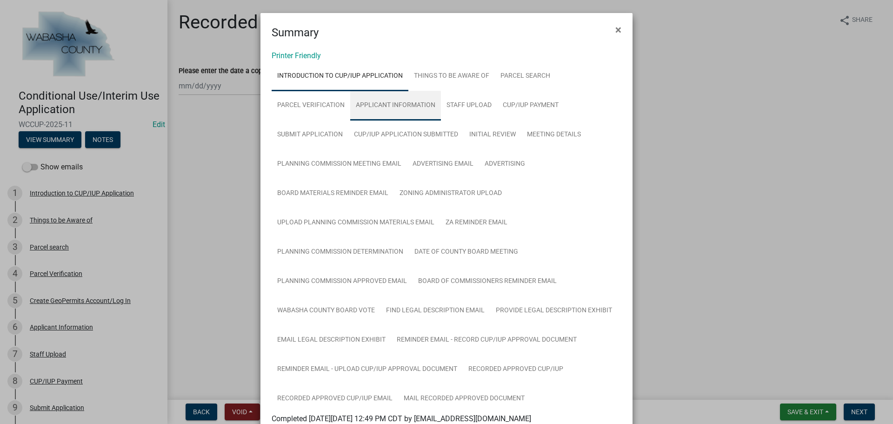
click at [372, 105] on link "Applicant Information" at bounding box center [395, 106] width 91 height 30
click at [455, 102] on link "Staff Upload" at bounding box center [469, 106] width 56 height 30
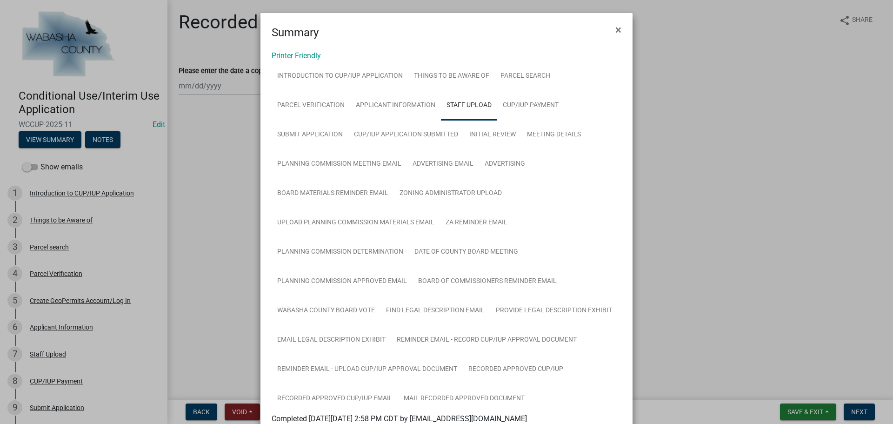
scroll to position [325, 0]
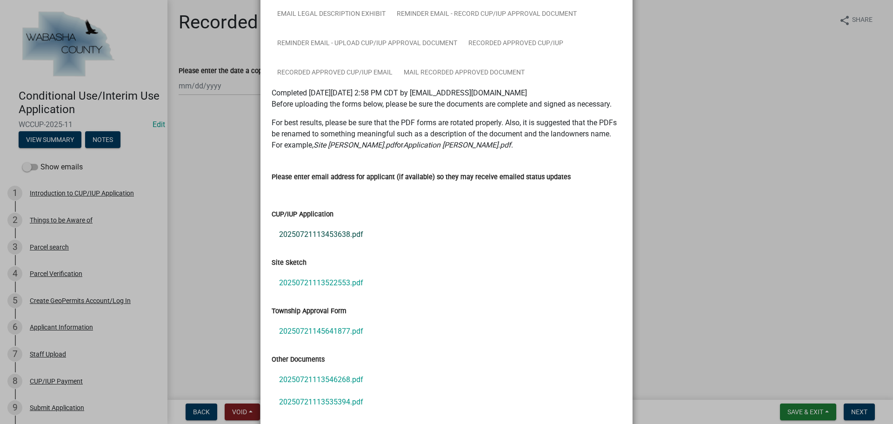
click at [300, 229] on link "20250721113453638.pdf" at bounding box center [447, 234] width 350 height 22
click at [327, 281] on link "20250721113522553.pdf" at bounding box center [447, 283] width 350 height 22
click at [323, 331] on link "20250721145641877.pdf" at bounding box center [447, 331] width 350 height 22
click at [291, 378] on link "20250721113546268.pdf" at bounding box center [447, 379] width 350 height 22
click at [327, 398] on link "20250721113535394.pdf" at bounding box center [447, 402] width 350 height 22
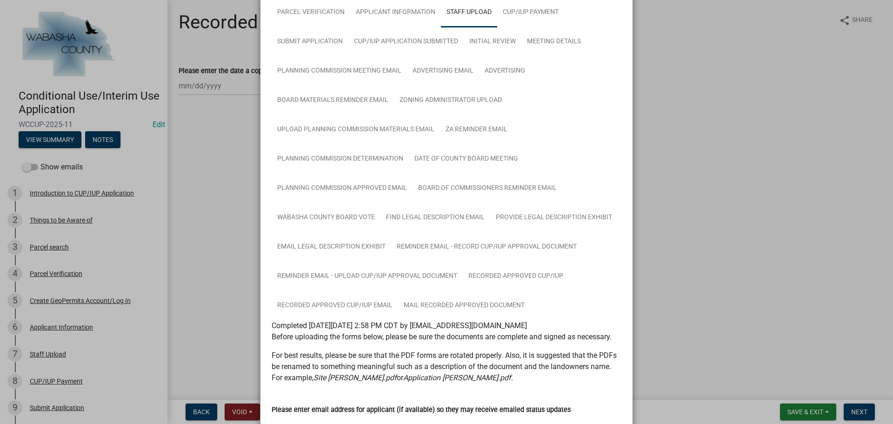
scroll to position [46, 0]
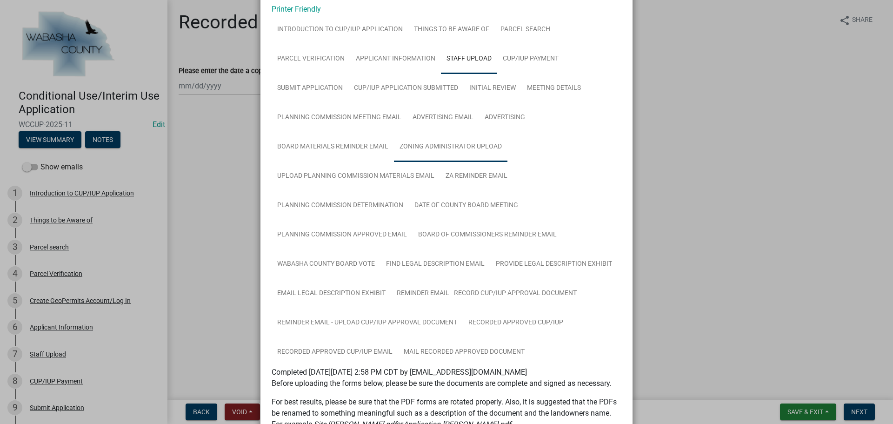
click at [459, 146] on link "Zoning Administrator Upload" at bounding box center [450, 147] width 113 height 30
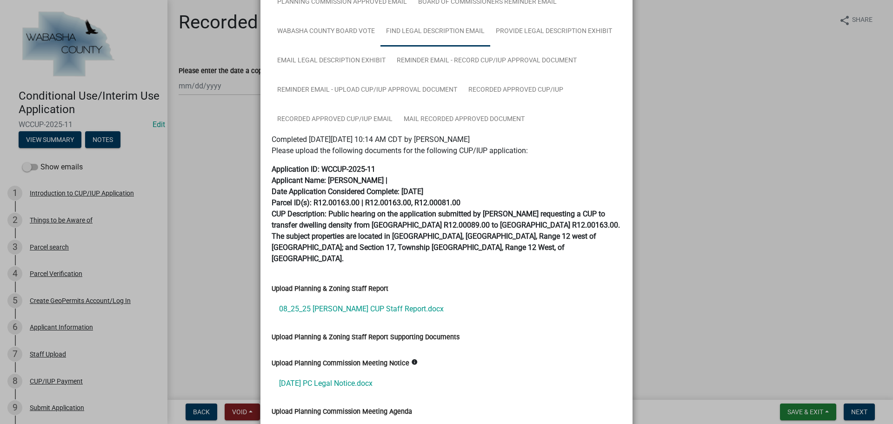
scroll to position [368, 0]
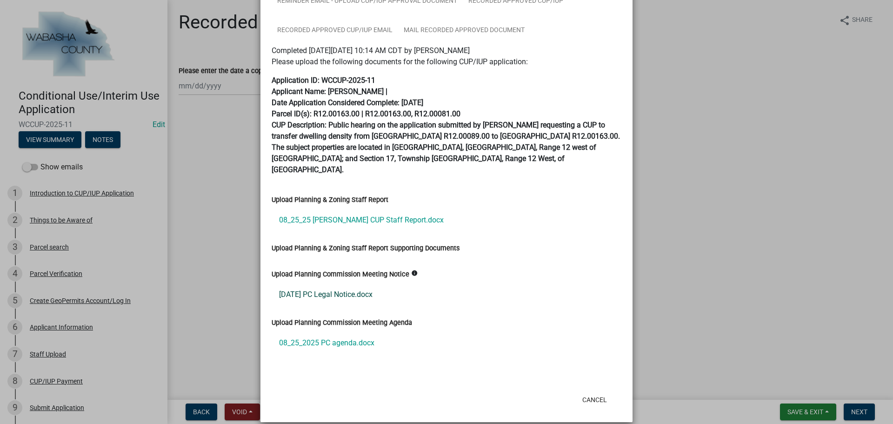
click at [331, 283] on link "08-25-2025 PC Legal Notice.docx" at bounding box center [447, 294] width 350 height 22
click at [369, 209] on link "08_25_25 Wagner CUP Staff Report.docx" at bounding box center [447, 220] width 350 height 22
drag, startPoint x: 594, startPoint y: 386, endPoint x: 607, endPoint y: 380, distance: 14.1
click at [594, 391] on button "Cancel" at bounding box center [595, 399] width 40 height 17
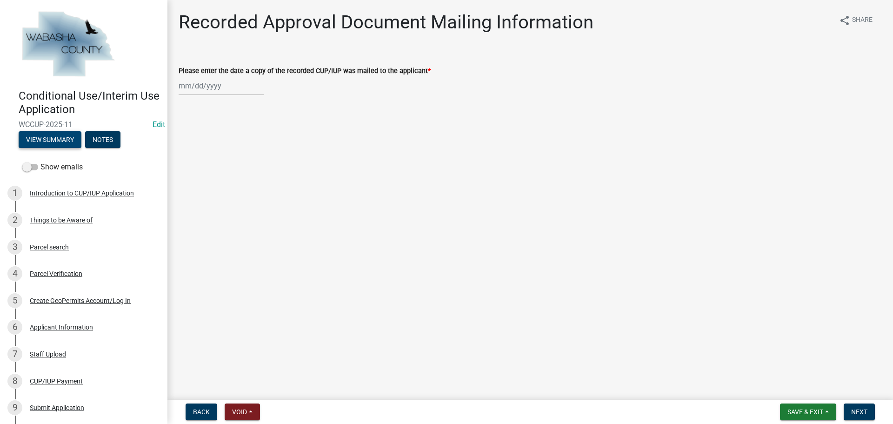
click at [46, 139] on button "View Summary" at bounding box center [50, 139] width 63 height 17
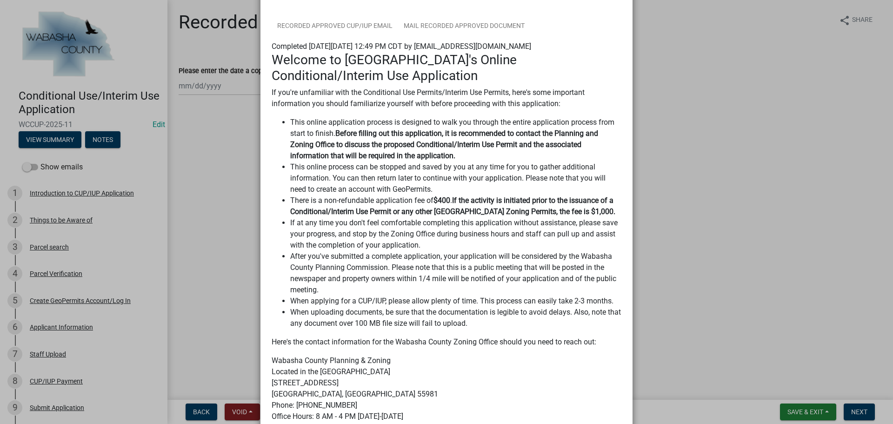
scroll to position [186, 0]
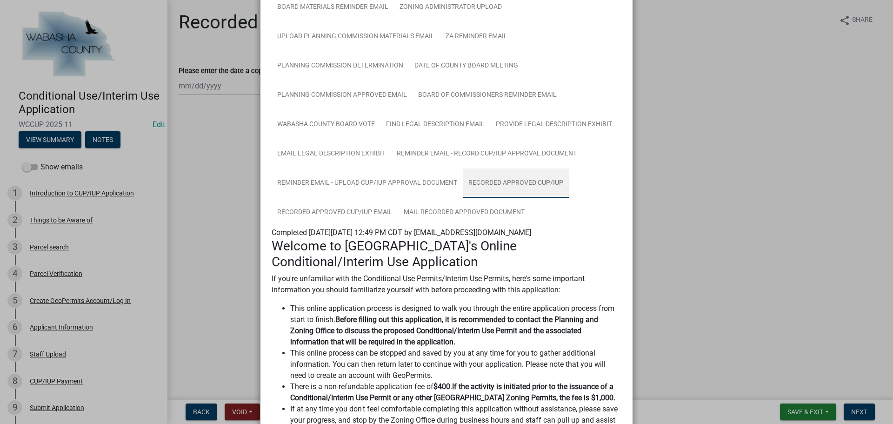
click at [517, 182] on link "Recorded Approved CUP/IUP" at bounding box center [516, 183] width 106 height 30
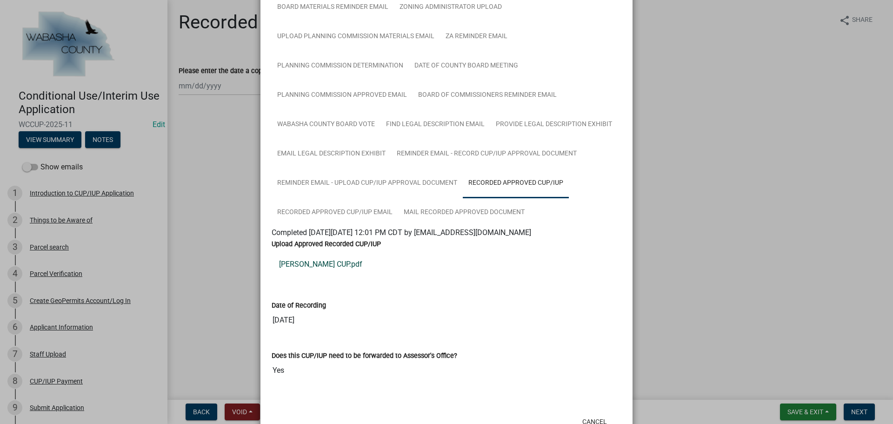
click at [313, 264] on link "Wagner CUP.pdf" at bounding box center [447, 264] width 350 height 22
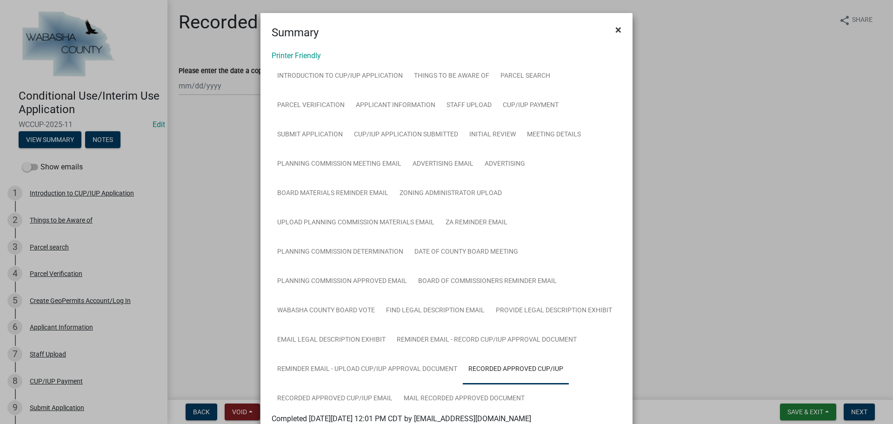
click at [615, 31] on span "×" at bounding box center [618, 29] width 6 height 13
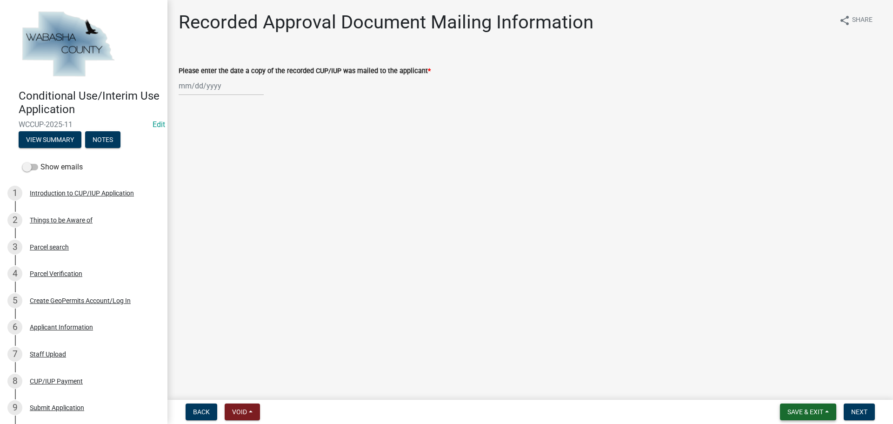
click at [806, 409] on span "Save & Exit" at bounding box center [805, 411] width 36 height 7
click at [800, 390] on button "Save & Exit" at bounding box center [799, 387] width 74 height 22
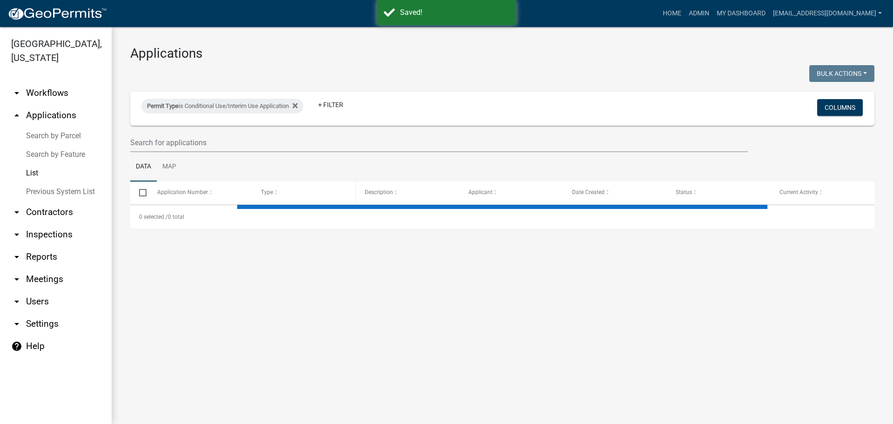
select select "2: 50"
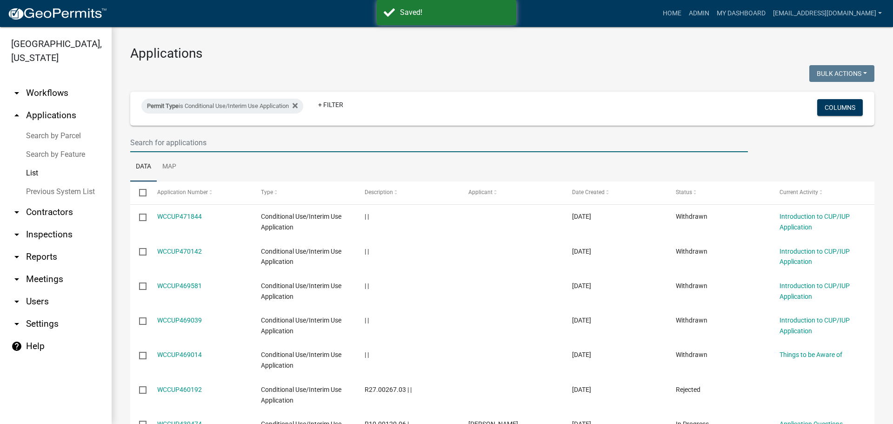
click at [237, 141] on input "text" at bounding box center [438, 142] width 617 height 19
type input "2025-12"
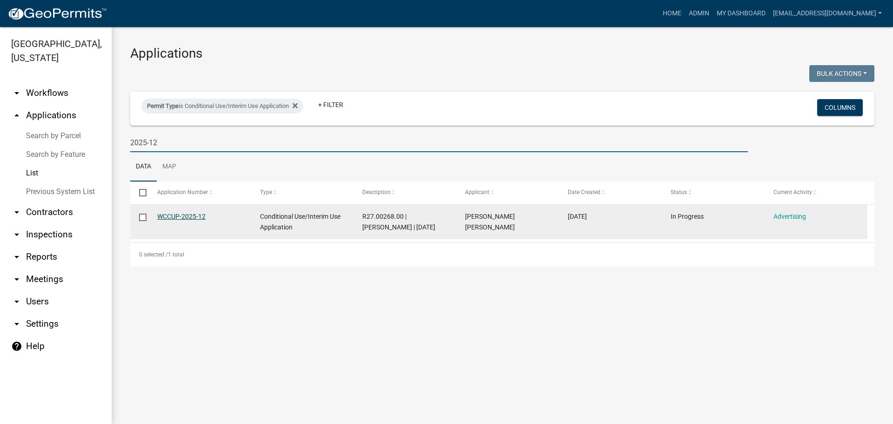
click at [188, 216] on link "WCCUP-2025-12" at bounding box center [181, 215] width 48 height 7
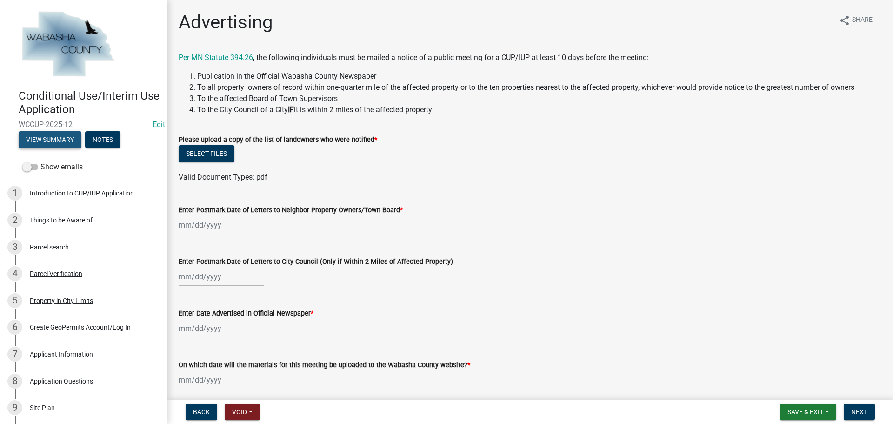
click at [59, 140] on button "View Summary" at bounding box center [50, 139] width 63 height 17
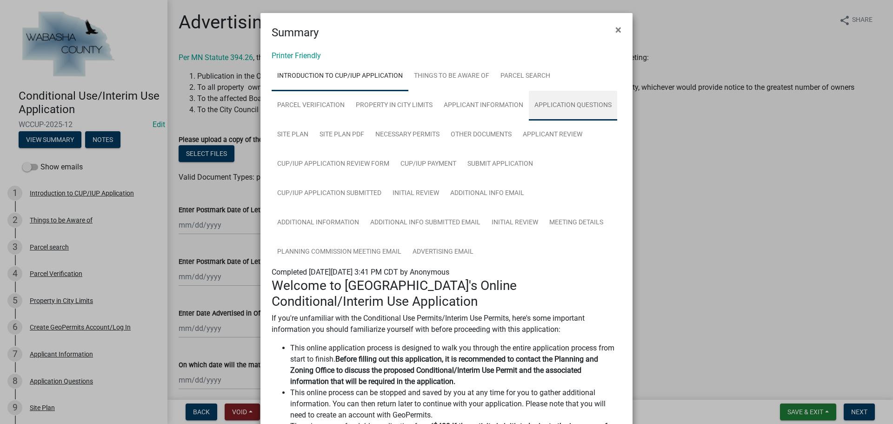
click at [550, 105] on link "Application Questions" at bounding box center [573, 106] width 88 height 30
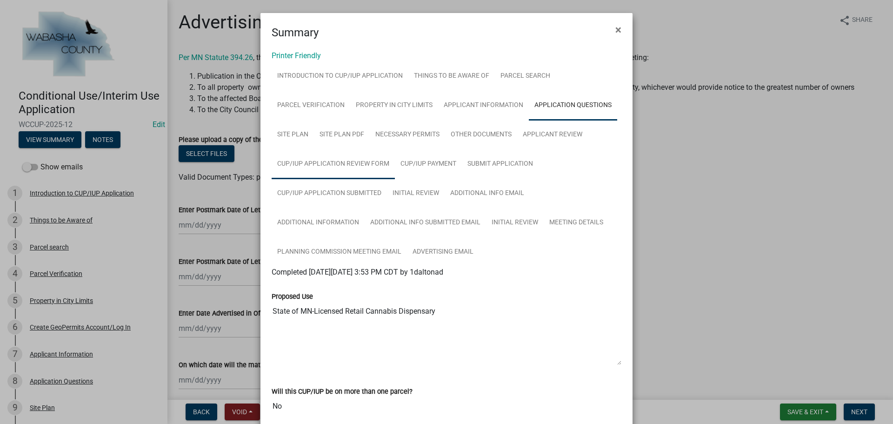
click at [332, 160] on link "CUP/IUP Application Review Form" at bounding box center [333, 164] width 123 height 30
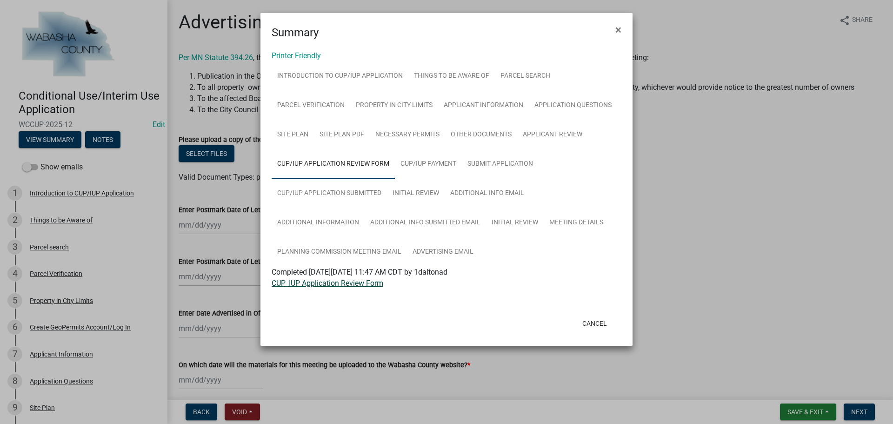
click at [339, 284] on link "CUP_IUP Application Review Form" at bounding box center [328, 283] width 112 height 9
click at [480, 193] on link "Additional info email" at bounding box center [487, 194] width 85 height 30
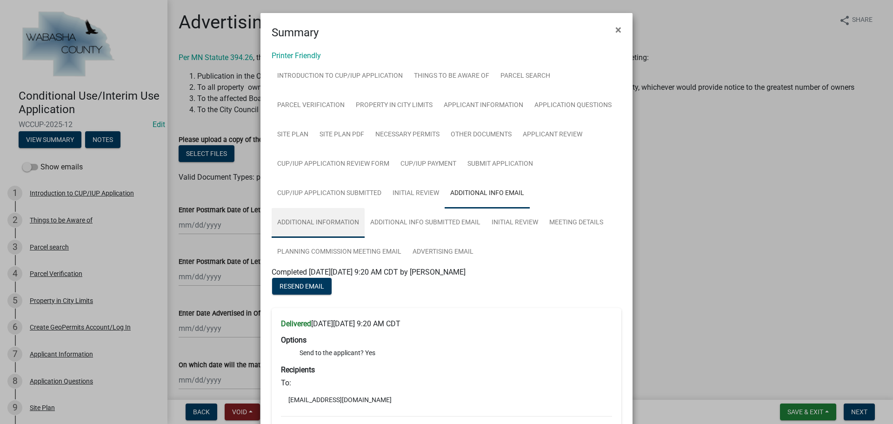
click at [299, 215] on link "Additional Information" at bounding box center [318, 223] width 93 height 30
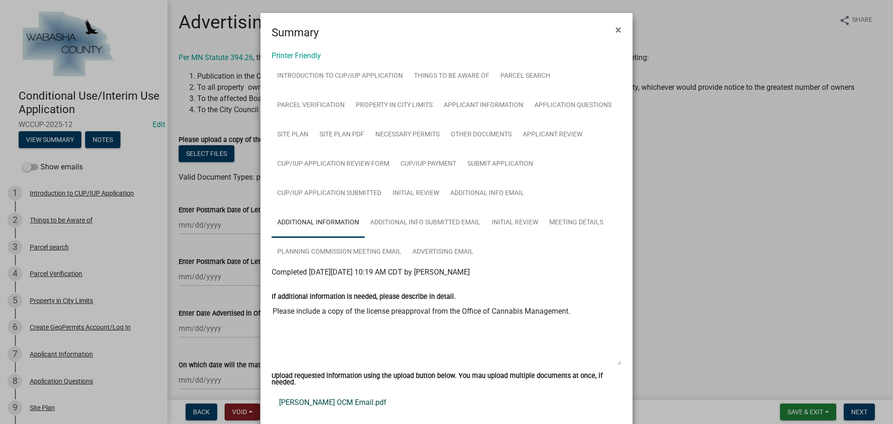
click at [317, 398] on link "Hunter Kapple OCM Email.pdf" at bounding box center [447, 402] width 350 height 22
click at [615, 33] on span "×" at bounding box center [618, 29] width 6 height 13
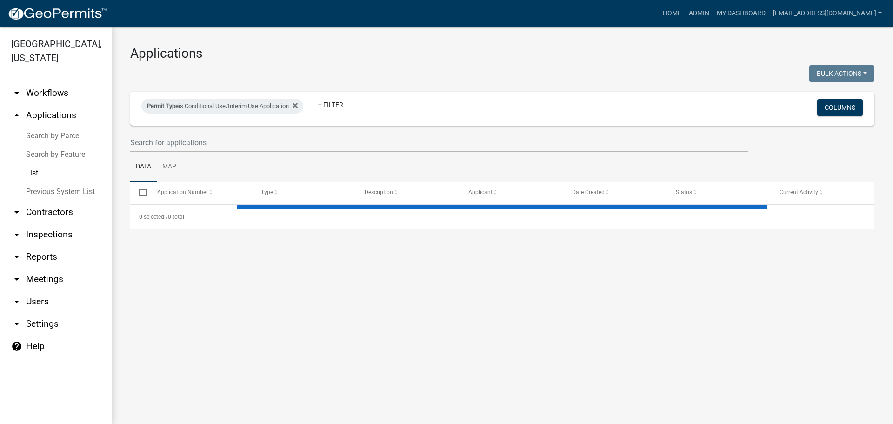
select select "2: 50"
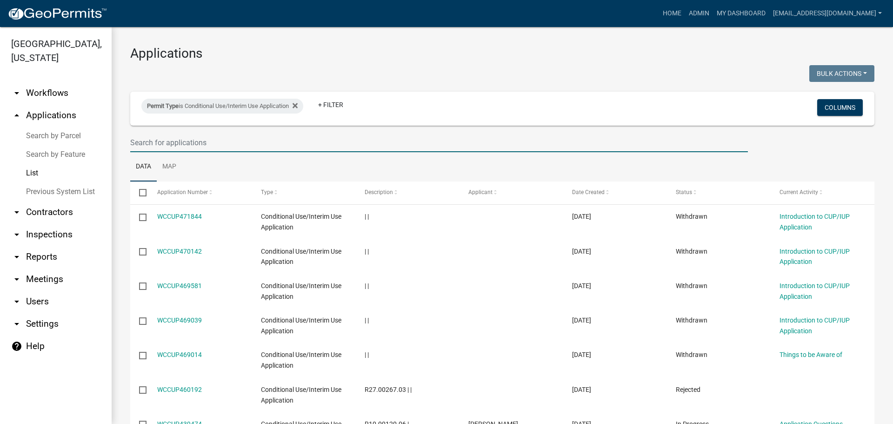
click at [232, 140] on input "text" at bounding box center [438, 142] width 617 height 19
type input "2025-13"
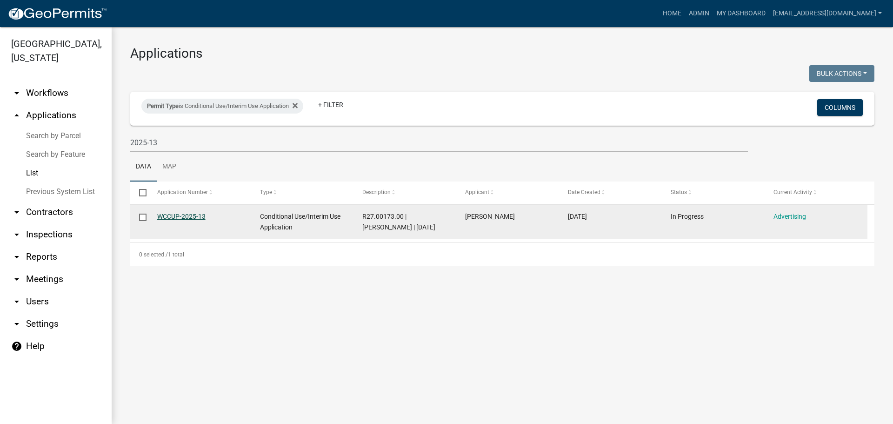
click at [185, 215] on link "WCCUP-2025-13" at bounding box center [181, 215] width 48 height 7
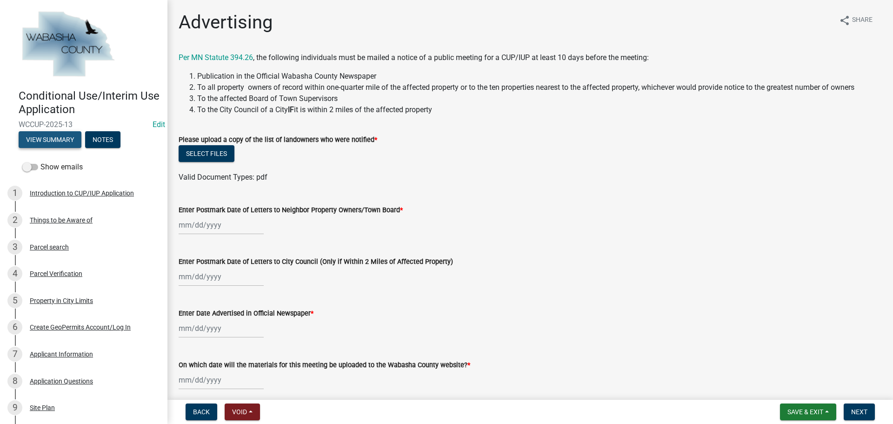
click at [58, 139] on button "View Summary" at bounding box center [50, 139] width 63 height 17
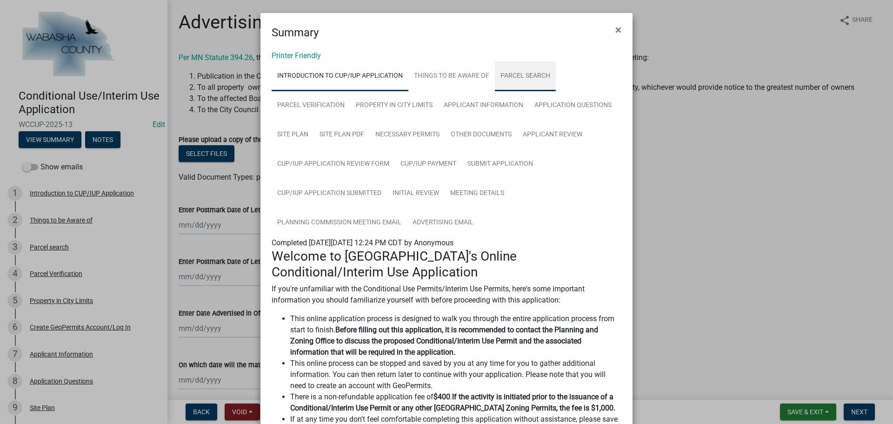
click at [535, 76] on link "Parcel search" at bounding box center [525, 76] width 61 height 30
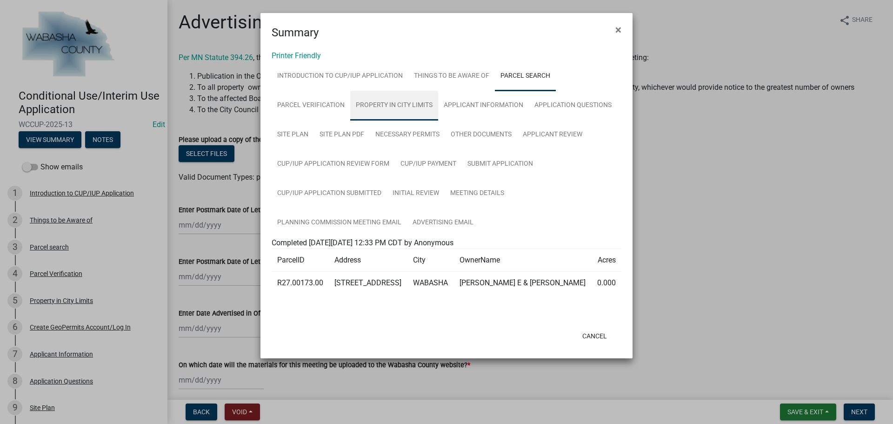
click at [380, 100] on link "Property in City Limits" at bounding box center [394, 106] width 88 height 30
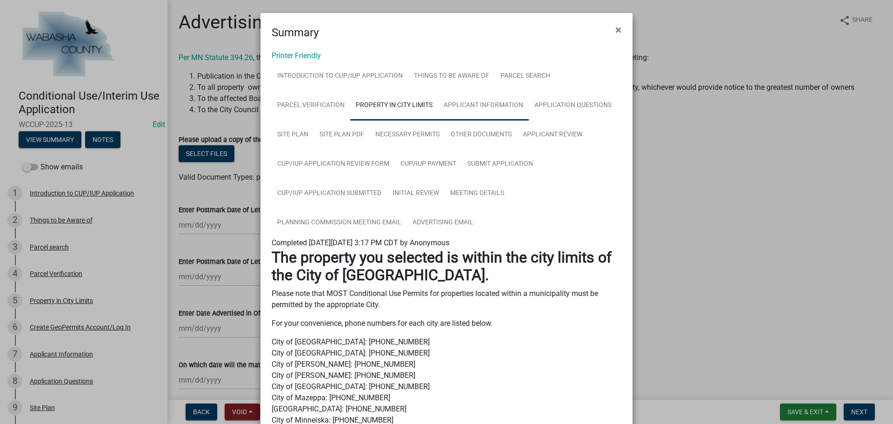
click at [488, 104] on link "Applicant Information" at bounding box center [483, 106] width 91 height 30
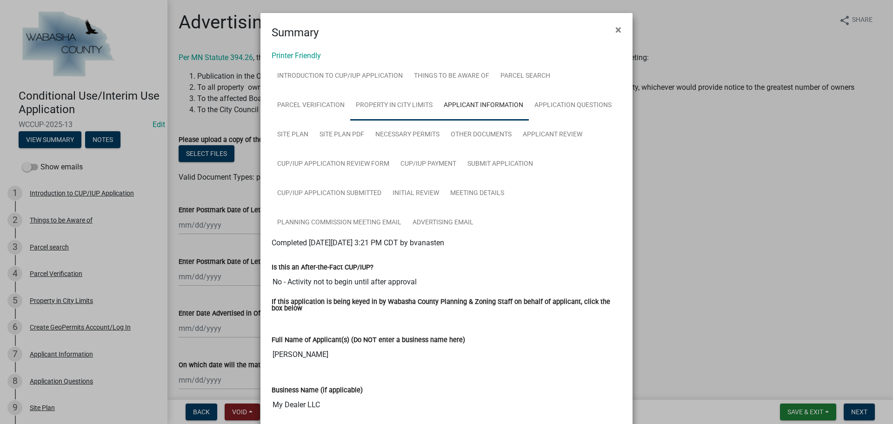
click at [406, 109] on link "Property in City Limits" at bounding box center [394, 106] width 88 height 30
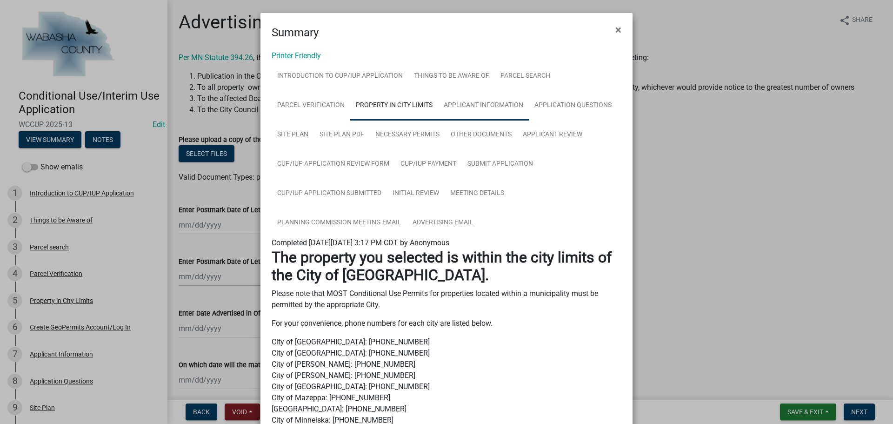
click at [480, 107] on link "Applicant Information" at bounding box center [483, 106] width 91 height 30
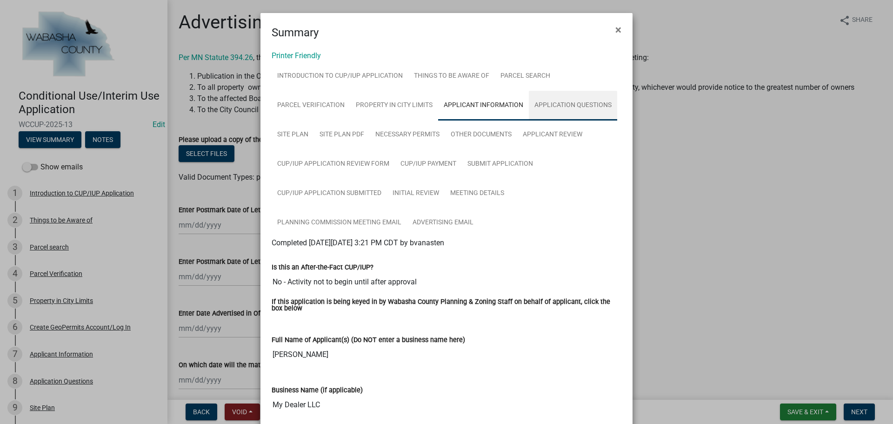
click at [550, 104] on link "Application Questions" at bounding box center [573, 106] width 88 height 30
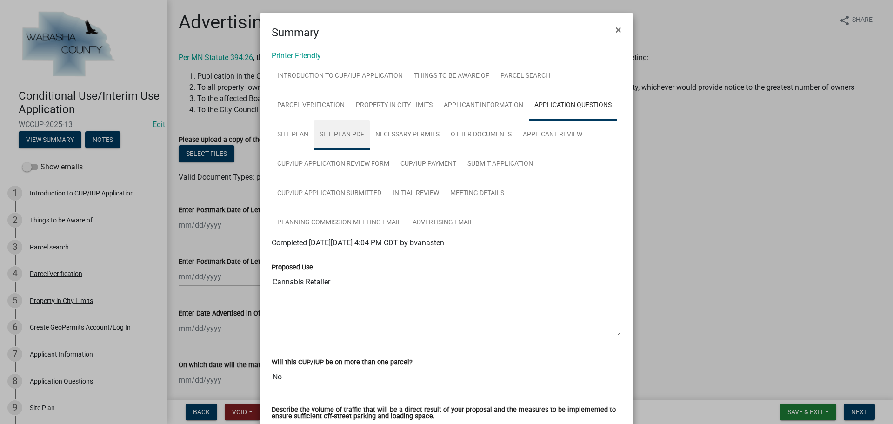
click at [340, 132] on link "Site Plan PDF" at bounding box center [342, 135] width 56 height 30
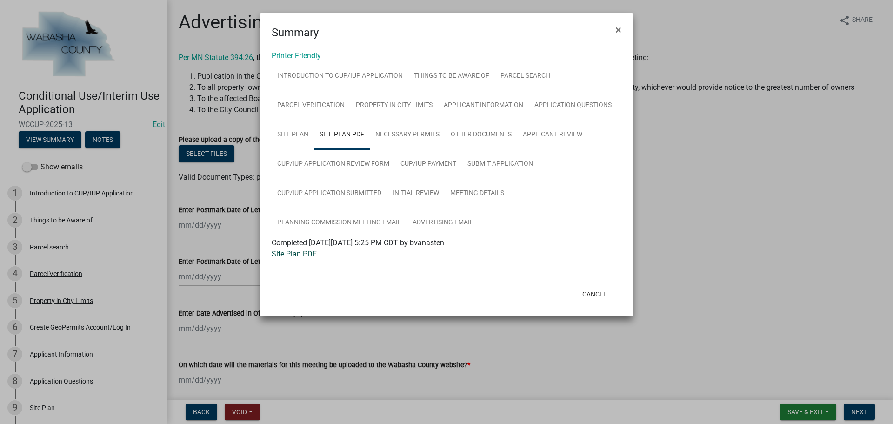
click at [301, 253] on link "Site Plan PDF" at bounding box center [294, 253] width 45 height 9
click at [351, 163] on link "CUP/IUP Application Review Form" at bounding box center [333, 164] width 123 height 30
click at [326, 252] on link "CUP_IUP Application Review Form" at bounding box center [328, 253] width 112 height 9
click at [337, 133] on link "Site Plan PDF" at bounding box center [342, 135] width 56 height 30
click at [285, 254] on link "Site Plan PDF" at bounding box center [294, 253] width 45 height 9
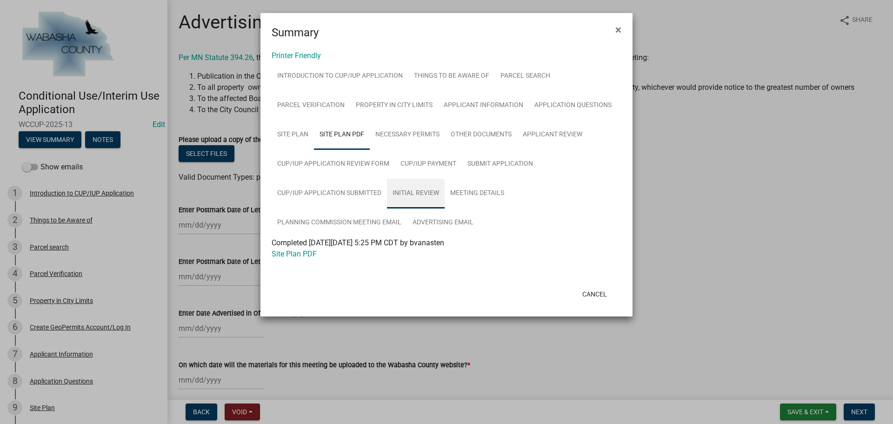
click at [406, 192] on link "Initial Review" at bounding box center [416, 194] width 58 height 30
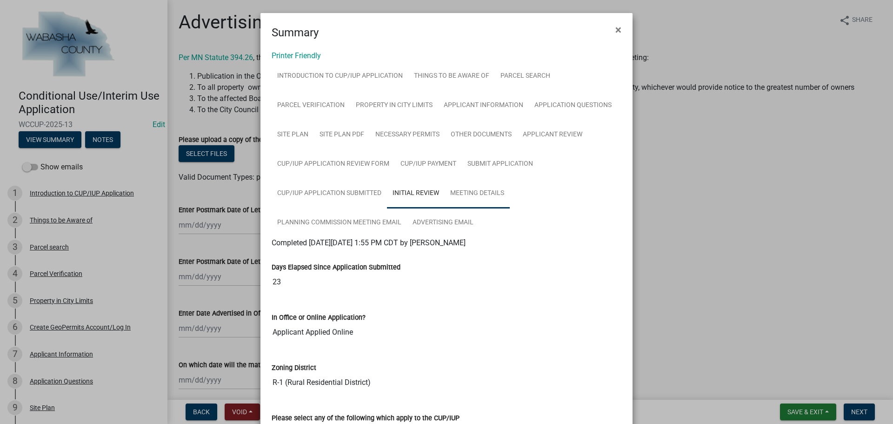
click at [476, 193] on link "Meeting Details" at bounding box center [477, 194] width 65 height 30
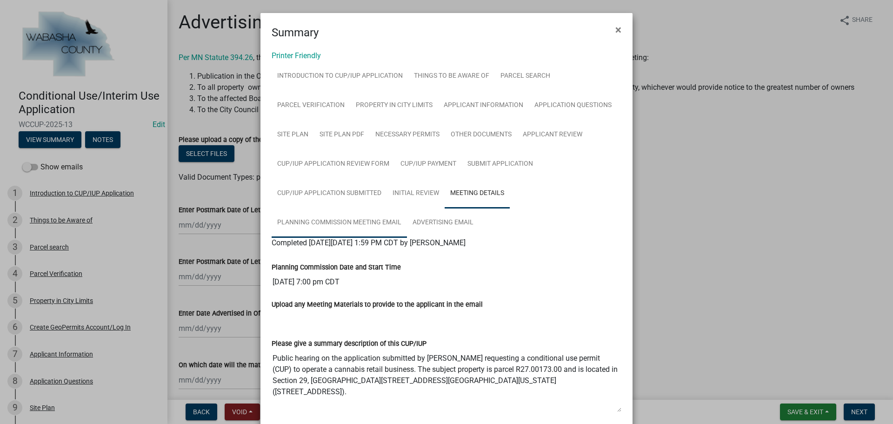
click at [364, 220] on link "Planning Commission Meeting Email" at bounding box center [339, 223] width 135 height 30
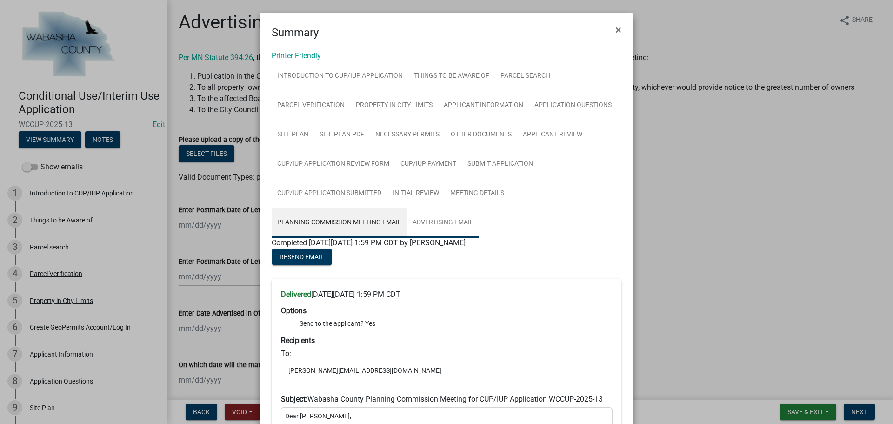
click at [437, 218] on link "Advertising Email" at bounding box center [443, 223] width 72 height 30
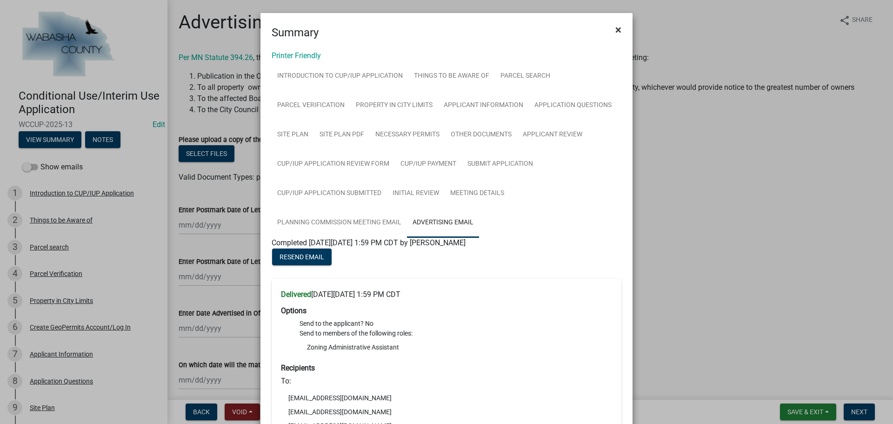
click at [615, 29] on span "×" at bounding box center [618, 29] width 6 height 13
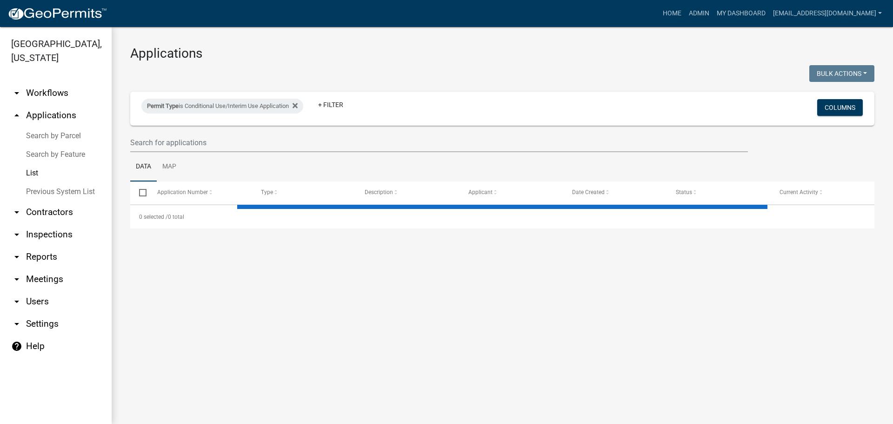
select select "2: 50"
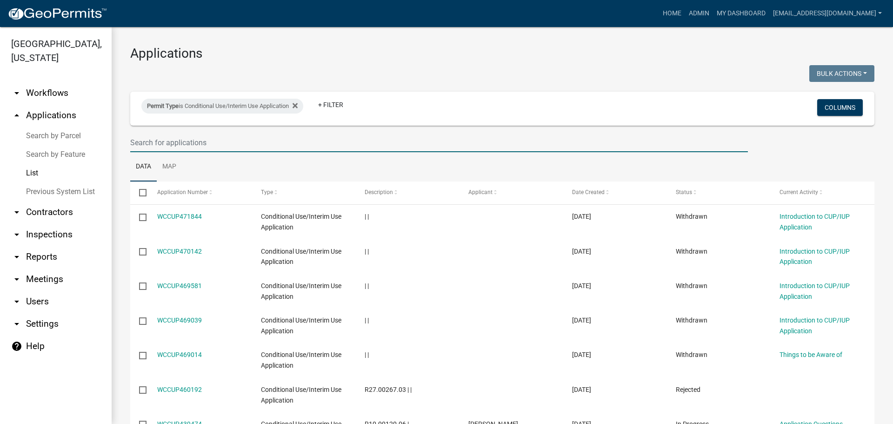
click at [203, 145] on input "text" at bounding box center [438, 142] width 617 height 19
type input "2025-14"
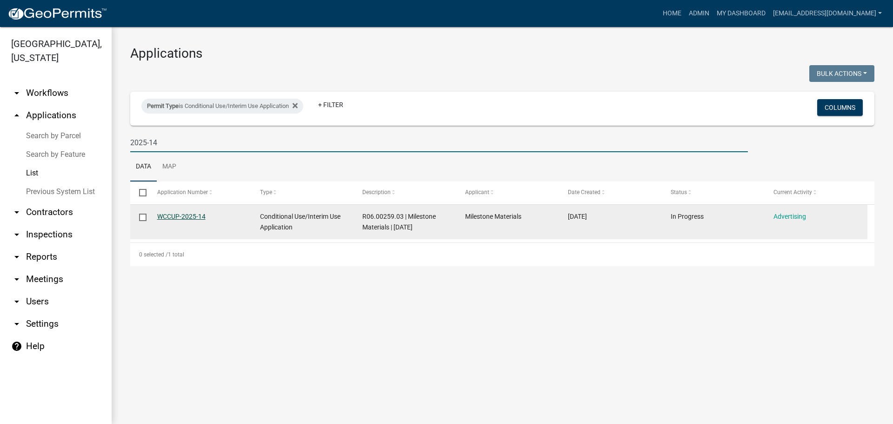
click at [179, 213] on link "WCCUP-2025-14" at bounding box center [181, 215] width 48 height 7
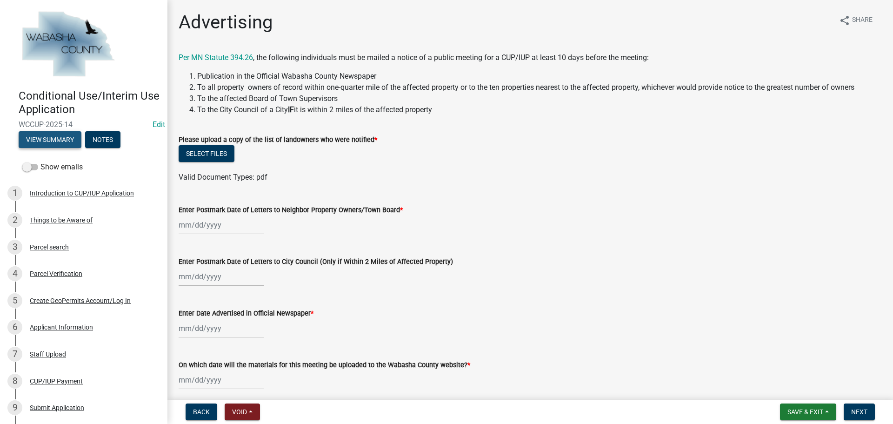
click at [49, 141] on button "View Summary" at bounding box center [50, 139] width 63 height 17
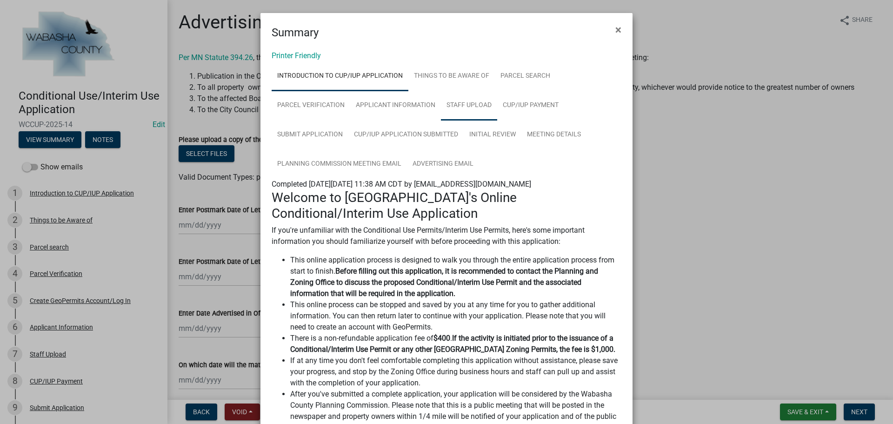
click at [454, 102] on link "Staff Upload" at bounding box center [469, 106] width 56 height 30
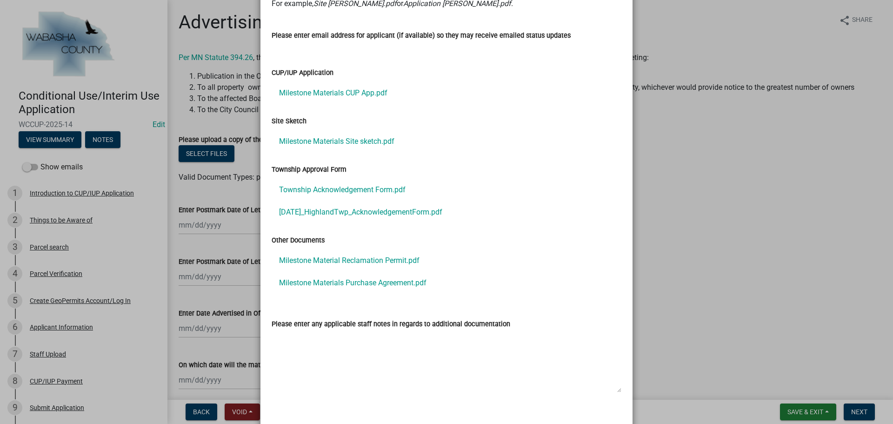
scroll to position [279, 0]
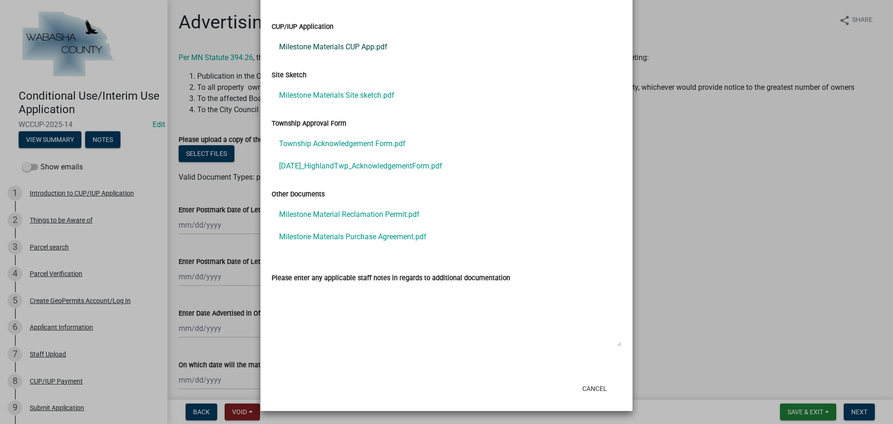
click at [334, 44] on link "Milestone Materials CUP App.pdf" at bounding box center [447, 47] width 350 height 22
click at [327, 96] on link "Milestone Materials Site sketch.pdf" at bounding box center [447, 95] width 350 height 22
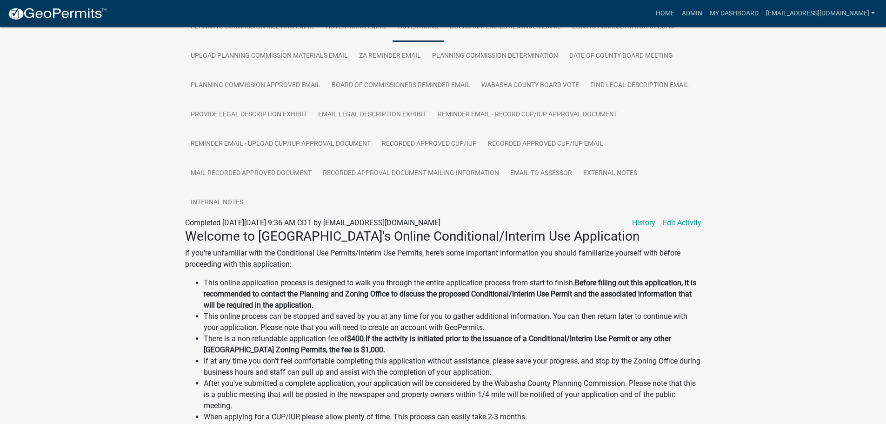
scroll to position [139, 0]
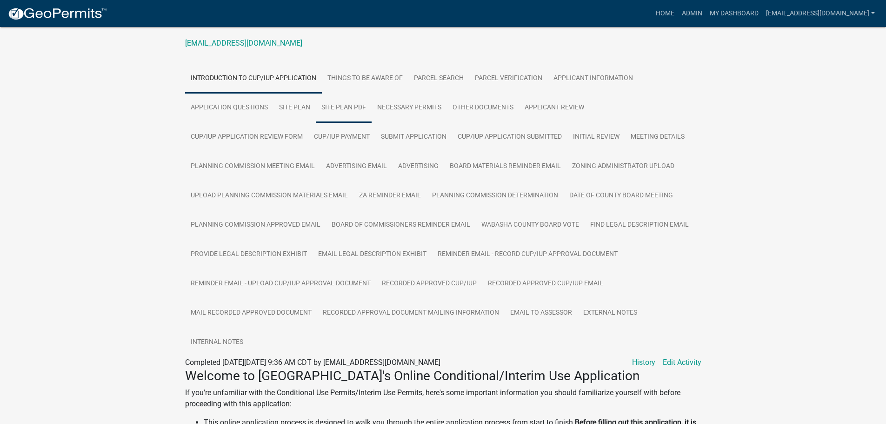
click at [342, 109] on link "Site Plan PDF" at bounding box center [344, 108] width 56 height 30
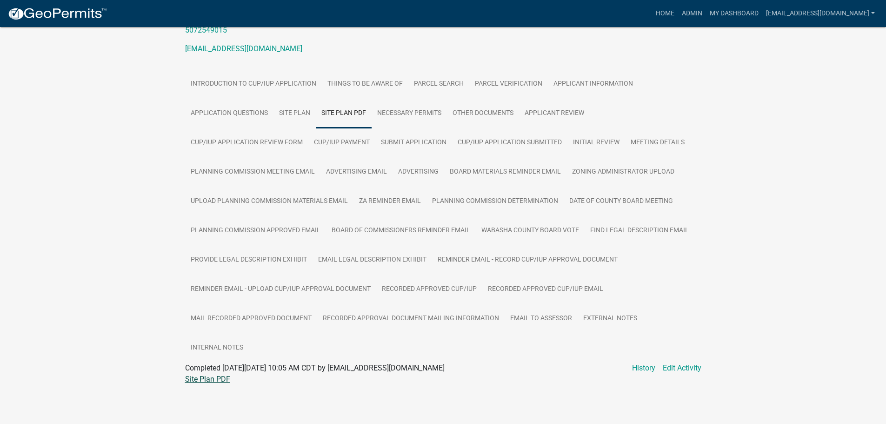
click at [193, 378] on link "Site Plan PDF" at bounding box center [207, 378] width 45 height 9
click at [406, 108] on link "Necessary Permits" at bounding box center [409, 114] width 75 height 30
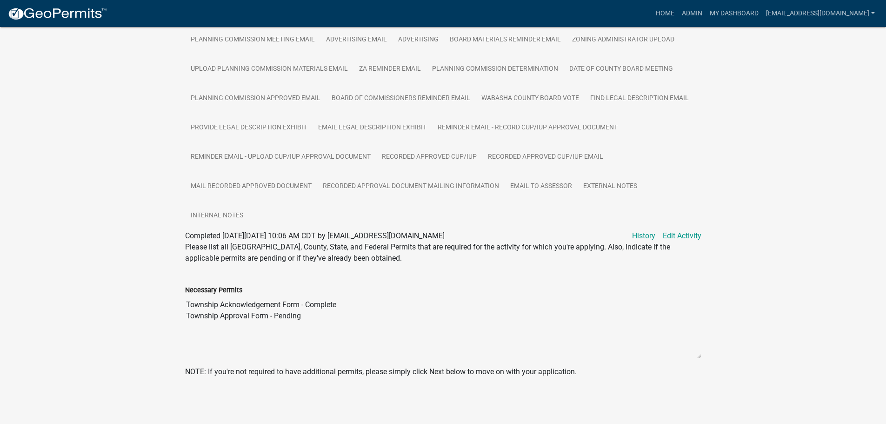
scroll to position [173, 0]
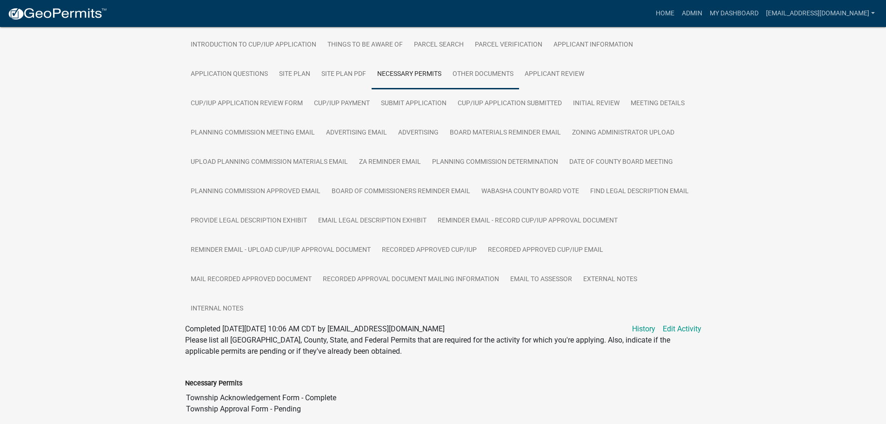
click at [474, 67] on link "Other Documents" at bounding box center [483, 75] width 72 height 30
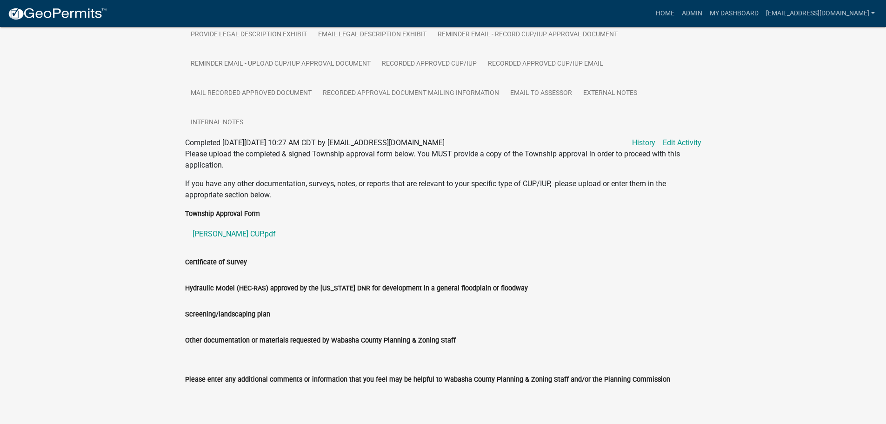
scroll to position [405, 0]
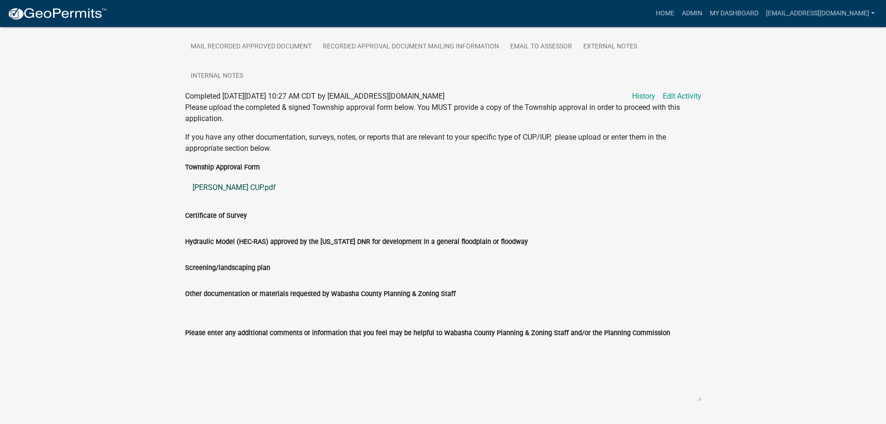
click at [226, 187] on link "Rick Billings CUP.pdf" at bounding box center [443, 187] width 516 height 22
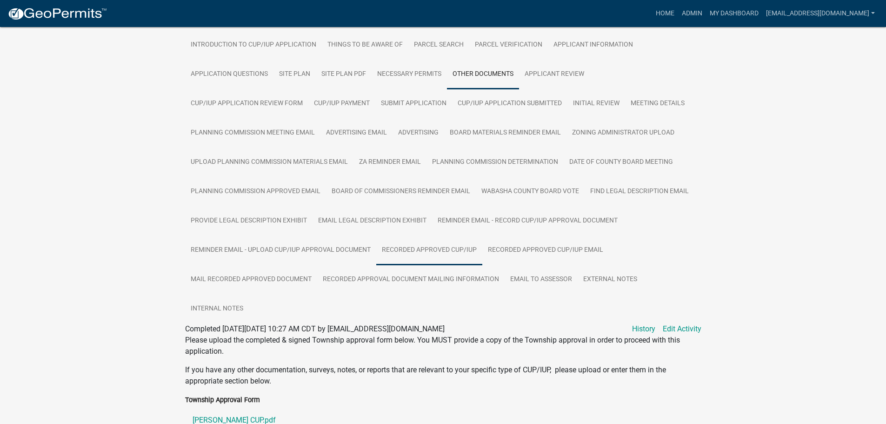
scroll to position [126, 0]
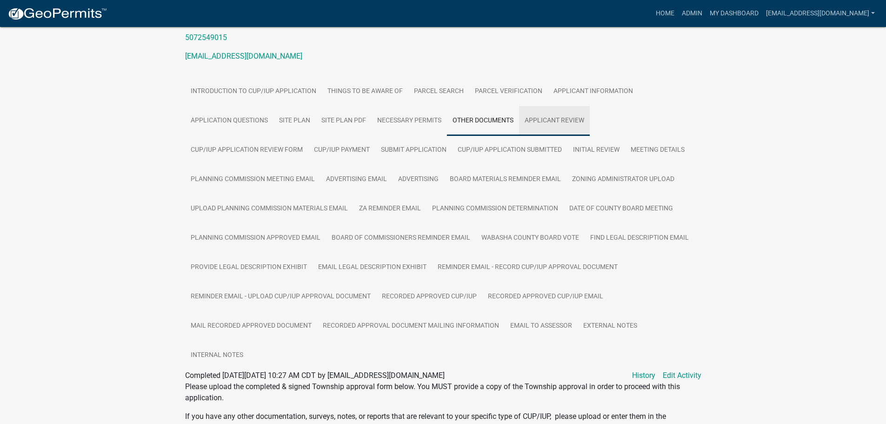
click at [556, 119] on link "Applicant Review" at bounding box center [554, 121] width 71 height 30
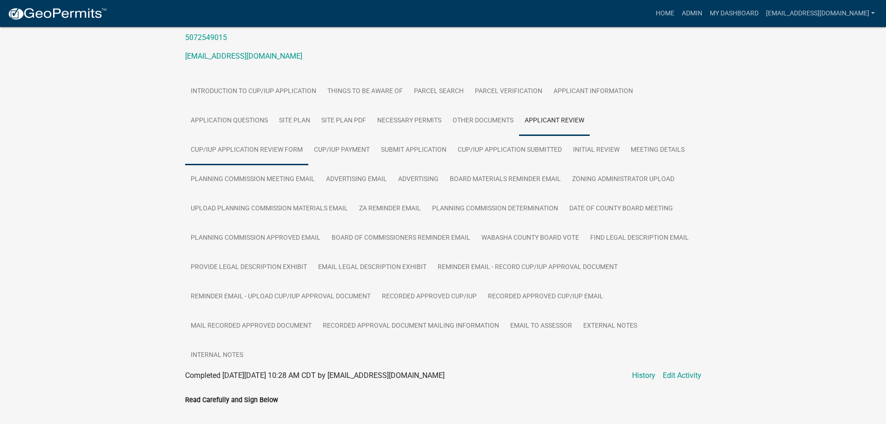
click at [262, 147] on link "CUP/IUP Application Review Form" at bounding box center [246, 150] width 123 height 30
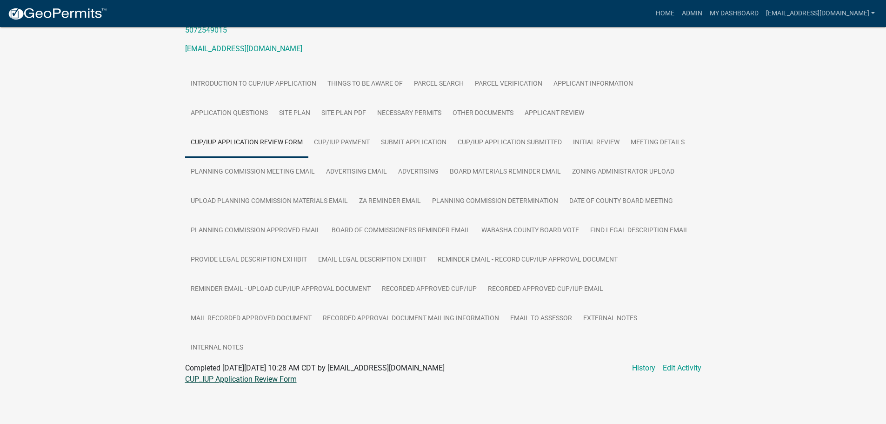
click at [236, 378] on link "CUP_IUP Application Review Form" at bounding box center [241, 378] width 112 height 9
click at [615, 167] on link "Zoning Administrator Upload" at bounding box center [622, 172] width 113 height 30
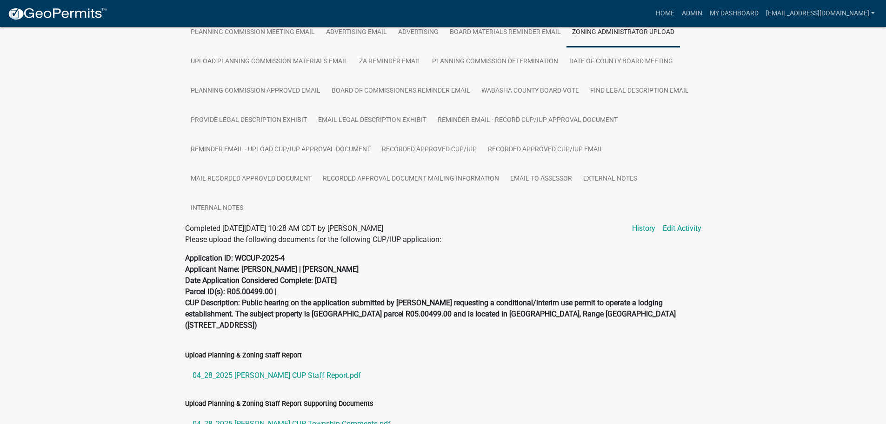
scroll to position [413, 0]
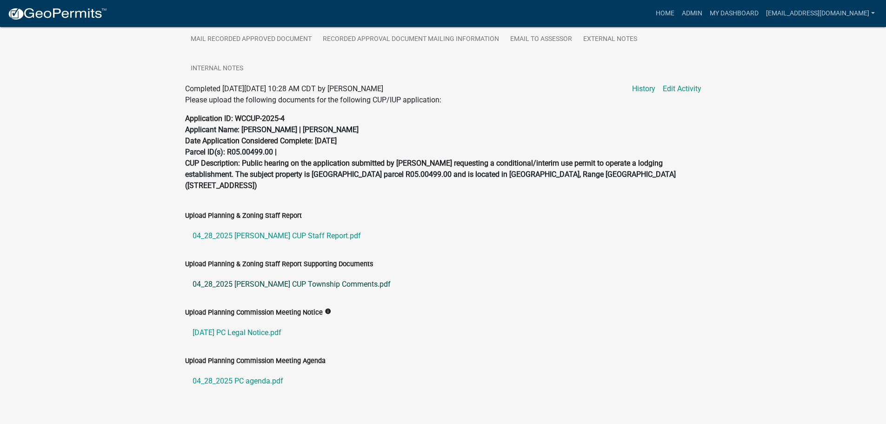
click at [258, 281] on link "04_28_2025 Rick Billings CUP Township Comments.pdf" at bounding box center [443, 284] width 516 height 22
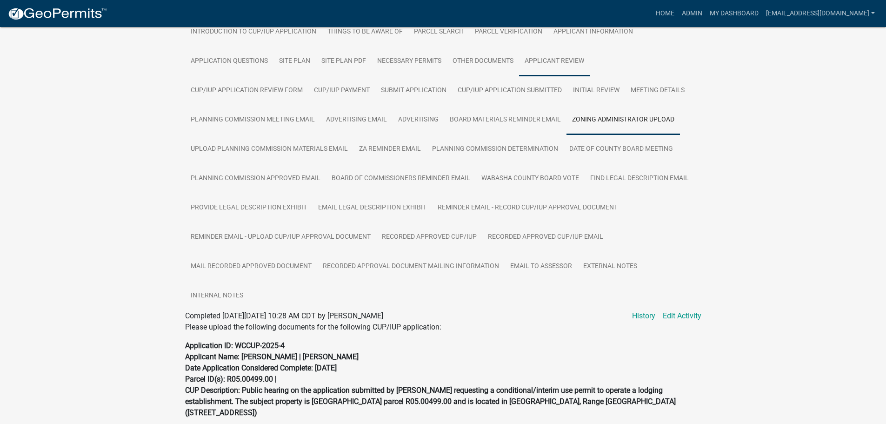
scroll to position [139, 0]
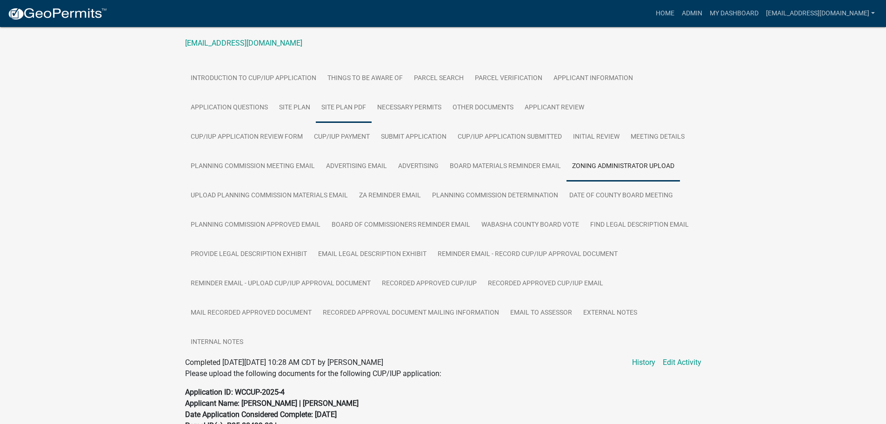
click at [339, 103] on link "Site Plan PDF" at bounding box center [344, 108] width 56 height 30
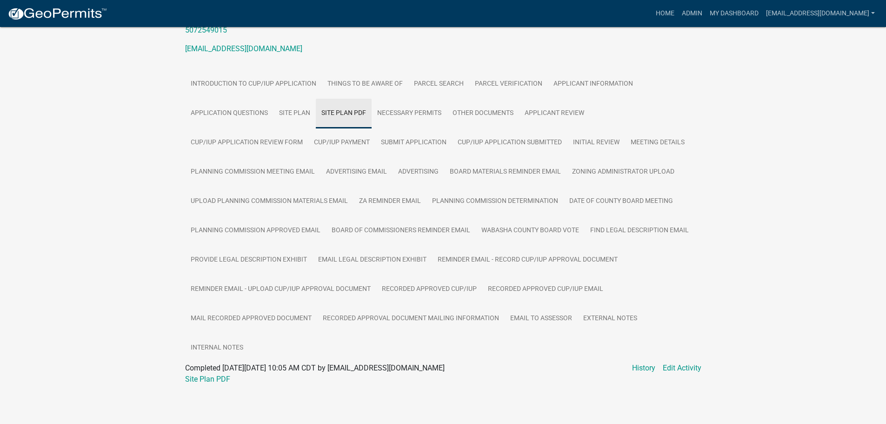
scroll to position [134, 0]
click at [205, 378] on link "Site Plan PDF" at bounding box center [207, 378] width 45 height 9
click at [418, 111] on link "Necessary Permits" at bounding box center [409, 114] width 75 height 30
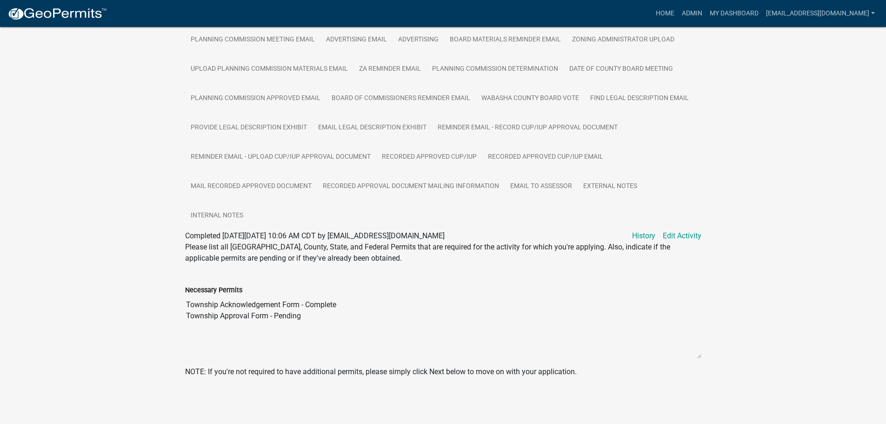
scroll to position [173, 0]
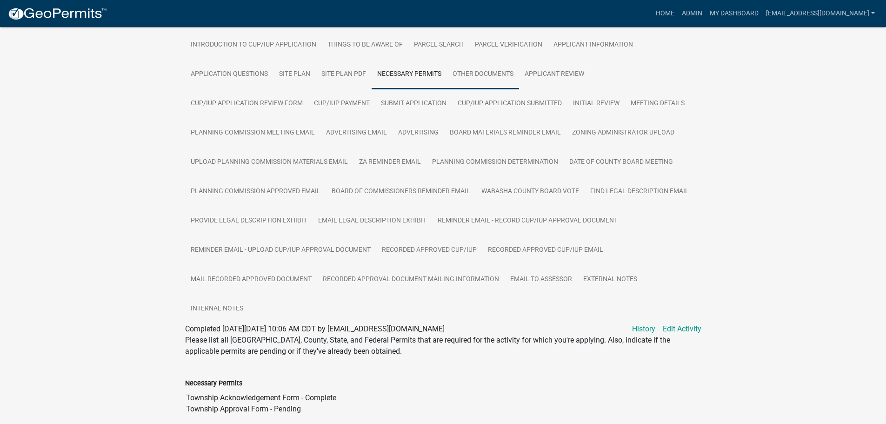
click at [484, 73] on link "Other Documents" at bounding box center [483, 75] width 72 height 30
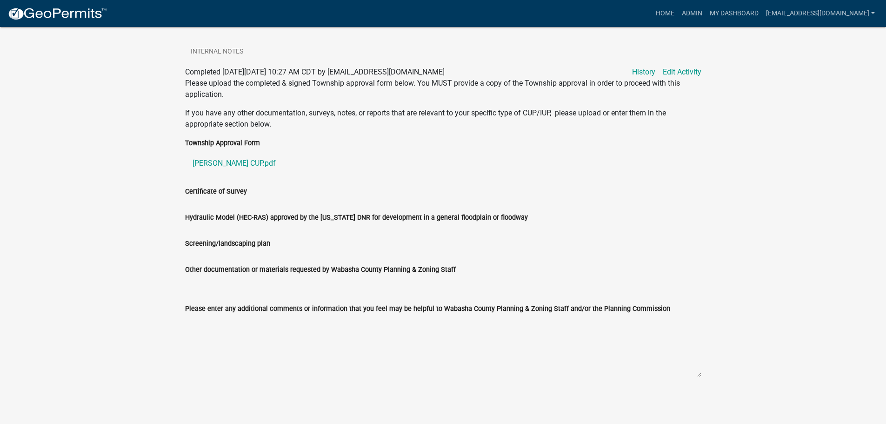
scroll to position [58, 0]
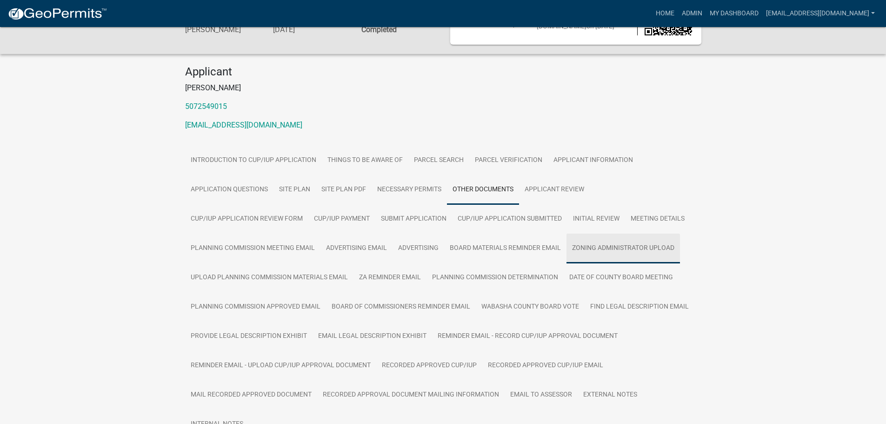
click at [591, 249] on link "Zoning Administrator Upload" at bounding box center [622, 248] width 113 height 30
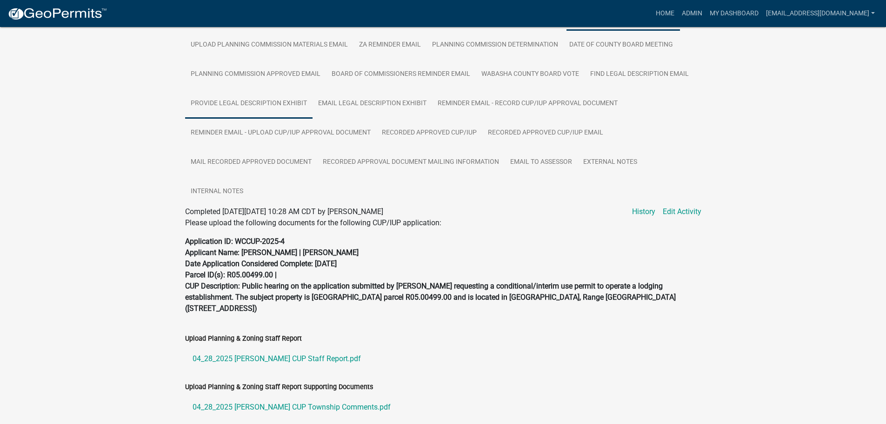
scroll to position [432, 0]
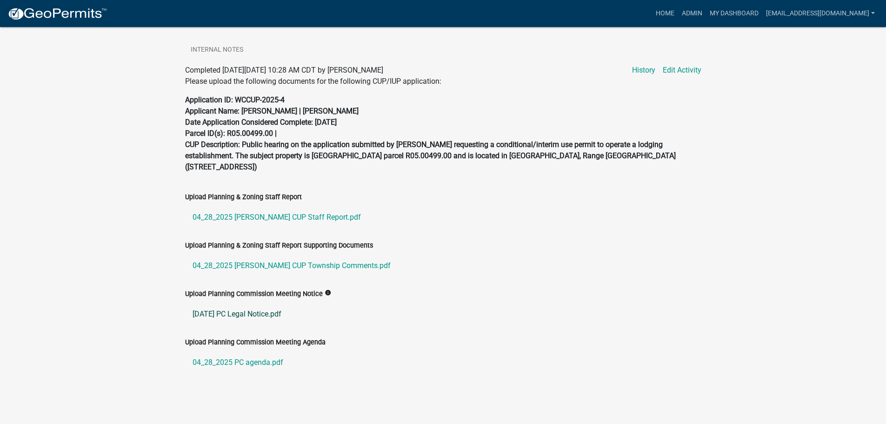
click at [261, 311] on link "04-28-2025 PC Legal Notice.pdf" at bounding box center [443, 314] width 516 height 22
click at [271, 215] on link "04_28_2025 Billings CUP Staff Report.pdf" at bounding box center [443, 217] width 516 height 22
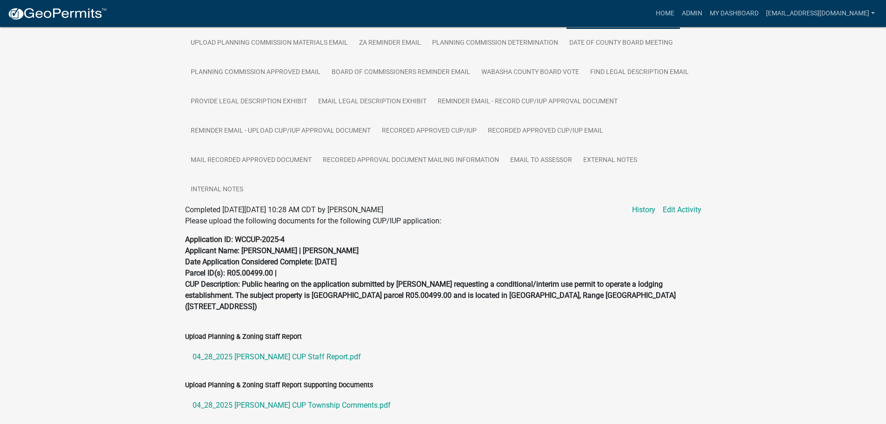
scroll to position [199, 0]
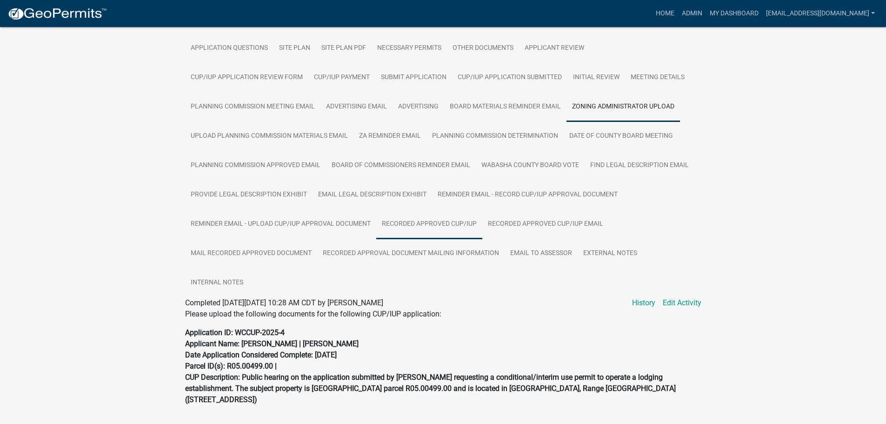
click at [418, 220] on link "Recorded Approved CUP/IUP" at bounding box center [429, 224] width 106 height 30
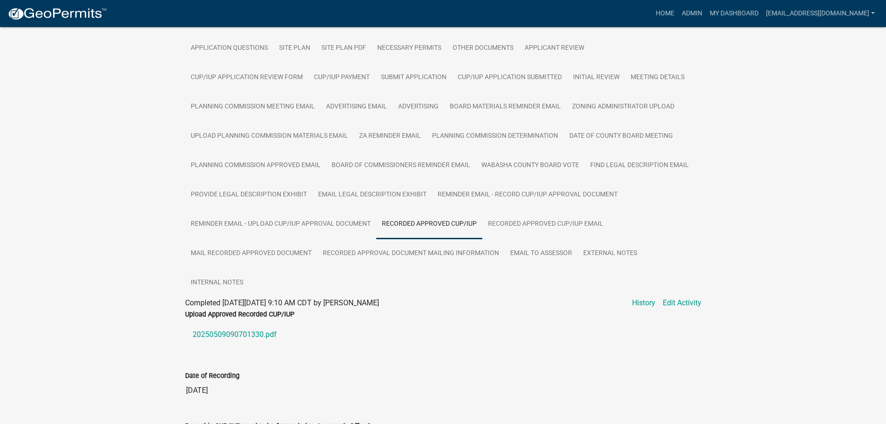
scroll to position [272, 0]
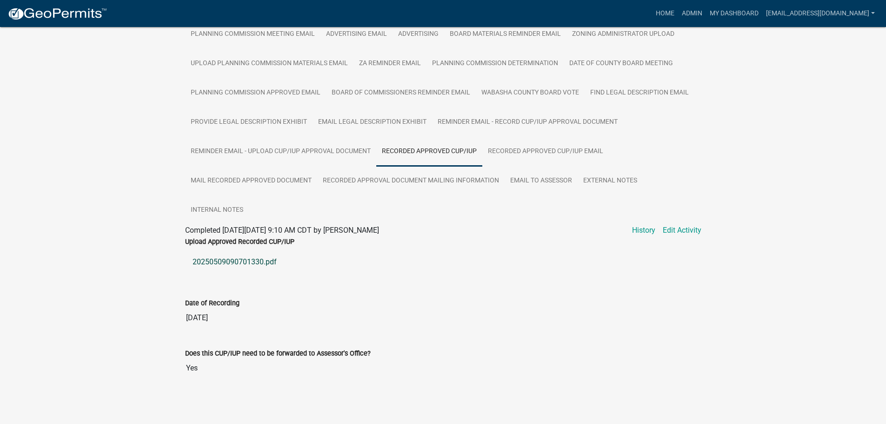
click at [238, 261] on link "20250509090701330.pdf" at bounding box center [443, 262] width 516 height 22
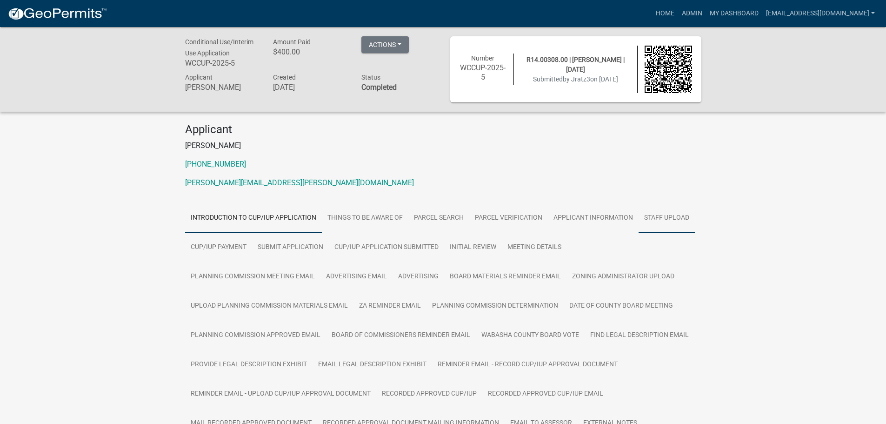
click at [660, 219] on link "Staff Upload" at bounding box center [666, 218] width 56 height 30
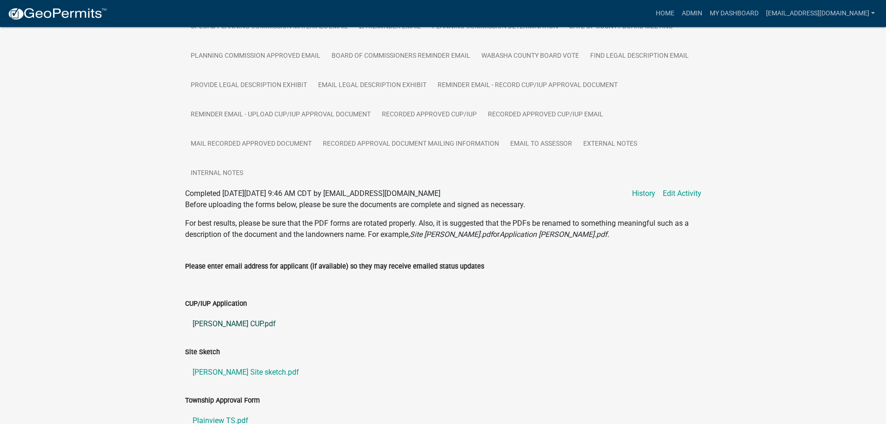
scroll to position [372, 0]
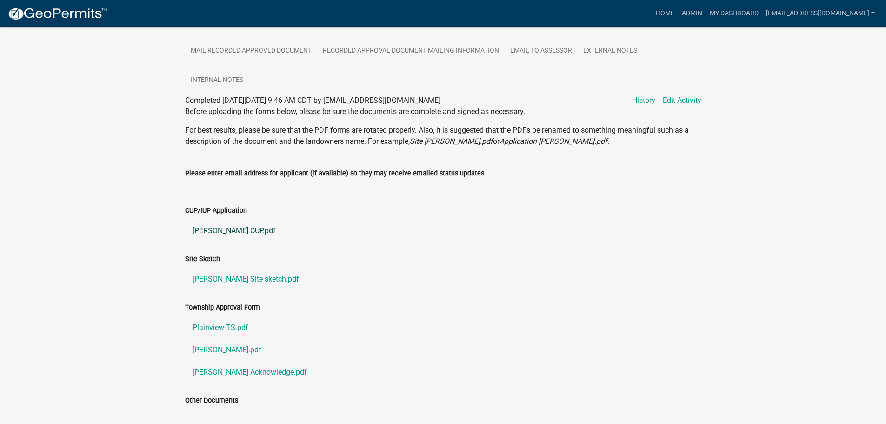
click at [214, 226] on link "[PERSON_NAME] CUP.pdf" at bounding box center [443, 230] width 516 height 22
click at [214, 280] on link "[PERSON_NAME] Site sketch.pdf" at bounding box center [443, 279] width 516 height 22
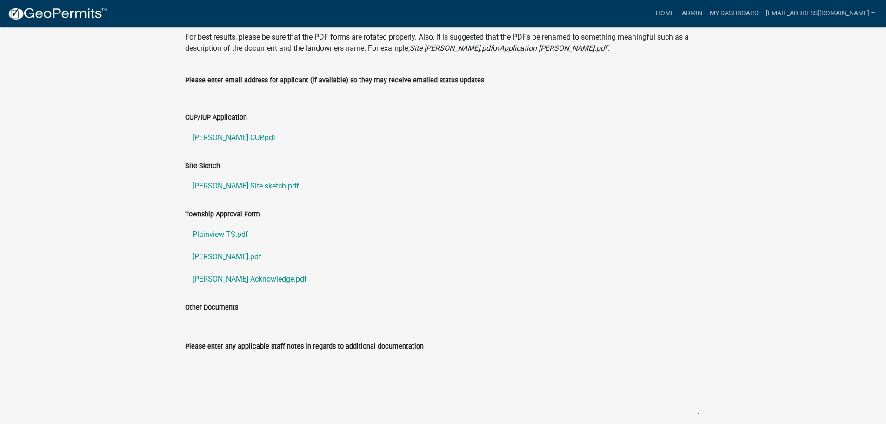
scroll to position [503, 0]
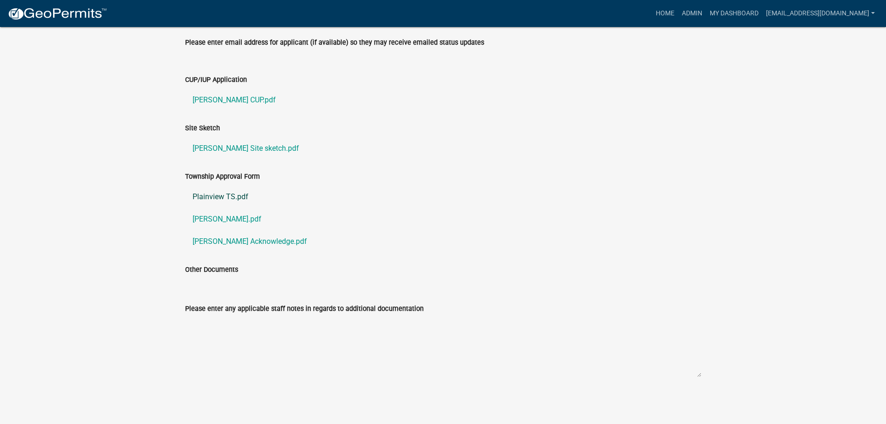
click at [201, 198] on link "Plainview TS.pdf" at bounding box center [443, 197] width 516 height 22
click at [213, 217] on link "[PERSON_NAME].pdf" at bounding box center [443, 219] width 516 height 22
click at [215, 239] on link "[PERSON_NAME] Acknowledge.pdf" at bounding box center [443, 241] width 516 height 22
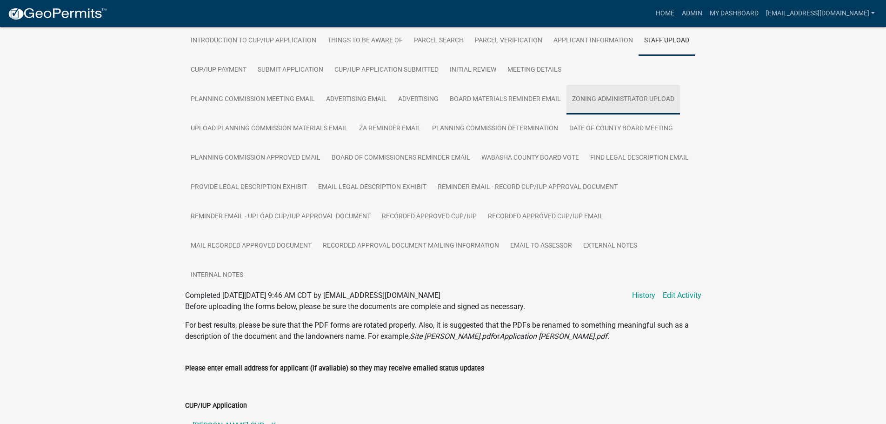
click at [623, 101] on link "Zoning Administrator Upload" at bounding box center [622, 100] width 113 height 30
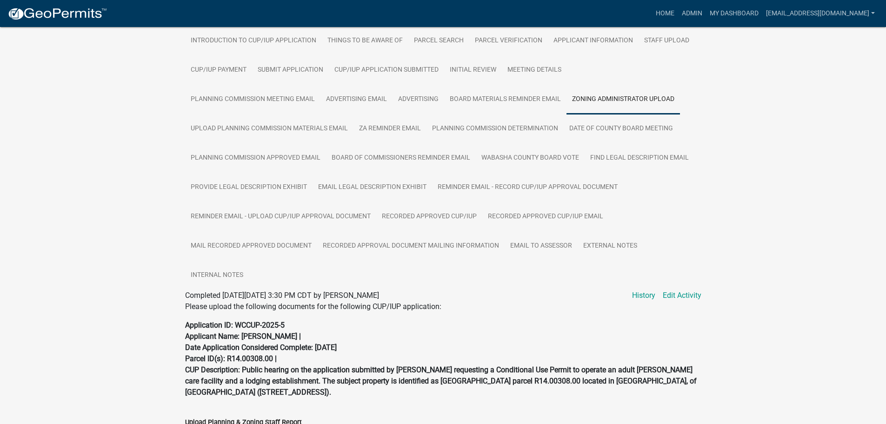
scroll to position [380, 0]
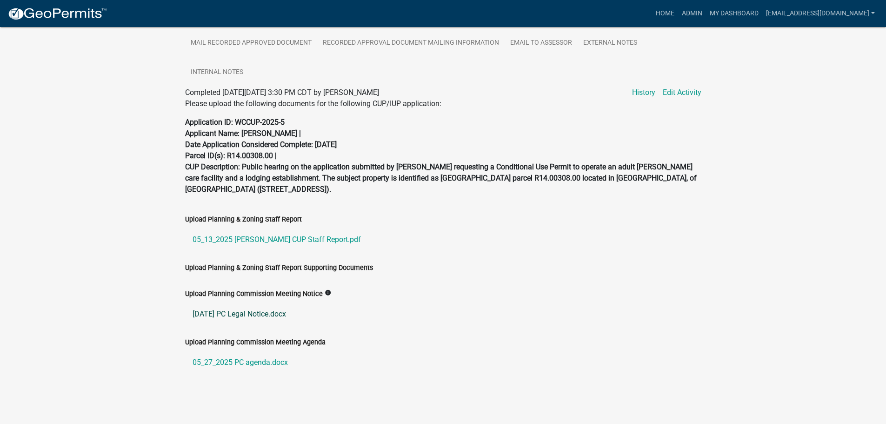
click at [241, 314] on link "[DATE] PC Legal Notice.docx" at bounding box center [443, 314] width 516 height 22
click at [239, 236] on link "05_13_2025 Ratz CUP Staff Report.pdf" at bounding box center [443, 239] width 516 height 22
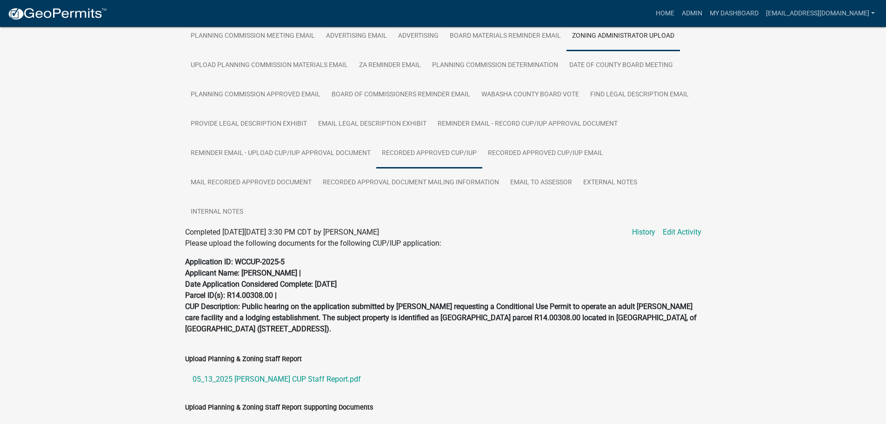
click at [408, 152] on link "Recorded Approved CUP/IUP" at bounding box center [429, 154] width 106 height 30
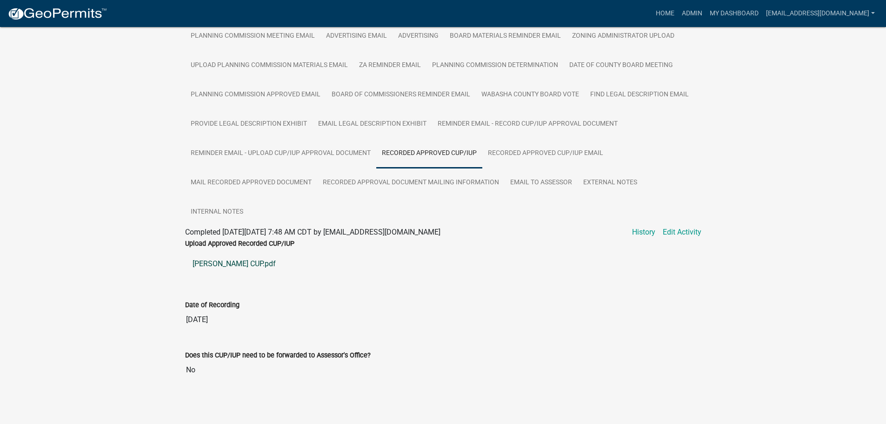
click at [215, 264] on link "Ratz CUP.pdf" at bounding box center [443, 263] width 516 height 22
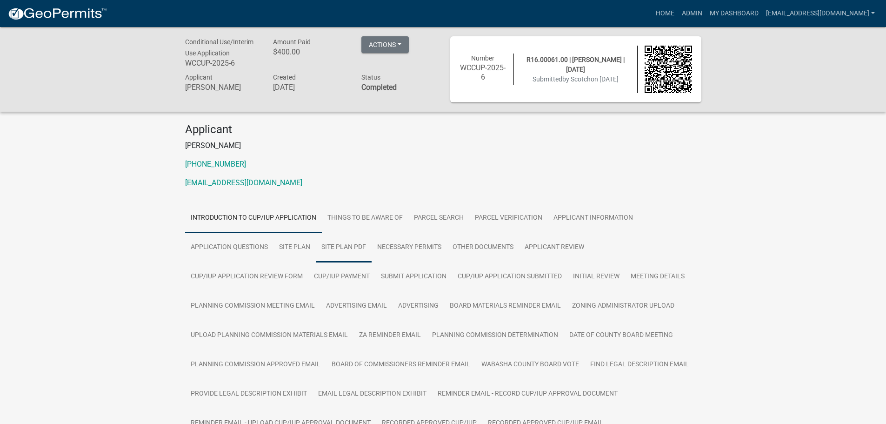
click at [346, 244] on link "Site Plan PDF" at bounding box center [344, 247] width 56 height 30
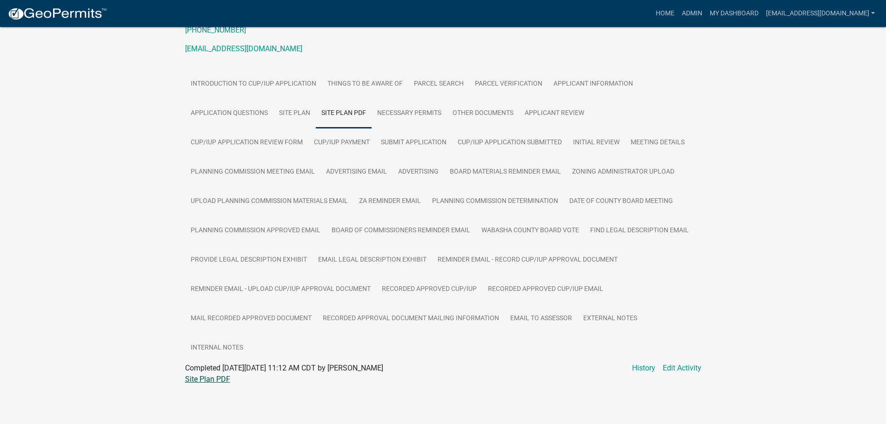
click at [203, 380] on link "Site Plan PDF" at bounding box center [207, 378] width 45 height 9
click at [418, 113] on link "Necessary Permits" at bounding box center [409, 114] width 75 height 30
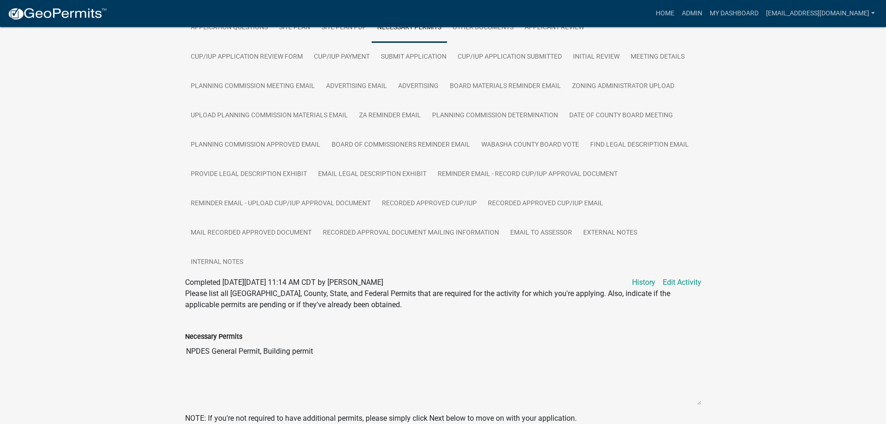
scroll to position [126, 0]
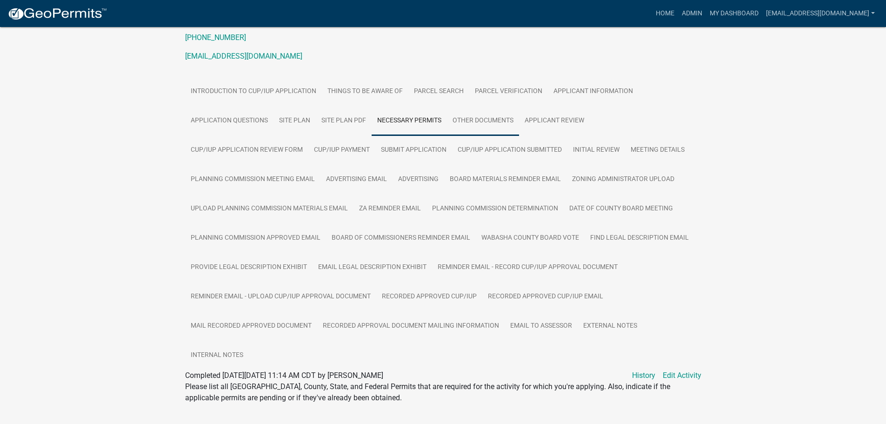
click at [478, 120] on link "Other Documents" at bounding box center [483, 121] width 72 height 30
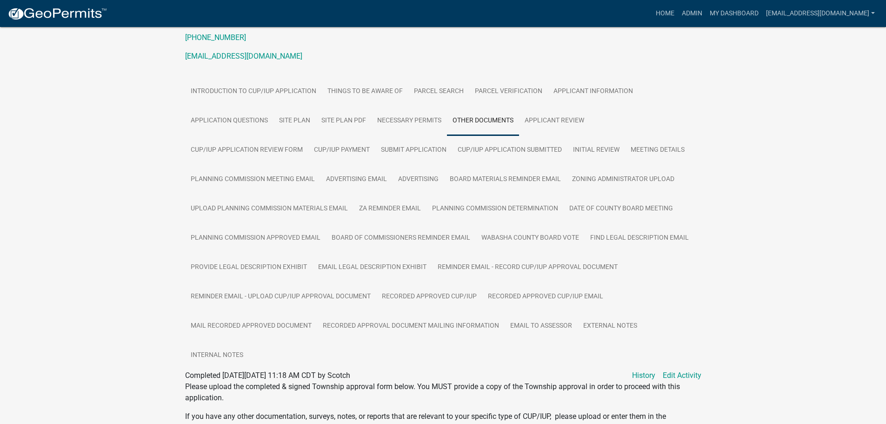
scroll to position [405, 0]
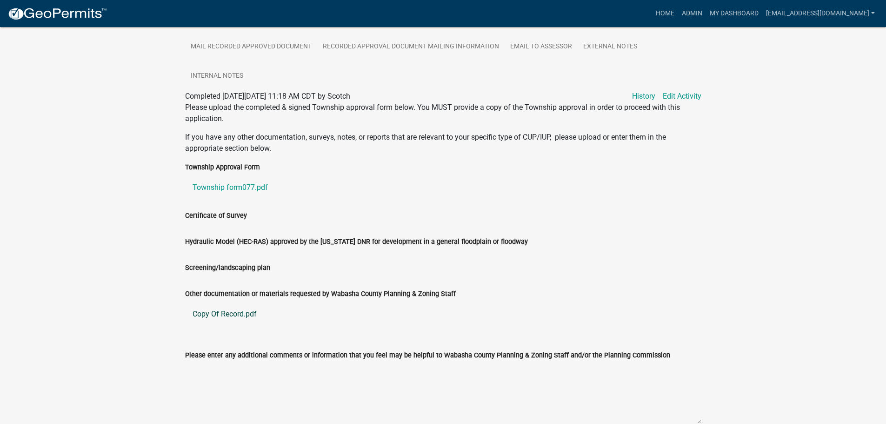
click at [230, 312] on link "Copy Of Record.pdf" at bounding box center [443, 314] width 516 height 22
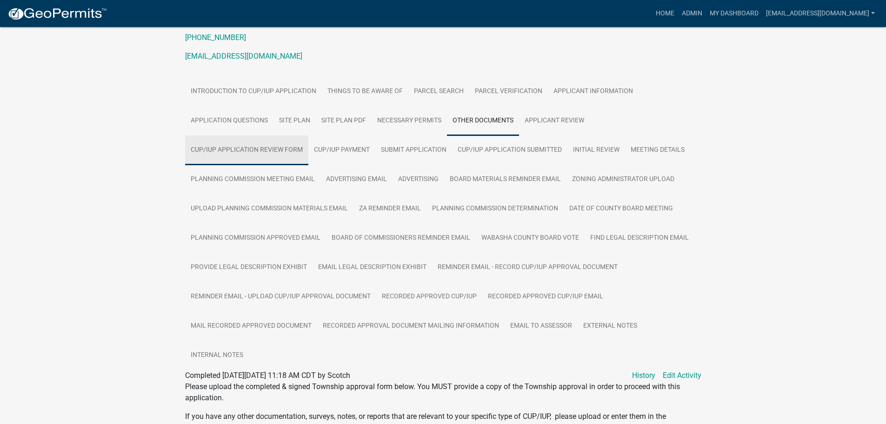
click at [248, 148] on link "CUP/IUP Application Review Form" at bounding box center [246, 150] width 123 height 30
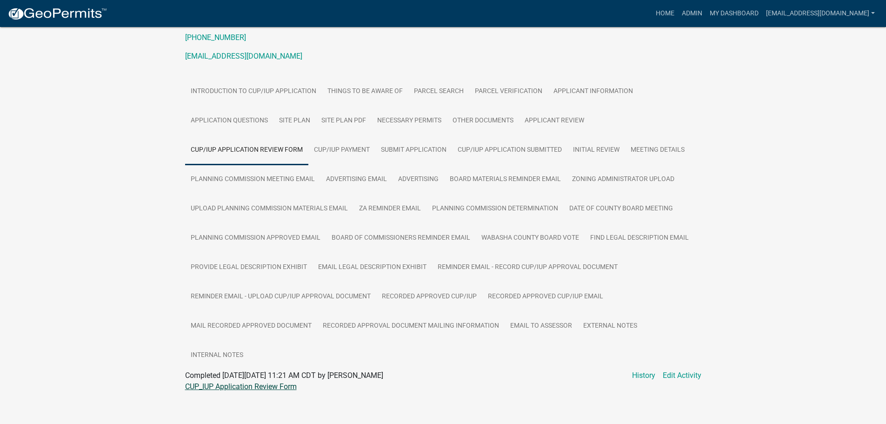
click at [222, 388] on link "CUP_IUP Application Review Form" at bounding box center [241, 386] width 112 height 9
click at [473, 114] on link "Other Documents" at bounding box center [483, 121] width 72 height 30
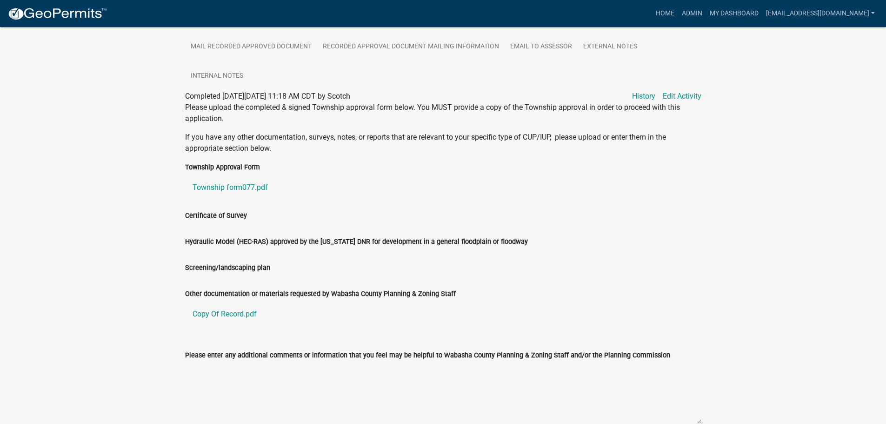
scroll to position [452, 0]
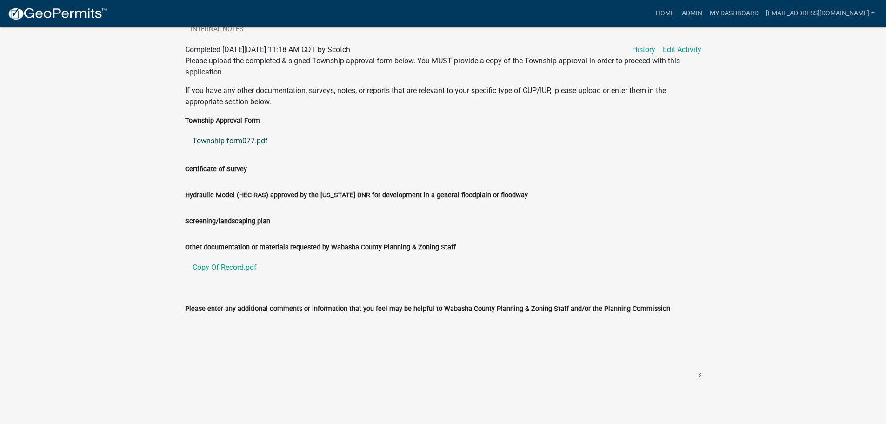
click at [232, 139] on link "Township form077.pdf" at bounding box center [443, 141] width 516 height 22
click at [222, 264] on link "Copy Of Record.pdf" at bounding box center [443, 267] width 516 height 22
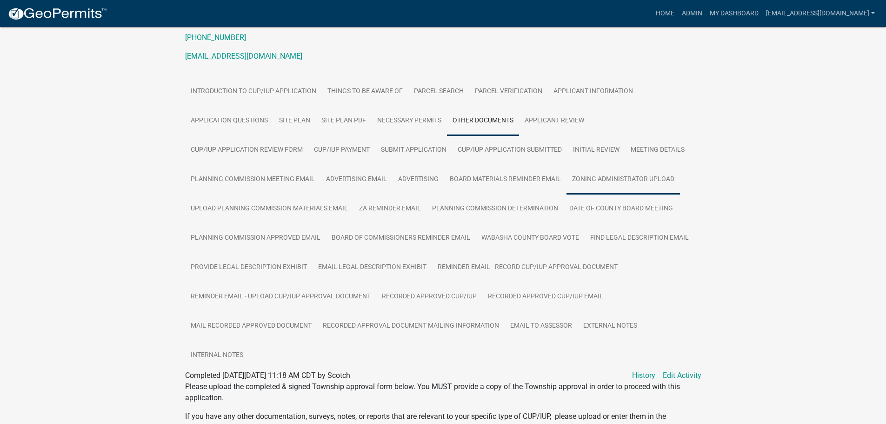
click at [629, 175] on link "Zoning Administrator Upload" at bounding box center [622, 180] width 113 height 30
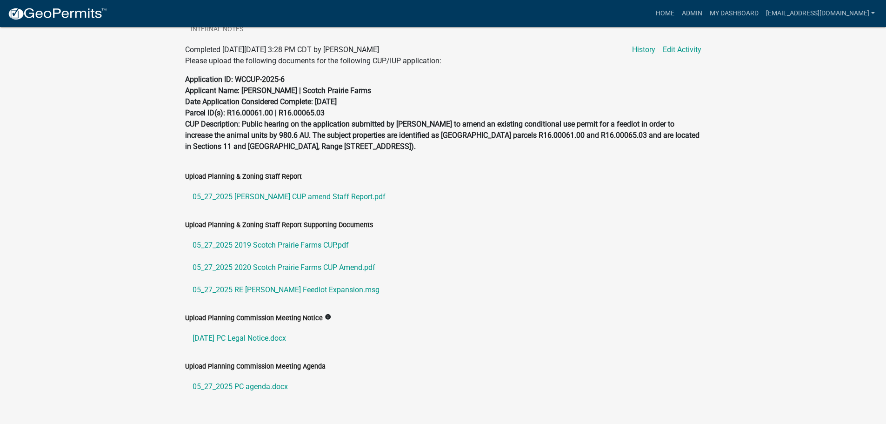
scroll to position [476, 0]
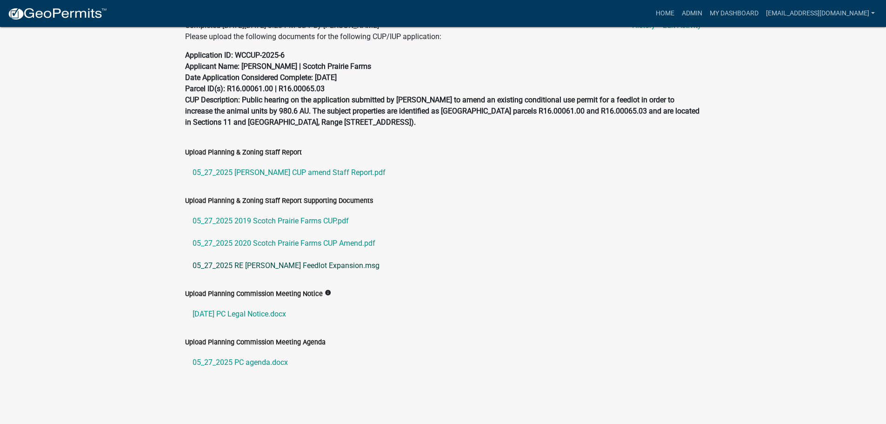
click at [280, 263] on link "05_27_2025 RE Yotter Feedlot Expansion.msg" at bounding box center [443, 265] width 516 height 22
click at [245, 220] on link "05_27_2025 2019 Scotch Prairie Farms CUP.pdf" at bounding box center [443, 221] width 516 height 22
click at [255, 242] on link "05_27_2025 2020 Scotch Prairie Farms CUP Amend.pdf" at bounding box center [443, 243] width 516 height 22
click at [274, 263] on link "05_27_2025 RE Yotter Feedlot Expansion.msg" at bounding box center [443, 265] width 516 height 22
click at [261, 315] on link "[DATE] PC Legal Notice.docx" at bounding box center [443, 314] width 516 height 22
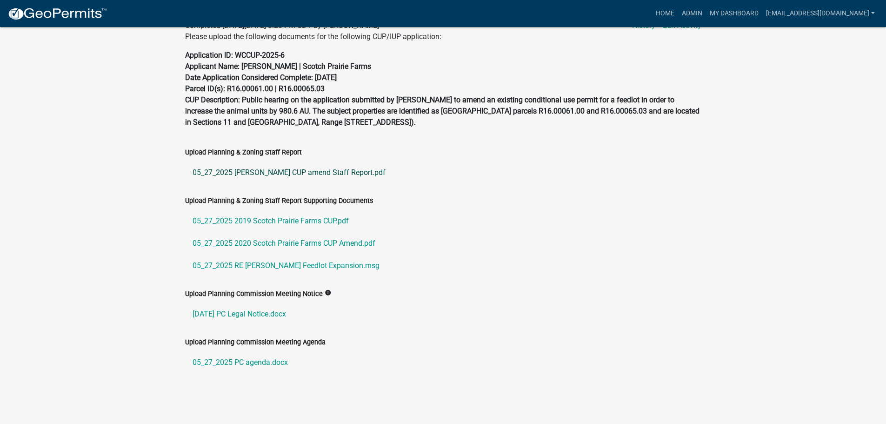
click at [299, 172] on link "05_27_2025 Yotter CUP amend Staff Report.pdf" at bounding box center [443, 172] width 516 height 22
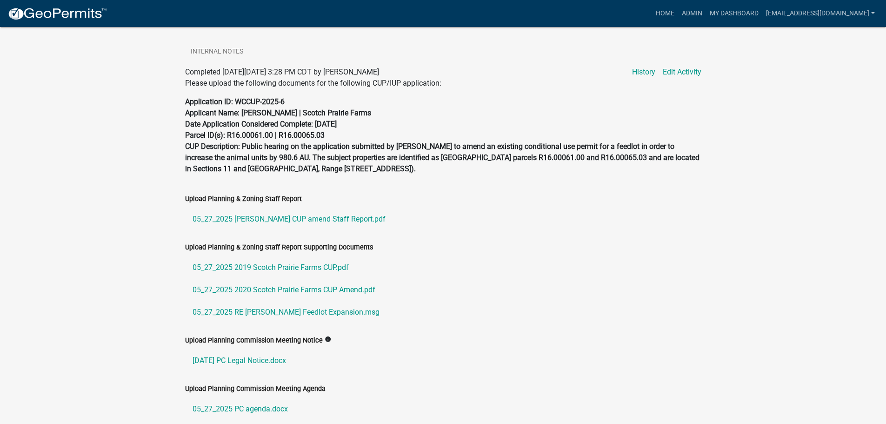
scroll to position [197, 0]
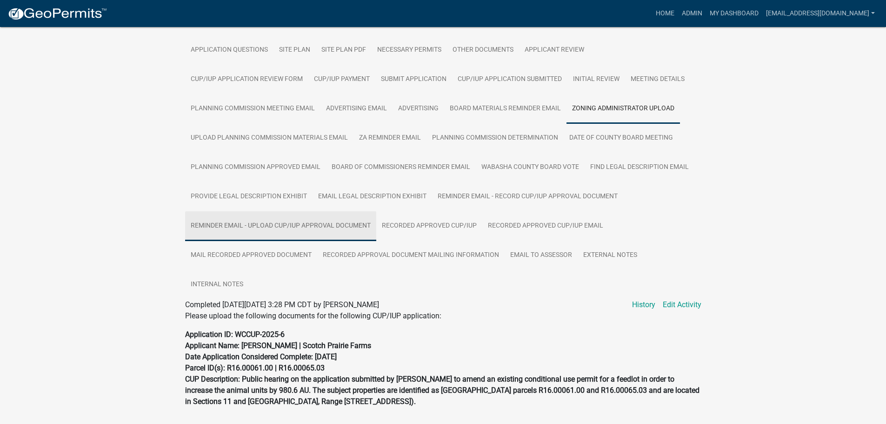
click at [339, 222] on link "Reminder Email - Upload CUP/IUP Approval Document" at bounding box center [280, 226] width 191 height 30
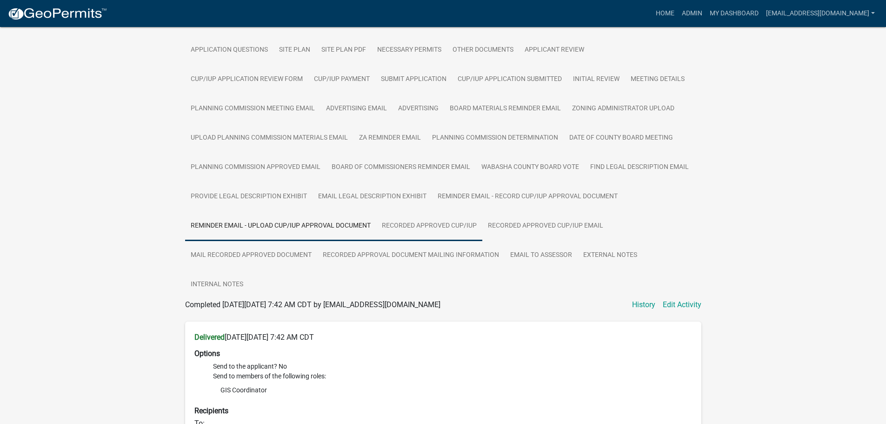
click at [412, 221] on link "Recorded Approved CUP/IUP" at bounding box center [429, 226] width 106 height 30
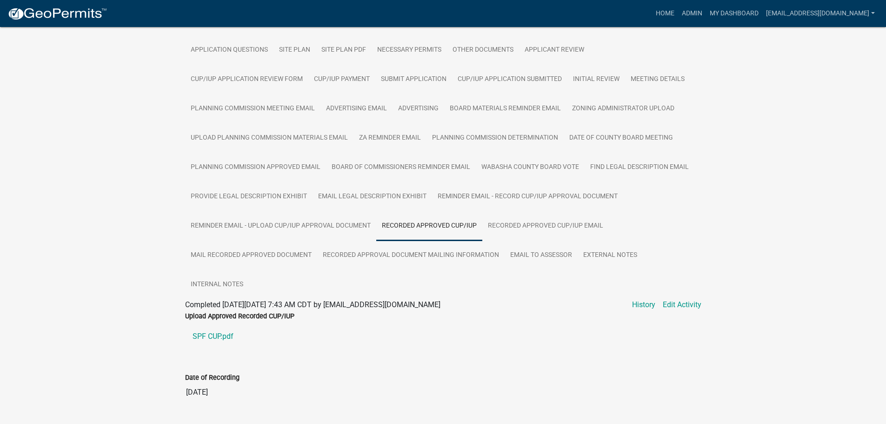
scroll to position [272, 0]
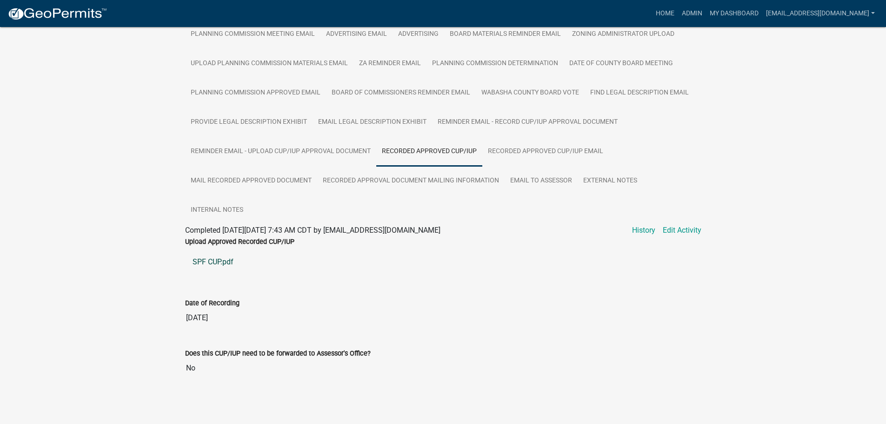
click at [204, 261] on link "SPF CUP.pdf" at bounding box center [443, 262] width 516 height 22
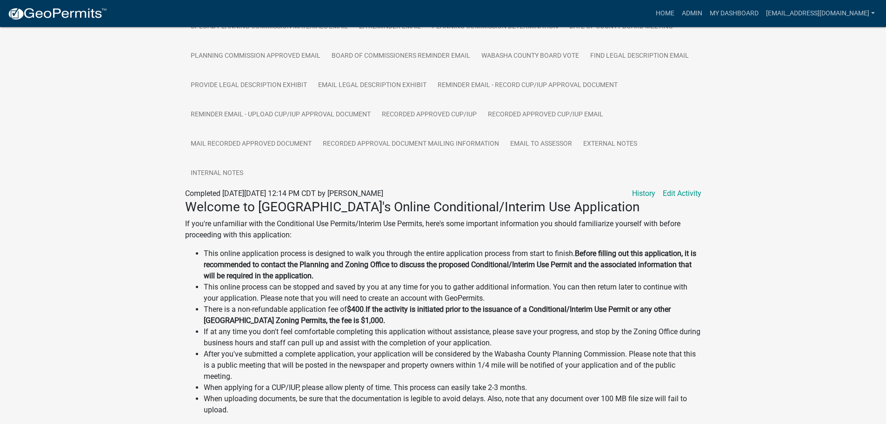
scroll to position [139, 0]
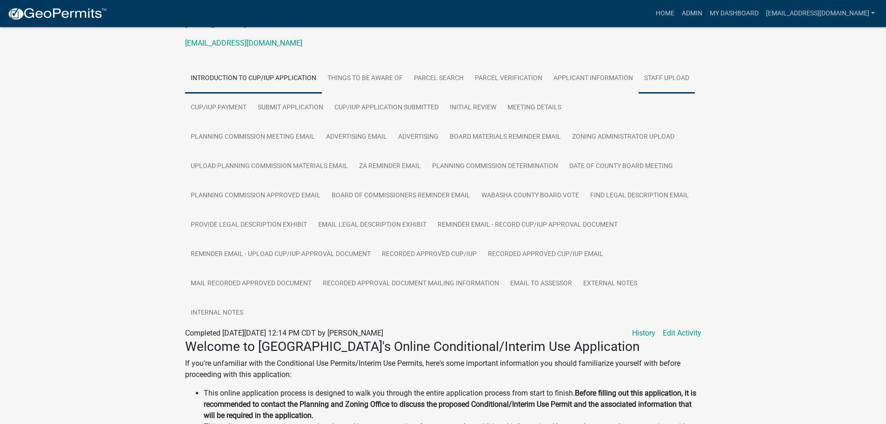
click at [673, 78] on link "Staff Upload" at bounding box center [666, 79] width 56 height 30
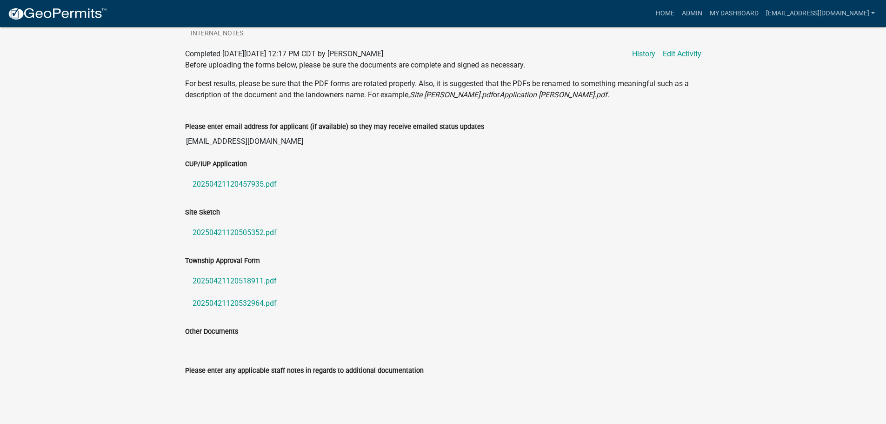
scroll to position [465, 0]
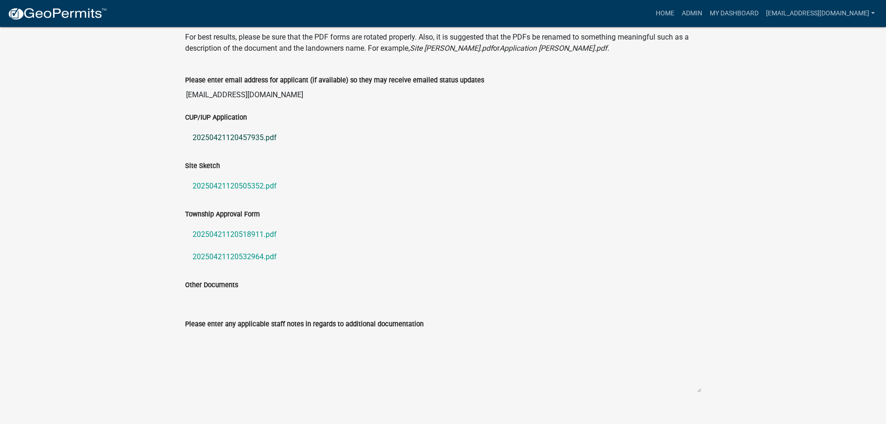
click at [245, 136] on link "20250421120457935.pdf" at bounding box center [443, 137] width 516 height 22
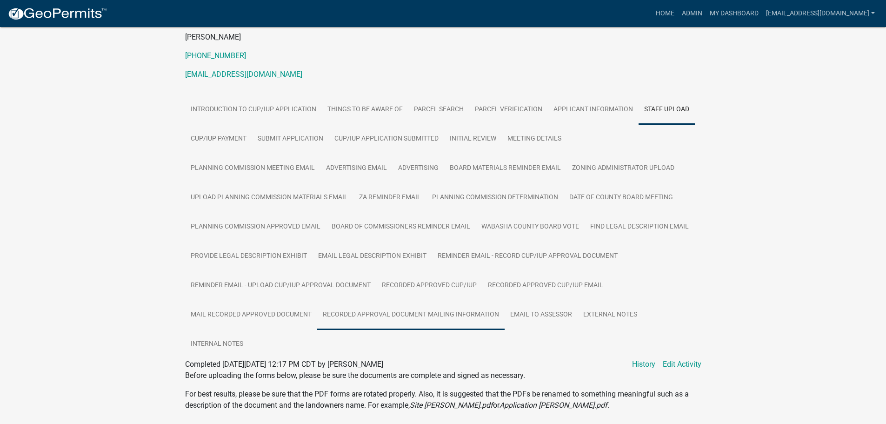
scroll to position [387, 0]
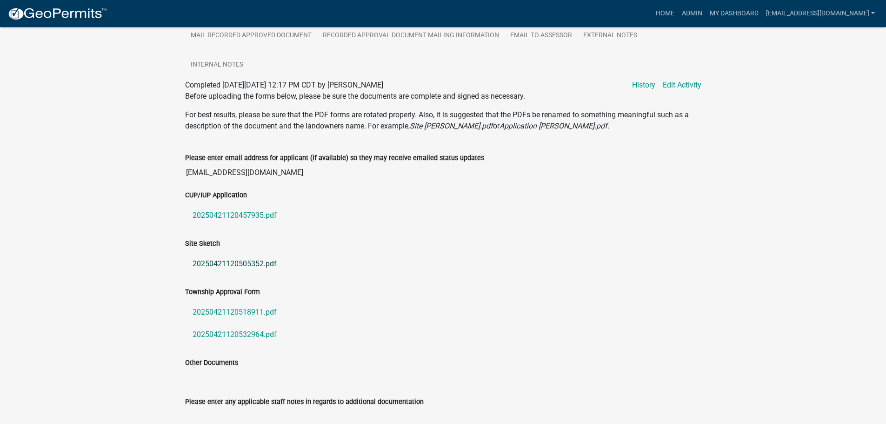
click at [252, 264] on link "20250421120505352.pdf" at bounding box center [443, 263] width 516 height 22
click at [212, 307] on link "20250421120518911.pdf" at bounding box center [443, 312] width 516 height 22
click at [220, 335] on link "20250421120532964.pdf" at bounding box center [443, 334] width 516 height 22
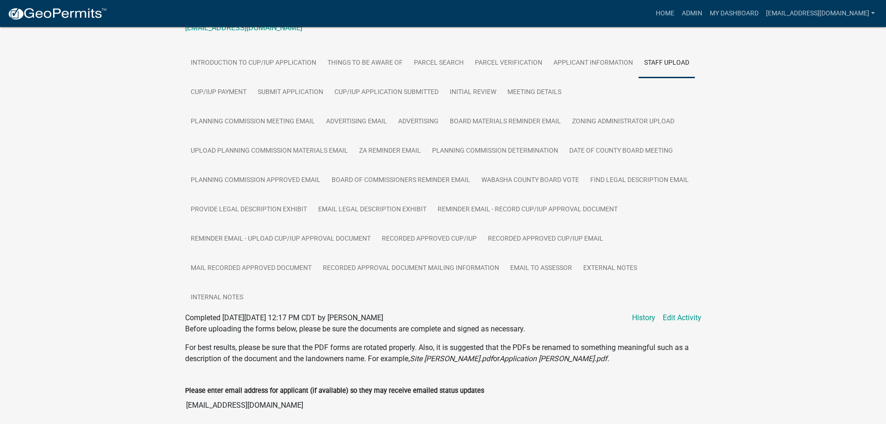
scroll to position [108, 0]
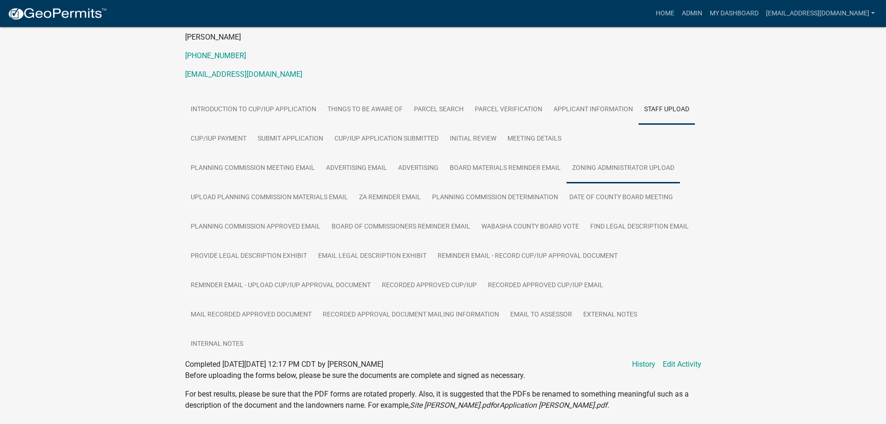
click at [631, 162] on link "Zoning Administrator Upload" at bounding box center [622, 168] width 113 height 30
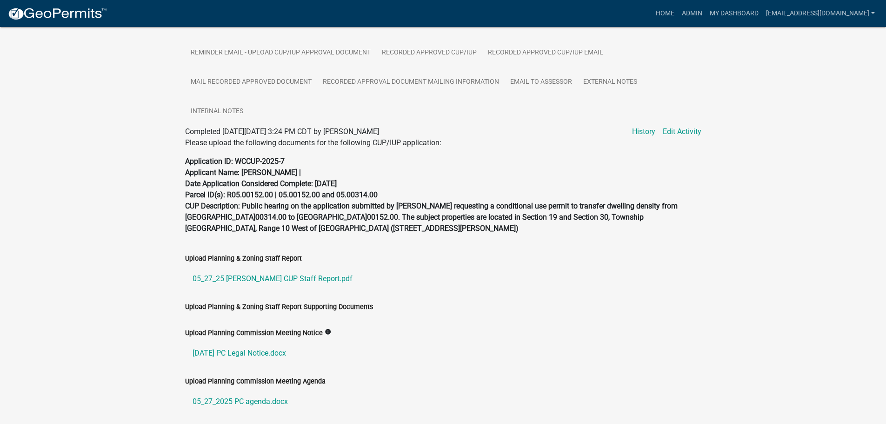
scroll to position [380, 0]
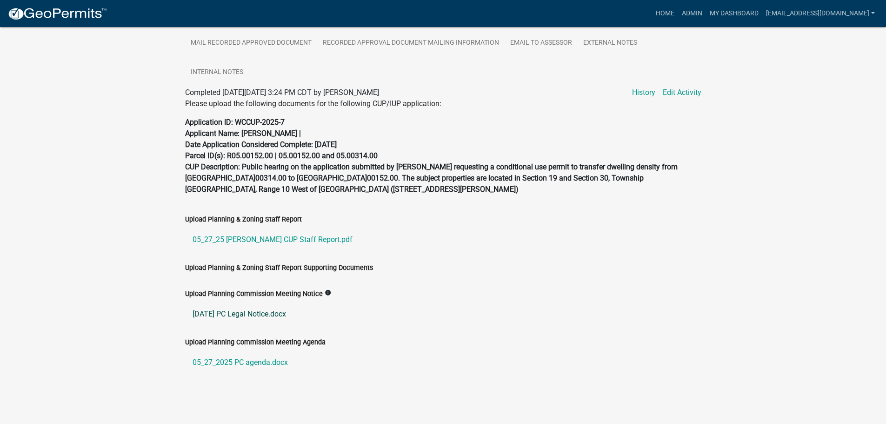
click at [235, 309] on link "[DATE] PC Legal Notice.docx" at bounding box center [443, 314] width 516 height 22
click at [266, 236] on link "05_27_25 [PERSON_NAME] CUP Staff Report.pdf" at bounding box center [443, 239] width 516 height 22
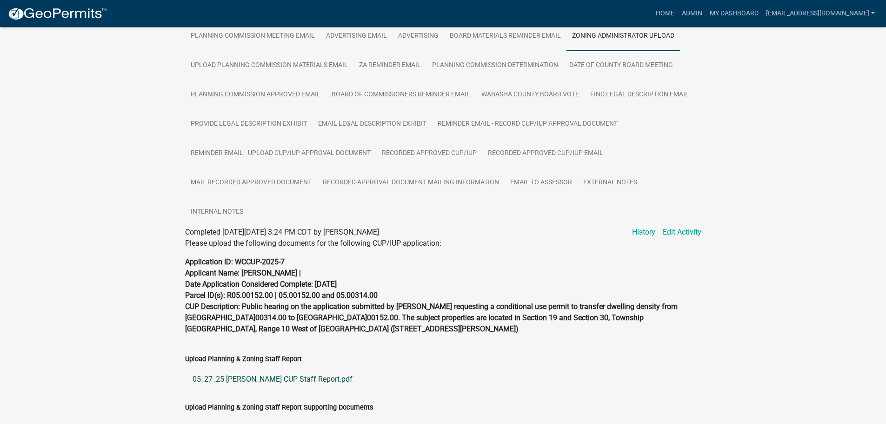
scroll to position [194, 0]
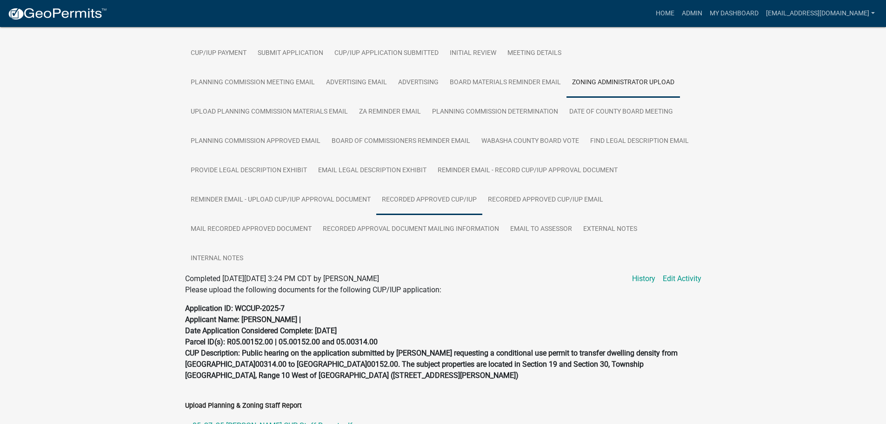
click at [412, 200] on link "Recorded Approved CUP/IUP" at bounding box center [429, 200] width 106 height 30
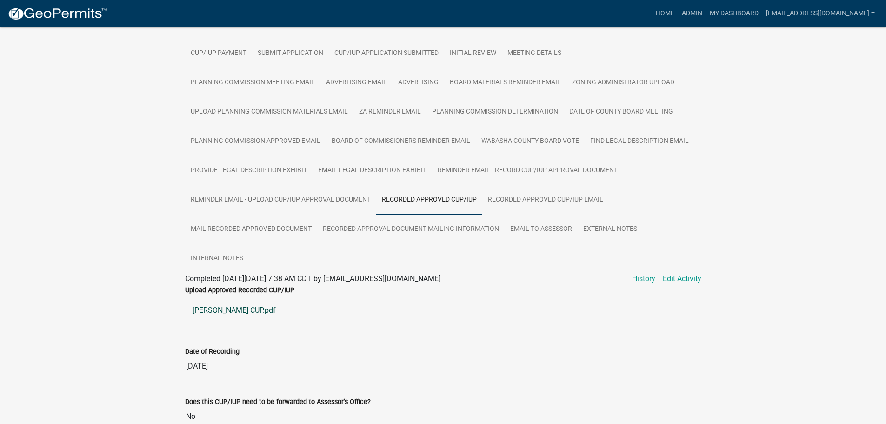
click at [223, 308] on link "[PERSON_NAME] CUP.pdf" at bounding box center [443, 310] width 516 height 22
